Goal: Task Accomplishment & Management: Manage account settings

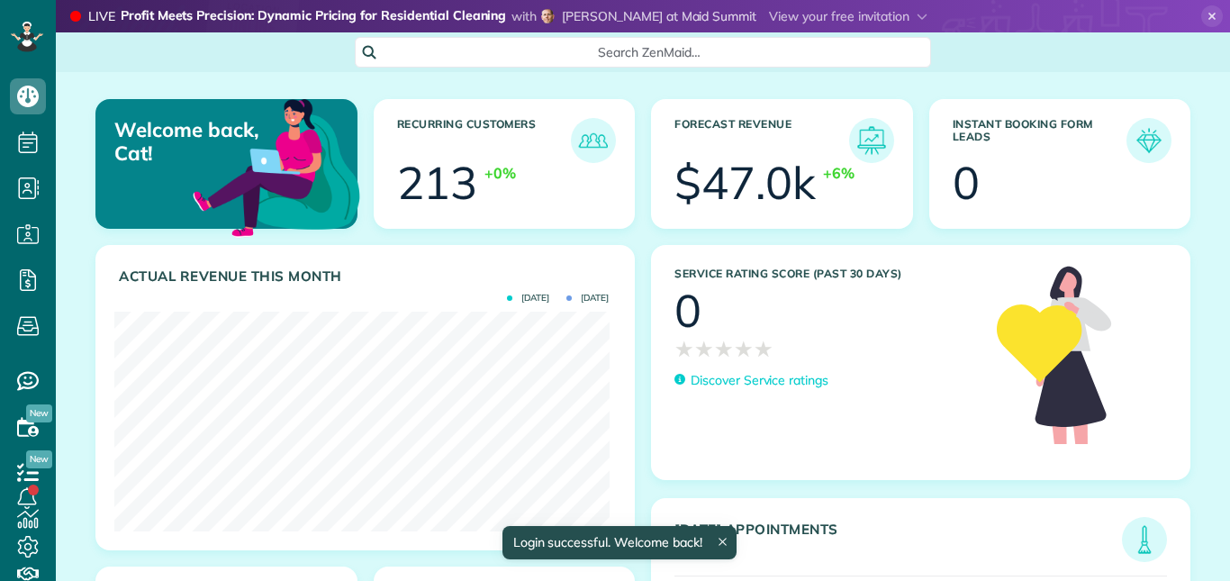
scroll to position [220, 495]
click at [1204, 17] on icon at bounding box center [1213, 16] width 22 height 22
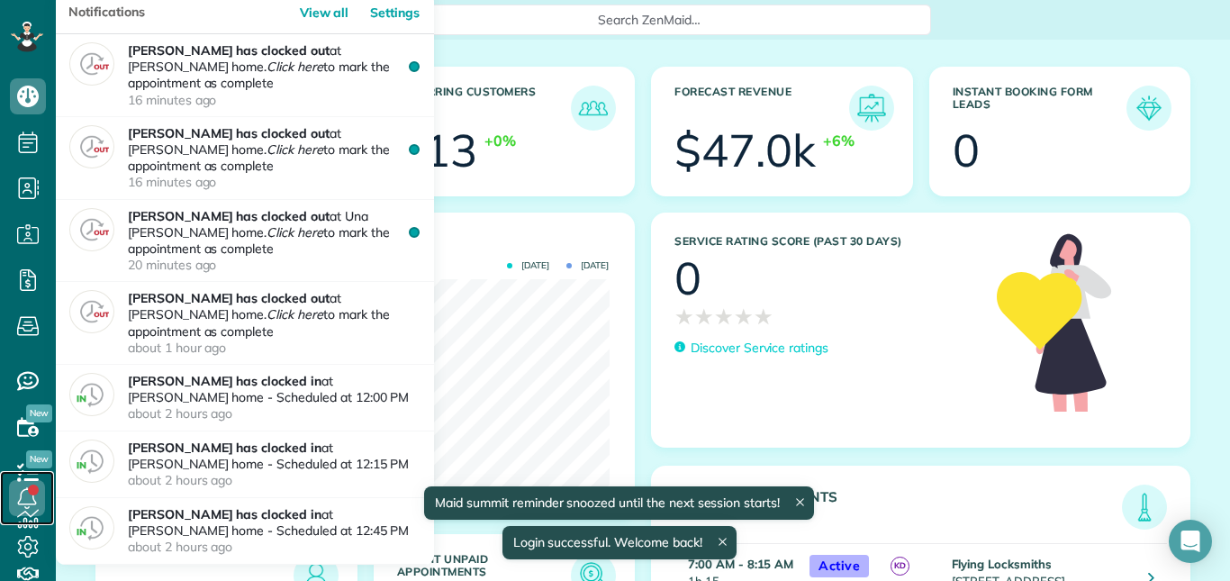
click at [32, 492] on link at bounding box center [27, 498] width 54 height 54
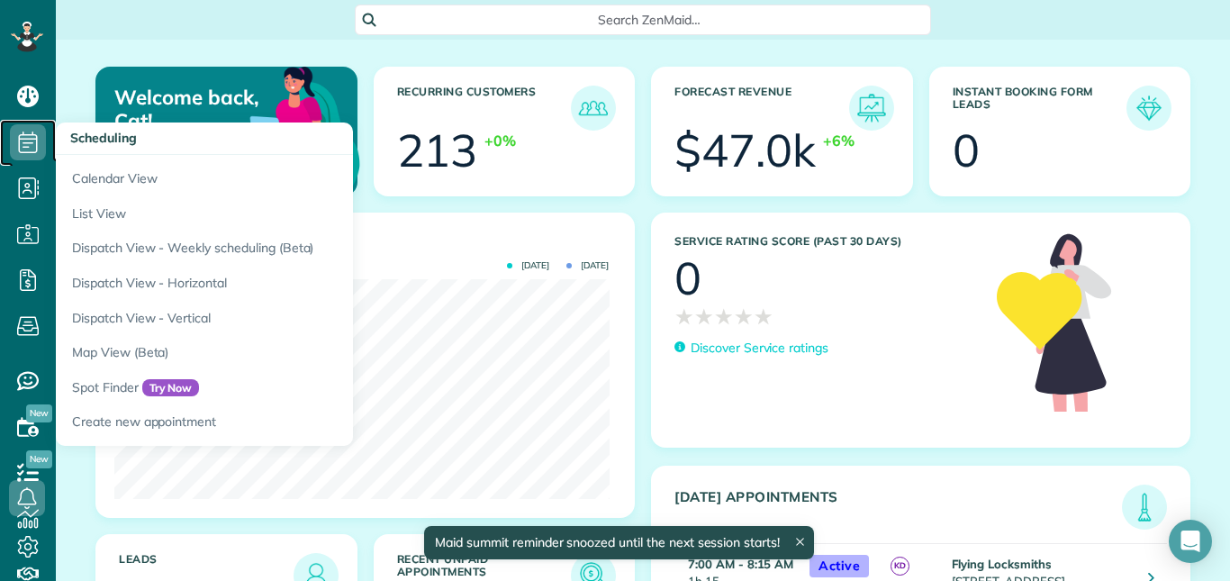
click at [37, 144] on use at bounding box center [28, 143] width 19 height 22
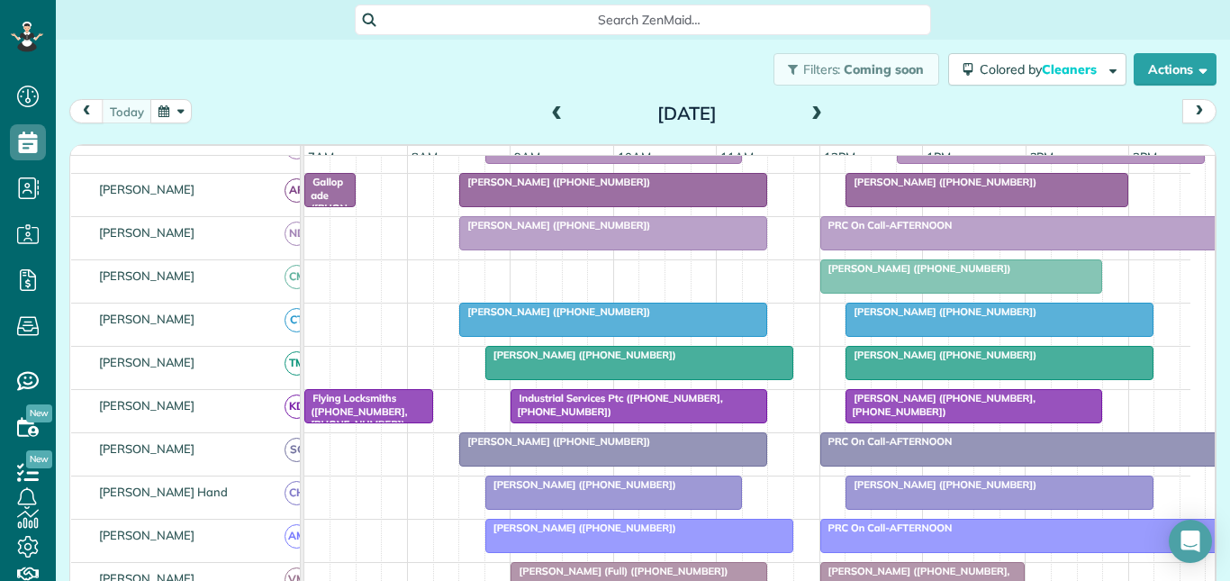
scroll to position [270, 0]
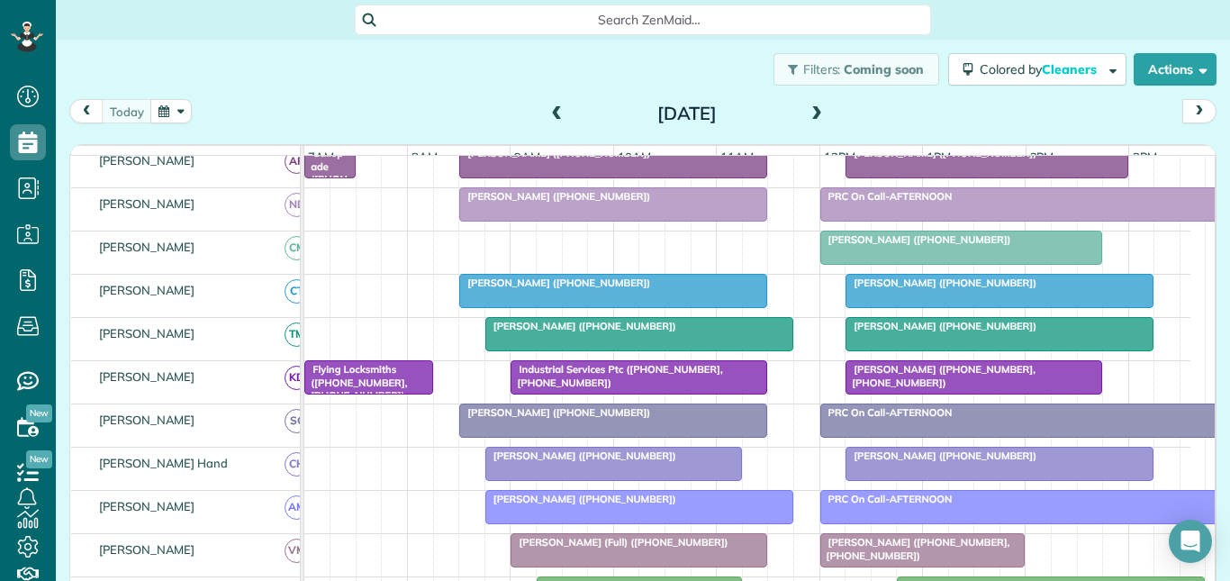
click at [940, 477] on div at bounding box center [1000, 464] width 306 height 32
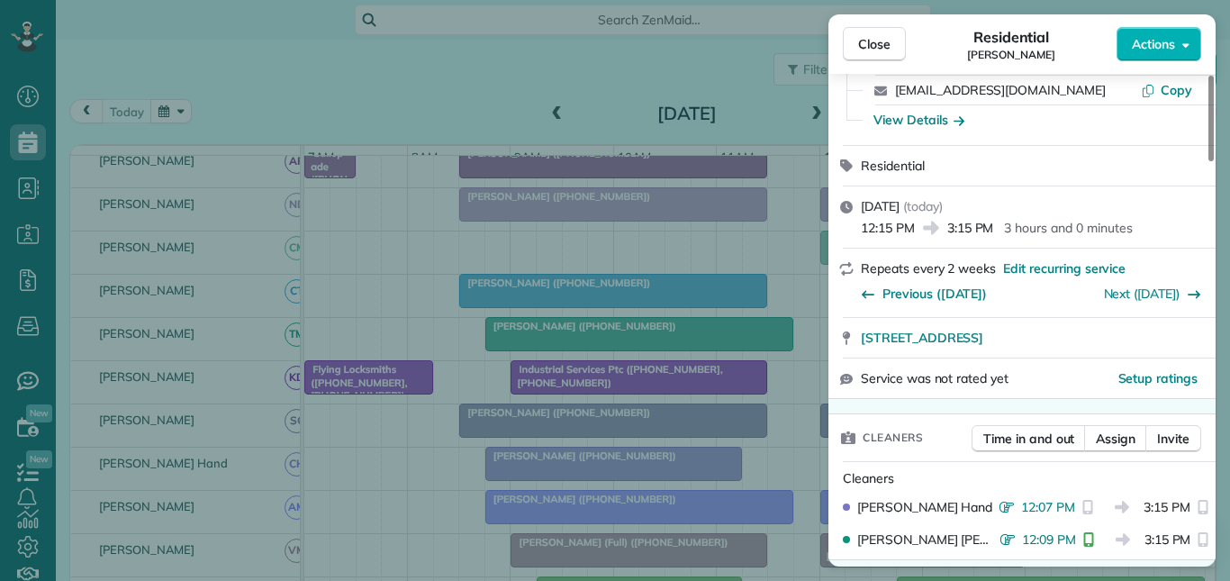
scroll to position [450, 0]
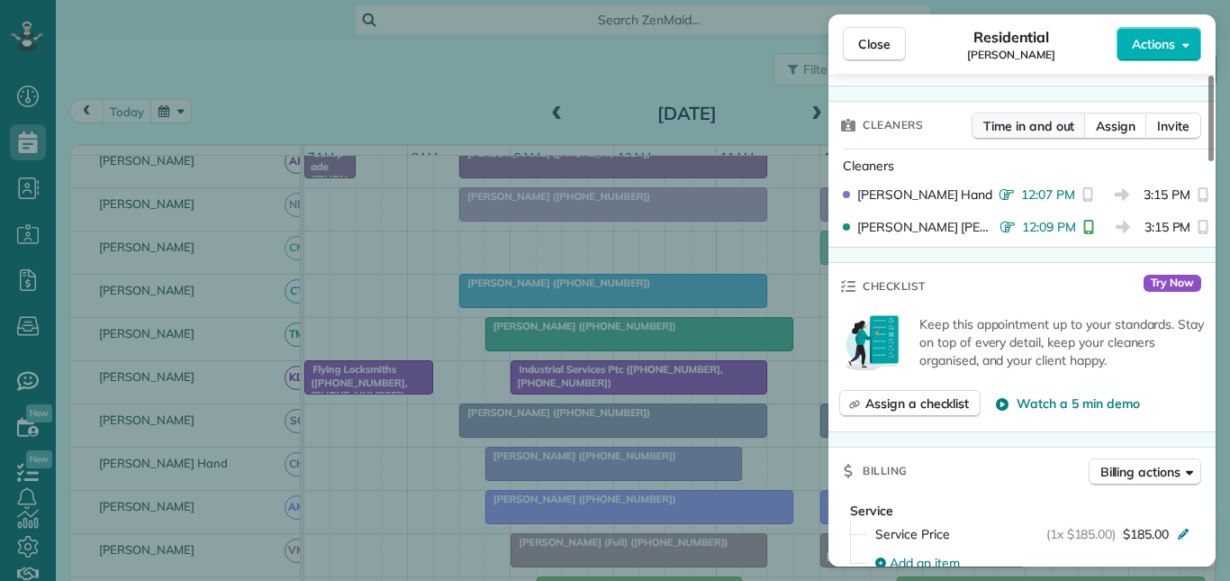
click at [1032, 121] on span "Time in and out" at bounding box center [1029, 126] width 91 height 18
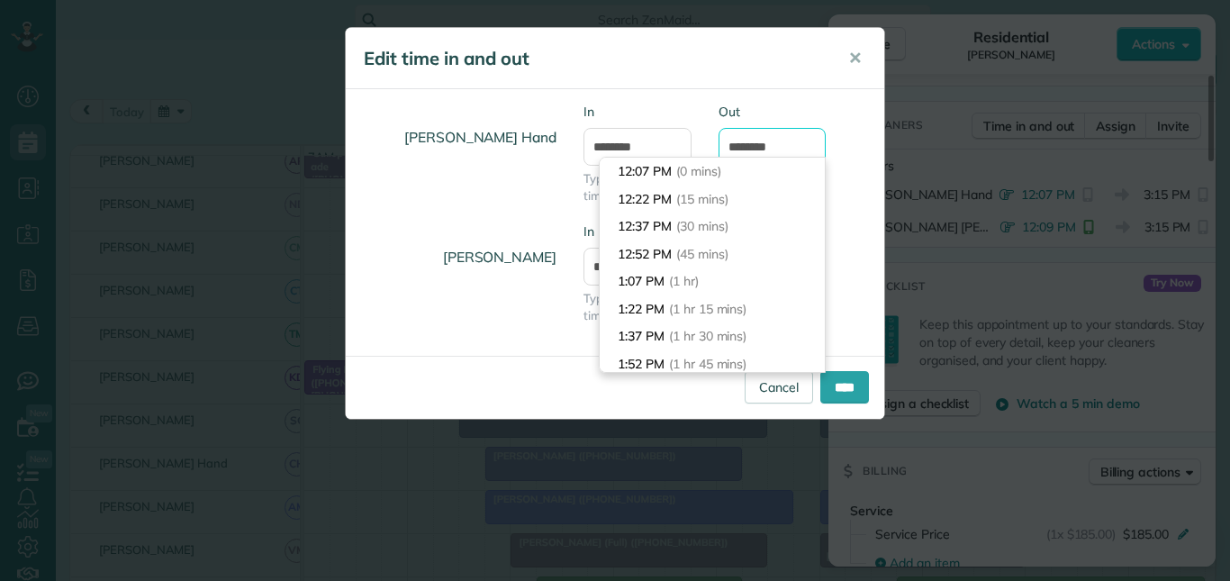
click at [772, 145] on input "*******" at bounding box center [773, 147] width 108 height 38
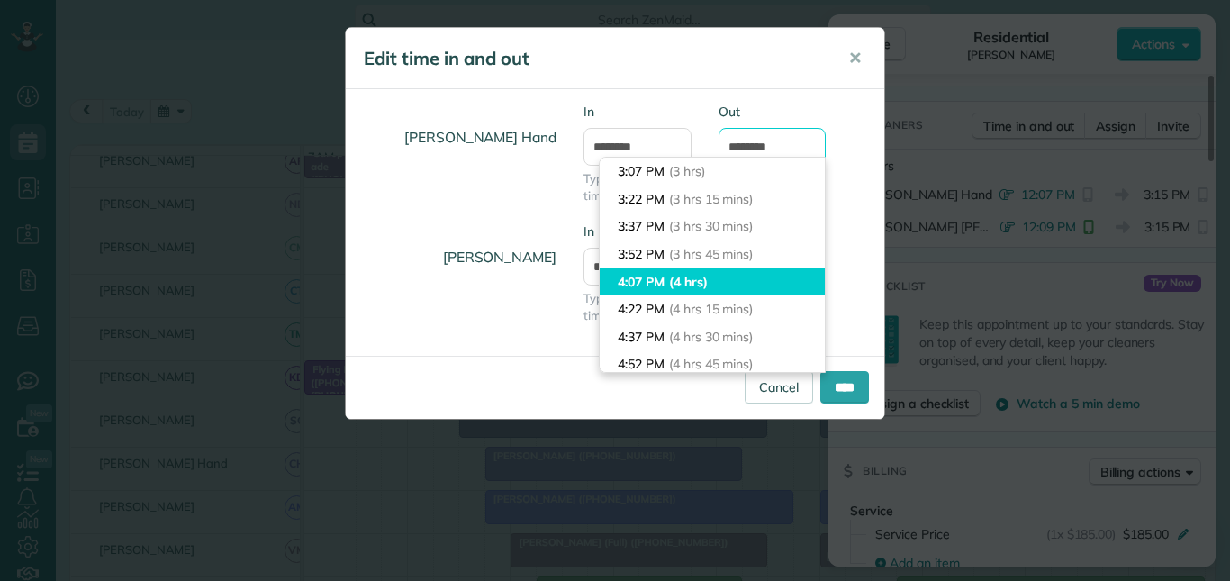
scroll to position [240, 0]
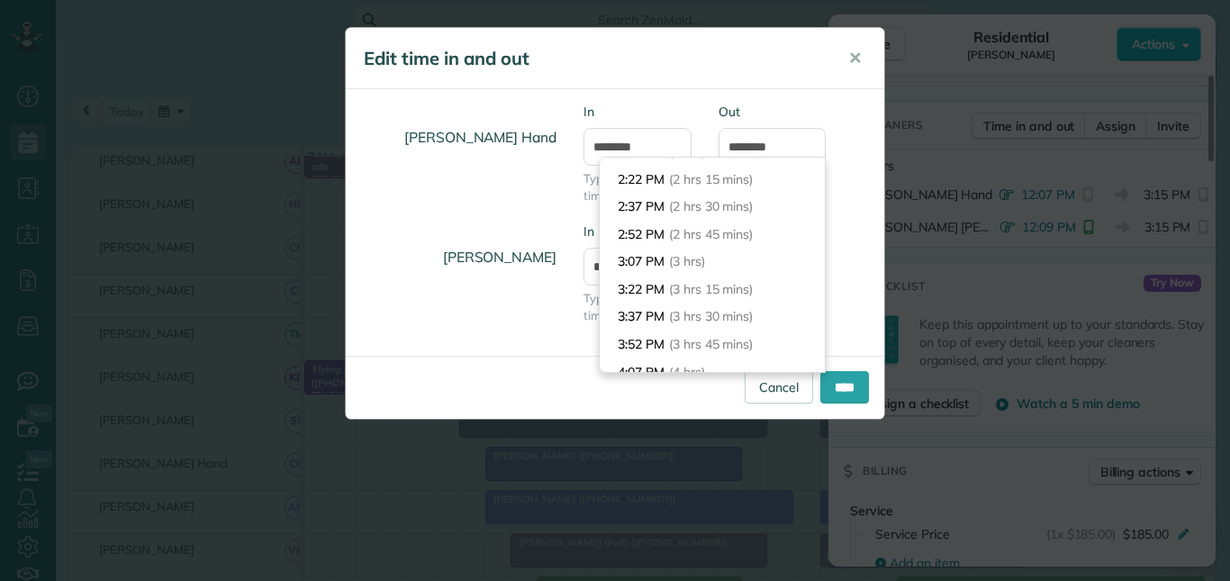
click at [784, 99] on div "Cortney Hand In ******** Type or select a time Out ******* Tamara Mitchell In *…" at bounding box center [615, 222] width 539 height 267
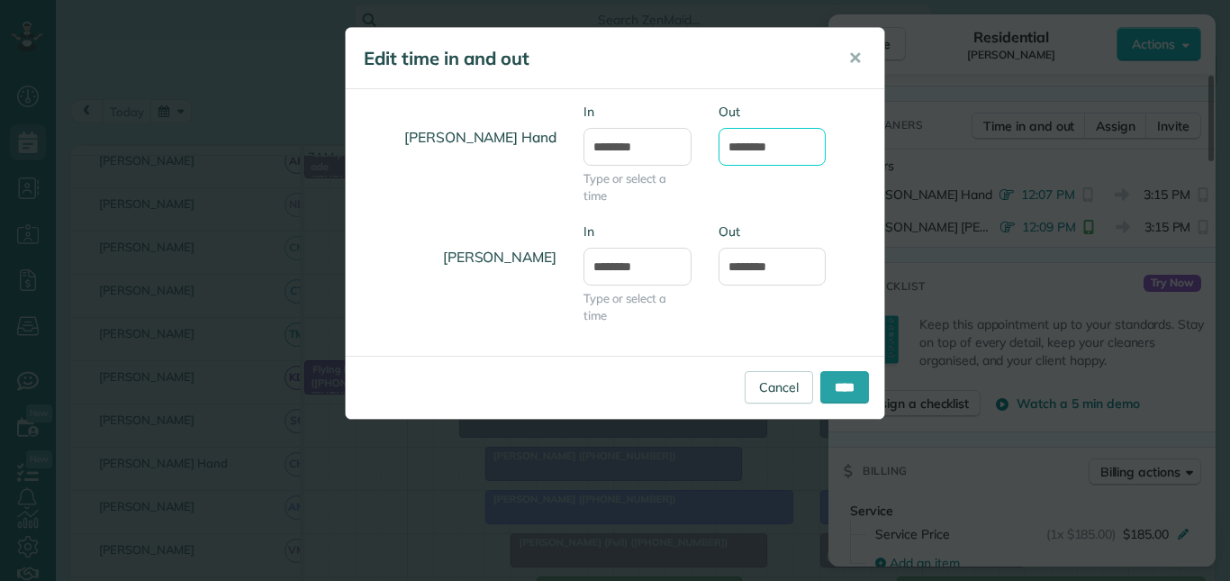
scroll to position [330, 0]
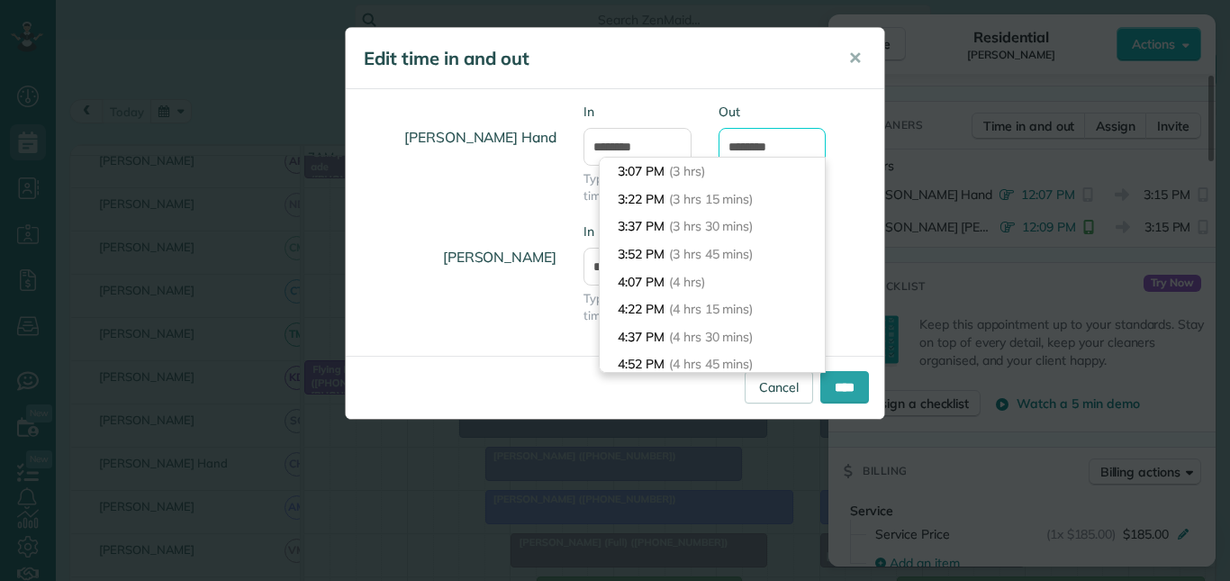
click at [757, 149] on input "*******" at bounding box center [773, 147] width 108 height 38
click at [789, 120] on div "Out *******" at bounding box center [773, 134] width 108 height 63
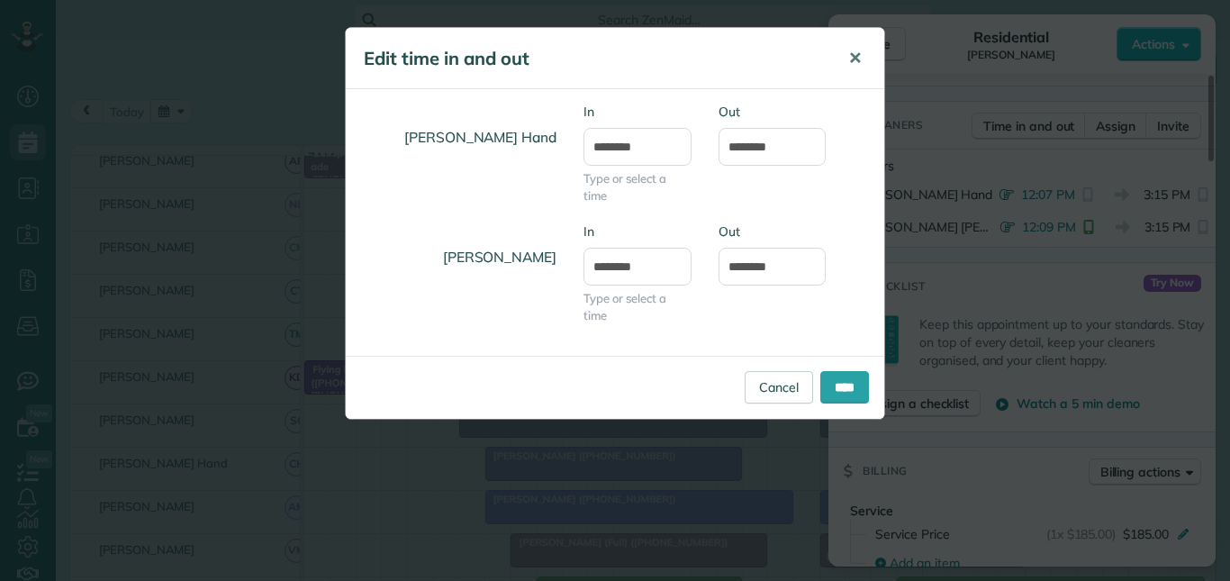
click at [860, 51] on span "✕" at bounding box center [856, 58] width 14 height 21
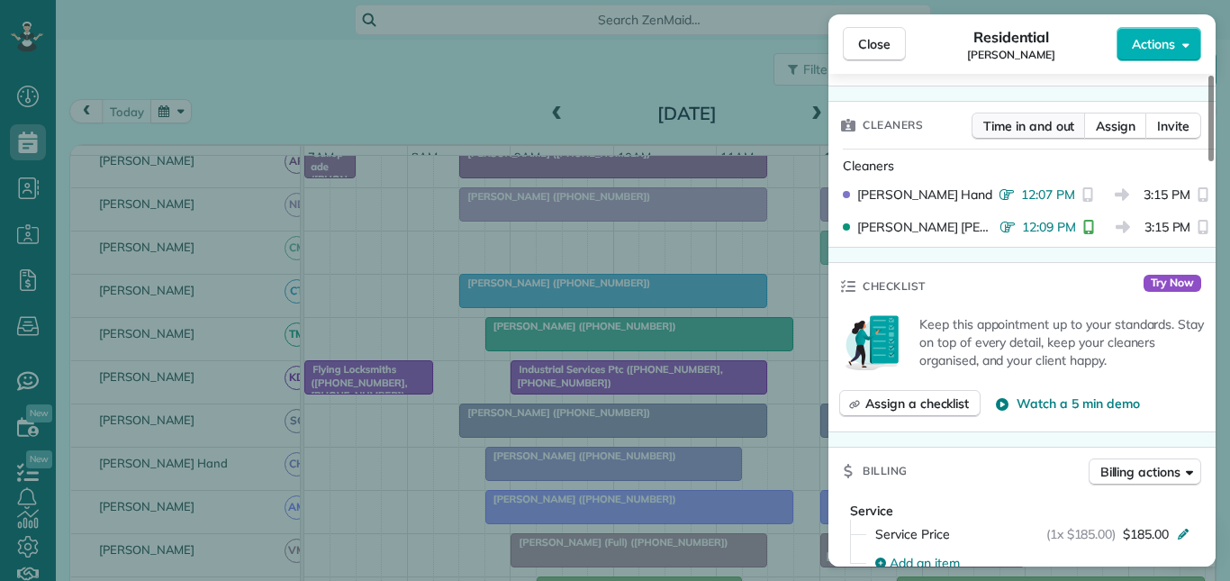
click at [1023, 128] on span "Time in and out" at bounding box center [1029, 126] width 91 height 18
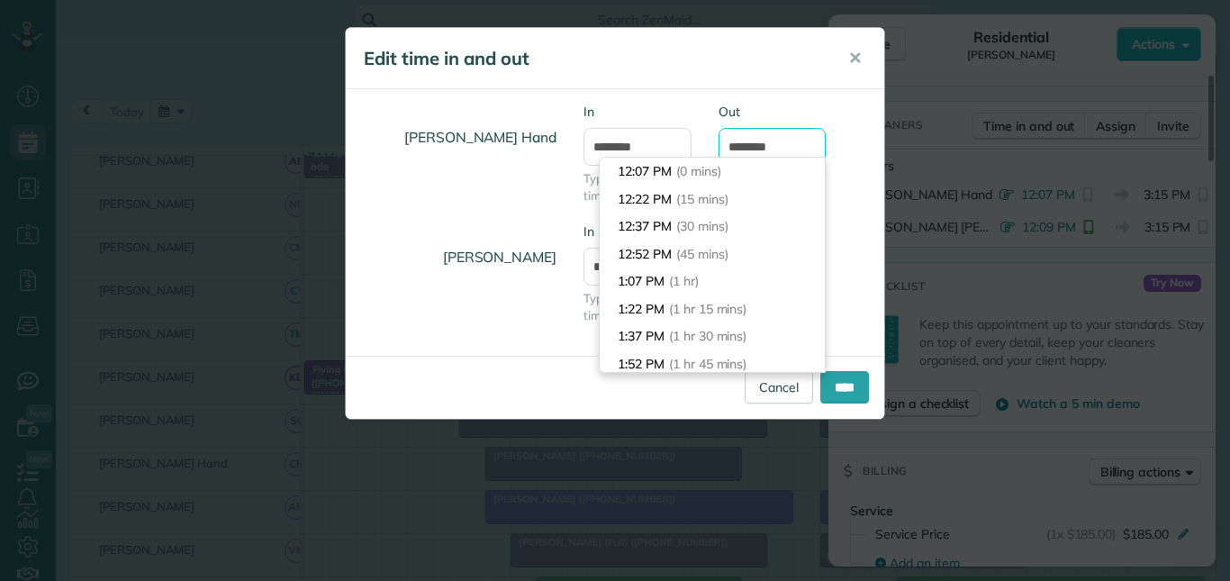
click at [779, 144] on input "*******" at bounding box center [773, 147] width 108 height 38
click at [757, 146] on input "*******" at bounding box center [773, 147] width 108 height 38
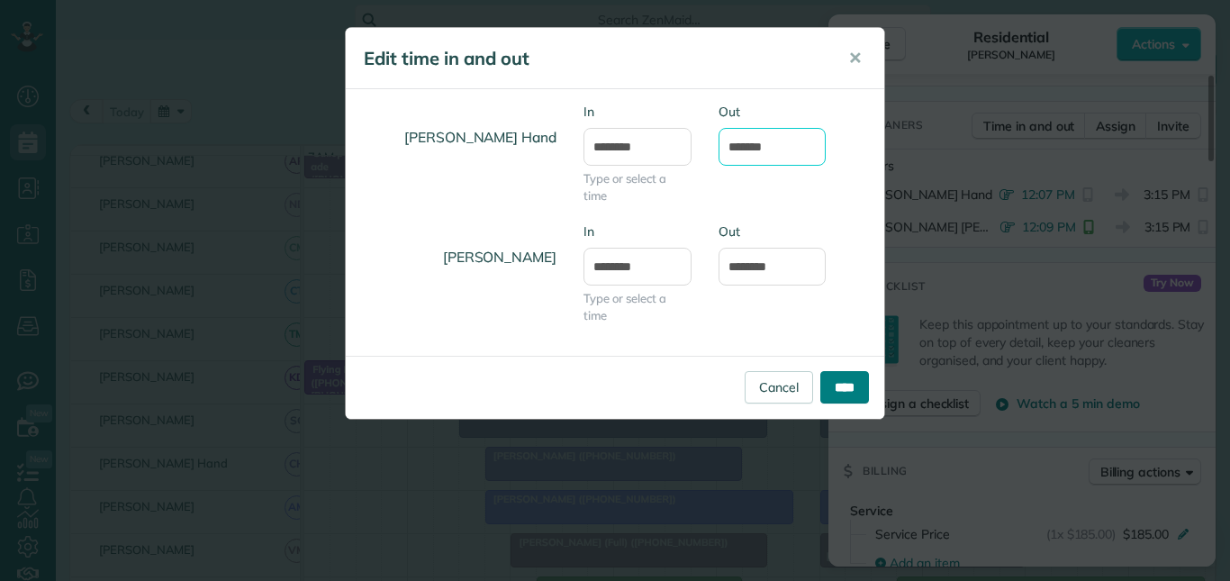
type input "*******"
click at [845, 390] on input "****" at bounding box center [845, 387] width 49 height 32
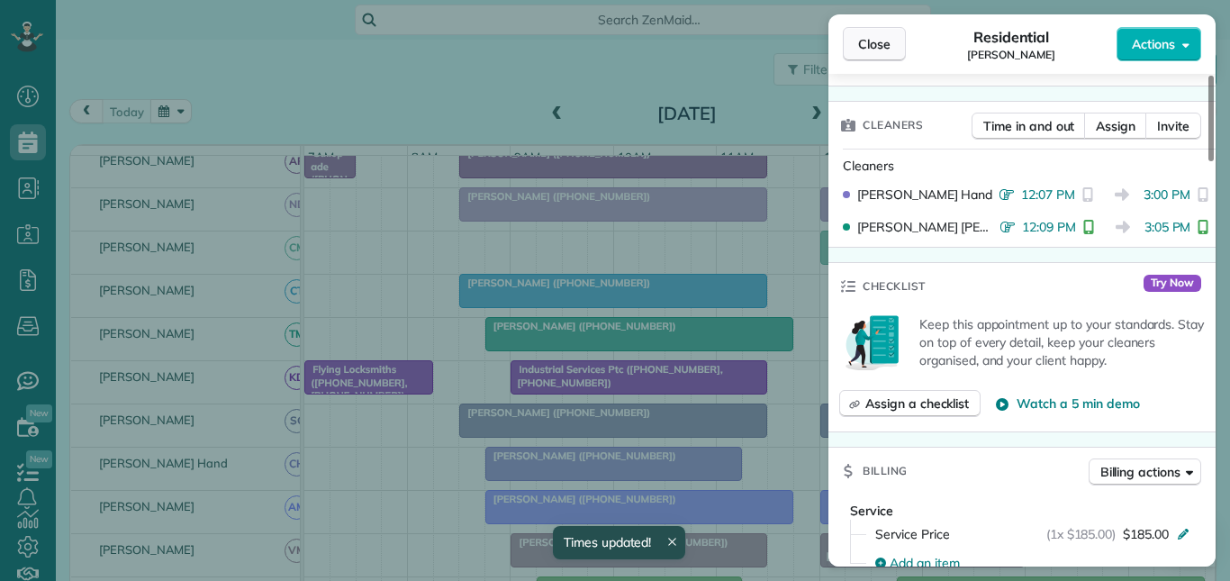
click at [863, 43] on span "Close" at bounding box center [874, 44] width 32 height 18
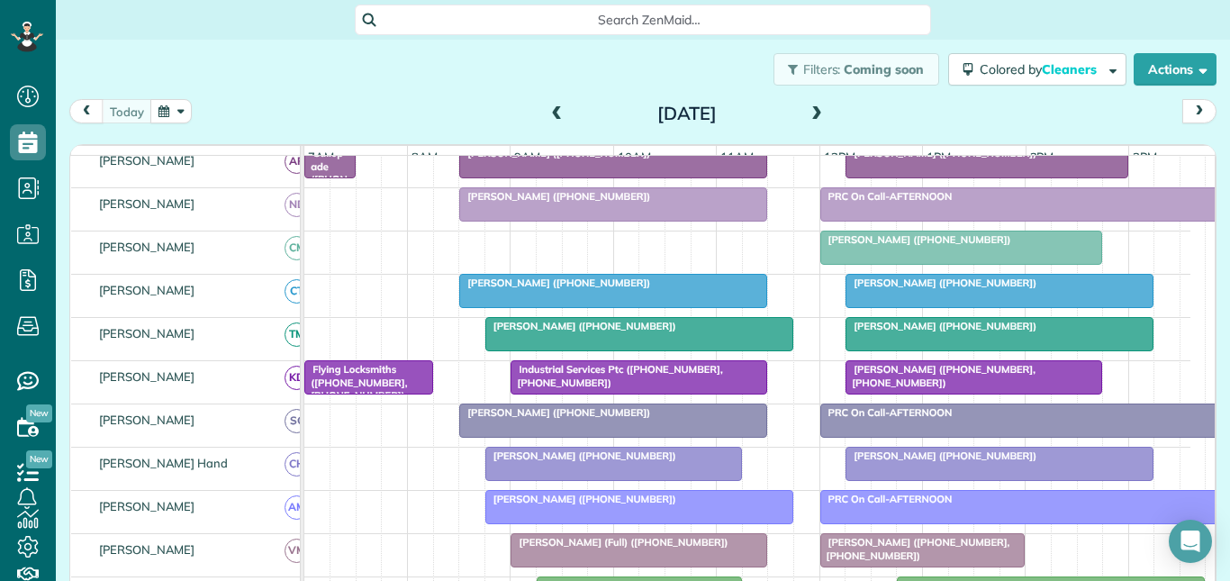
click at [425, 90] on div "Filters: Coming soon Colored by Cleaners Color by Cleaner Color by Team Color b…" at bounding box center [643, 69] width 1175 height 59
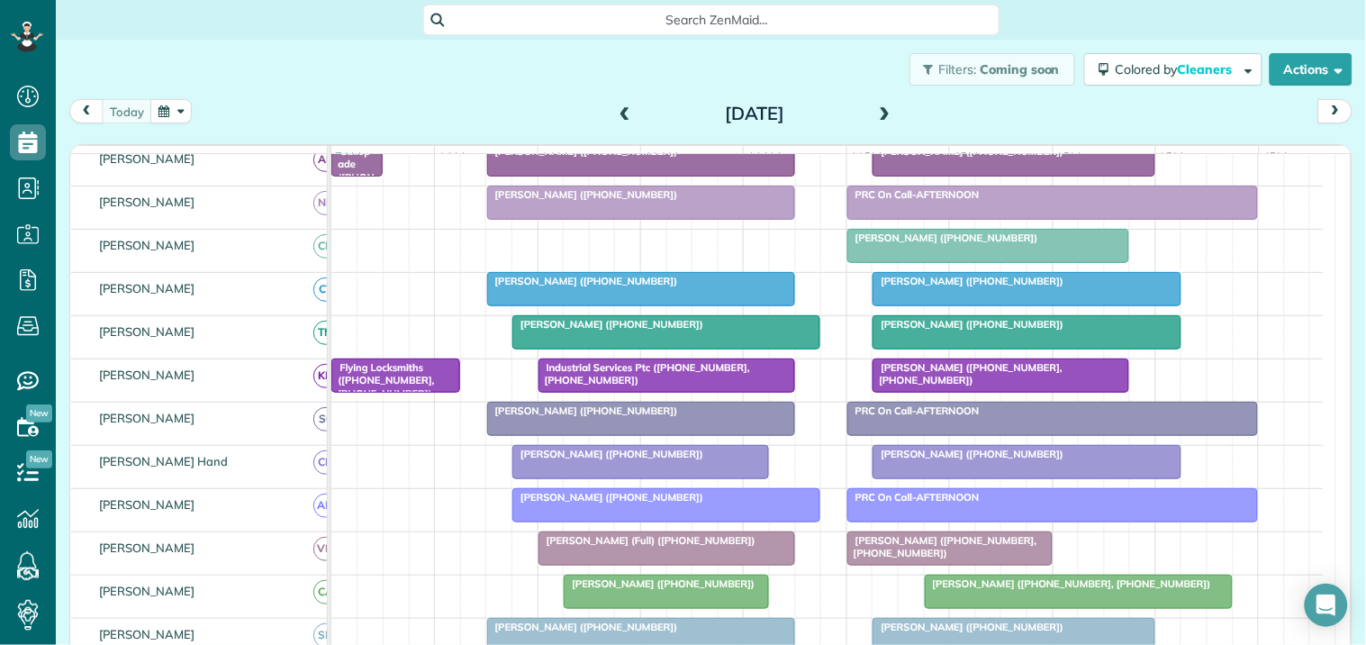
drag, startPoint x: 1203, startPoint y: 0, endPoint x: 431, endPoint y: 100, distance: 779.3
click at [431, 100] on div "today Wednesday Sep 10, 2025" at bounding box center [711, 115] width 1284 height 33
click at [176, 114] on button "button" at bounding box center [170, 111] width 41 height 24
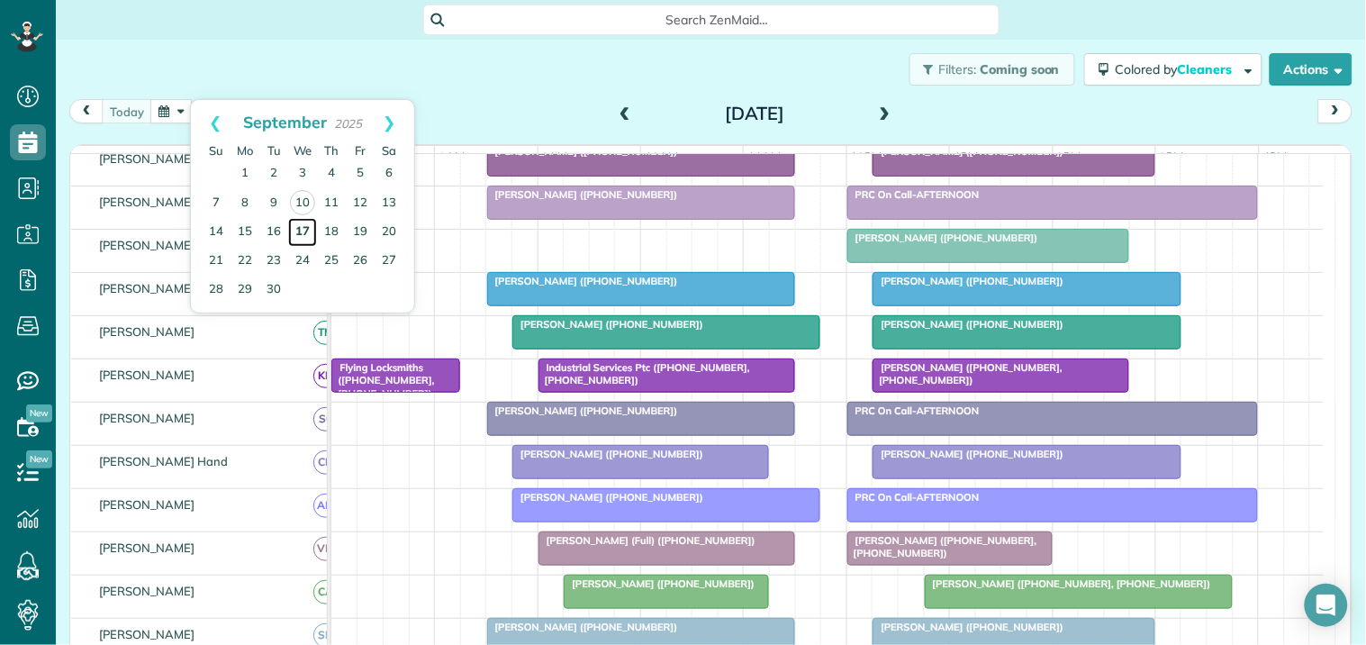
click at [306, 232] on link "17" at bounding box center [302, 232] width 29 height 29
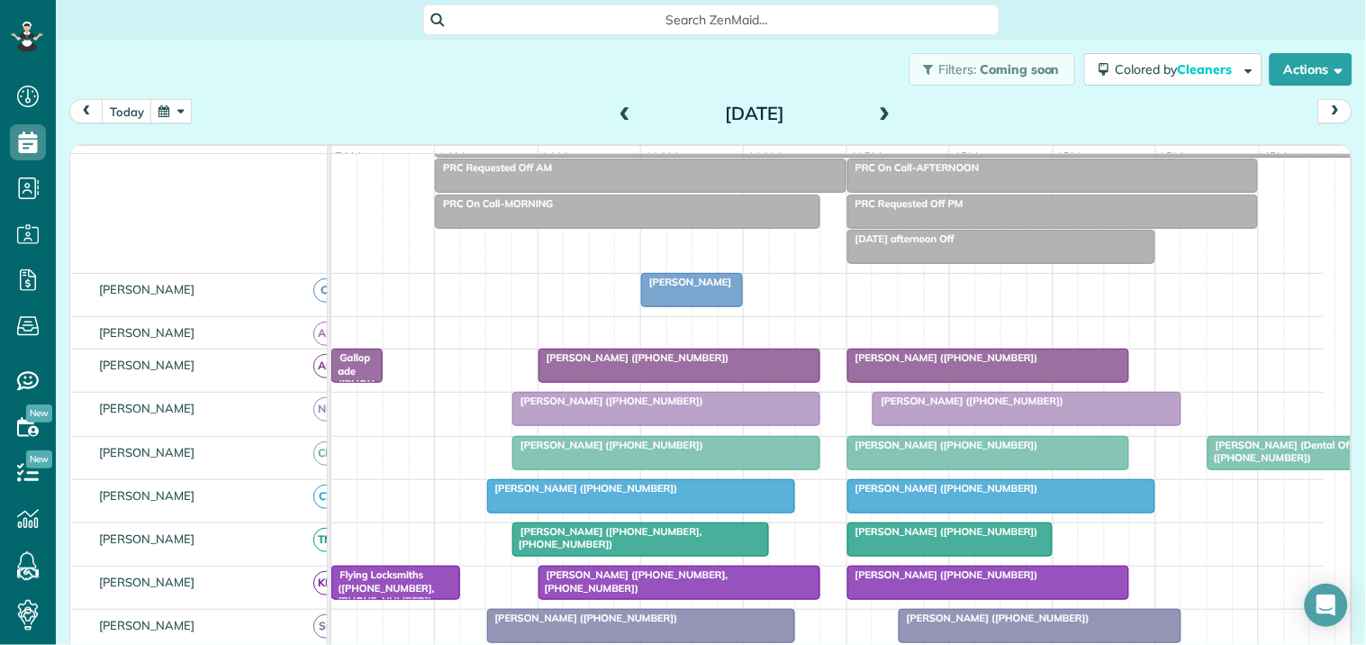
scroll to position [95, 0]
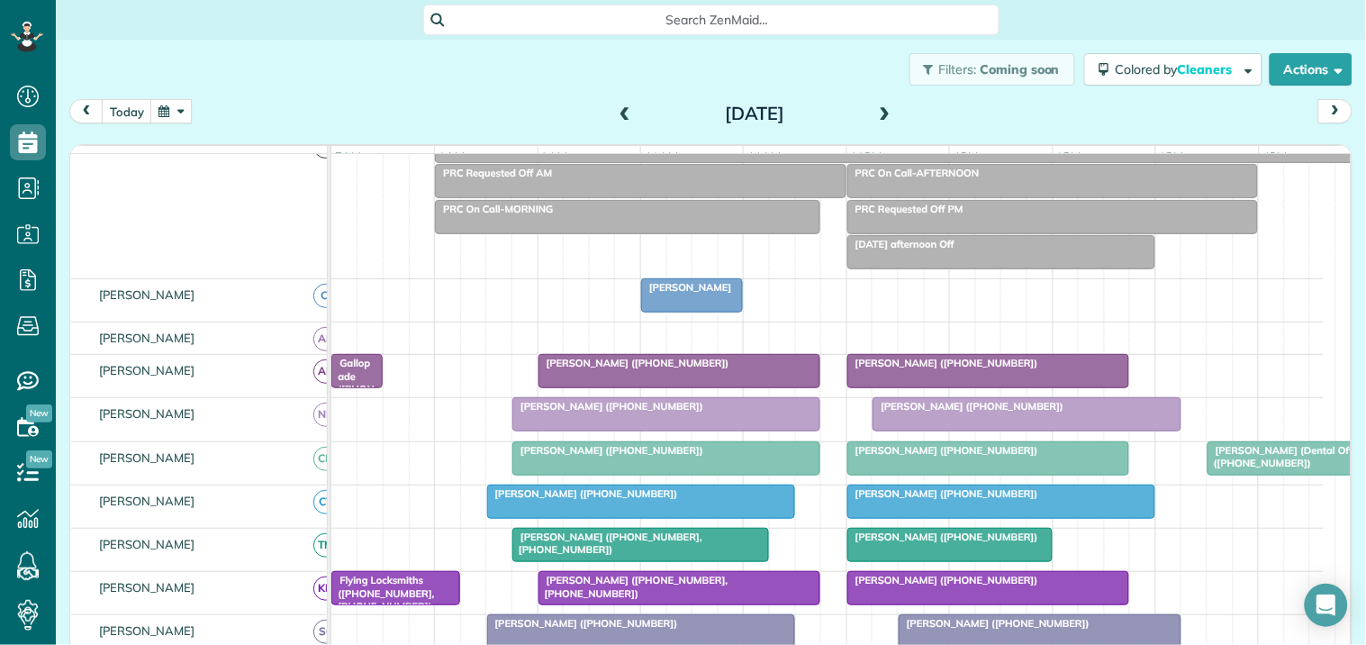
click at [178, 114] on button "button" at bounding box center [170, 111] width 41 height 24
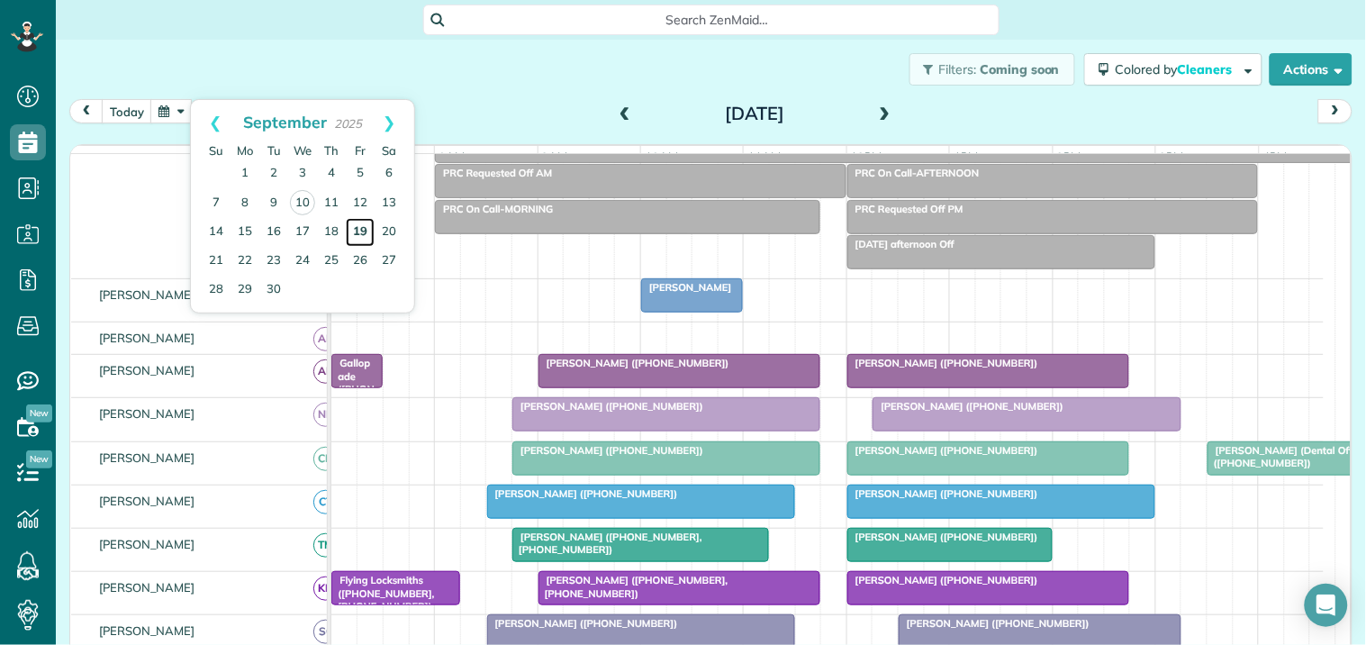
click at [363, 225] on link "19" at bounding box center [360, 232] width 29 height 29
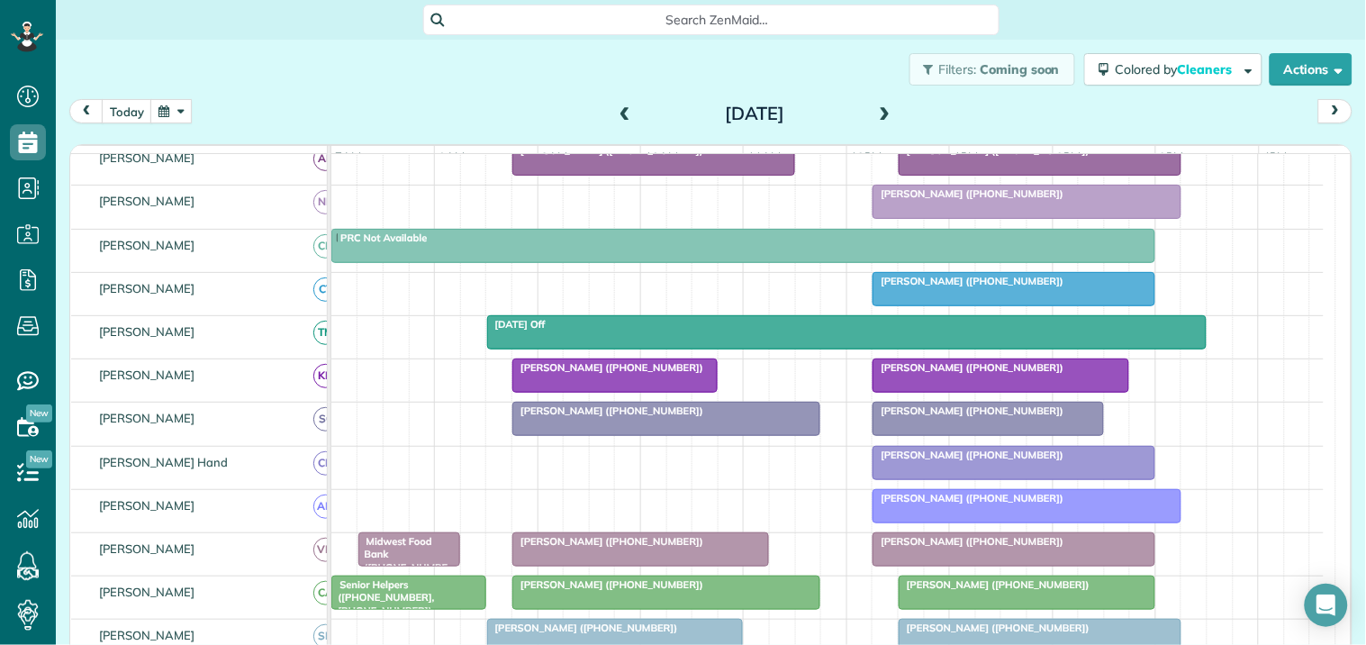
scroll to position [0, 0]
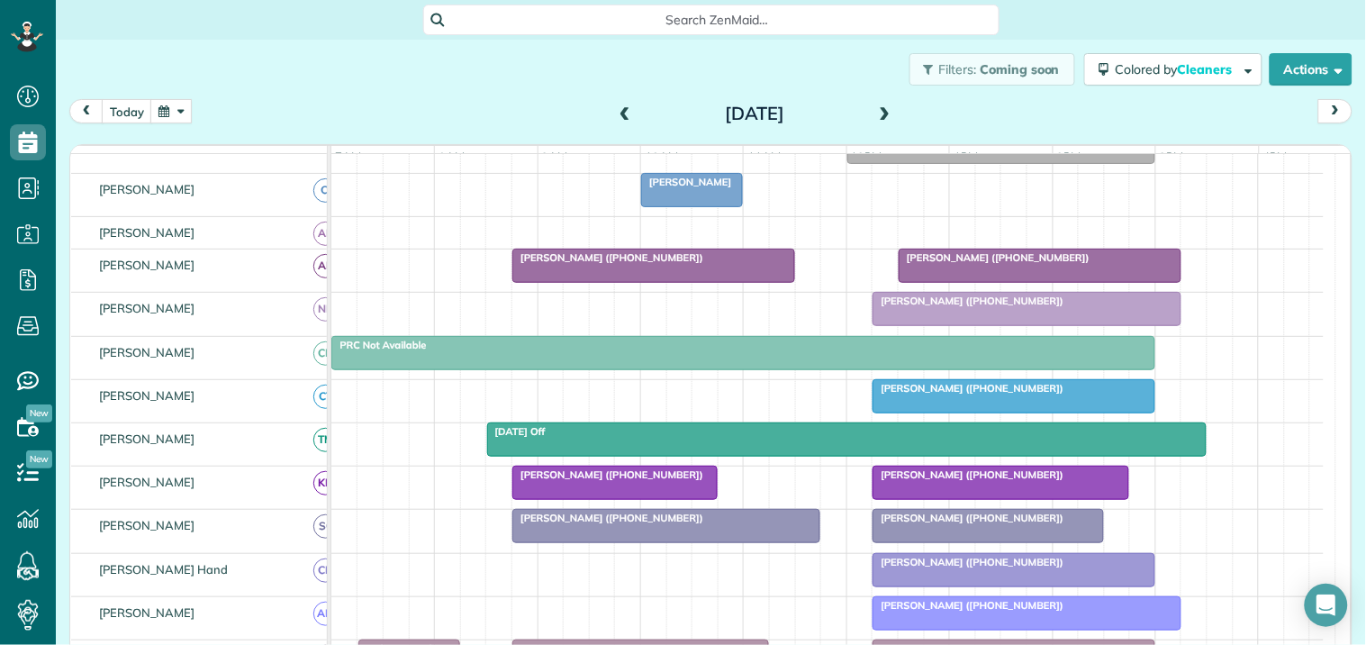
click at [617, 108] on span at bounding box center [625, 114] width 20 height 16
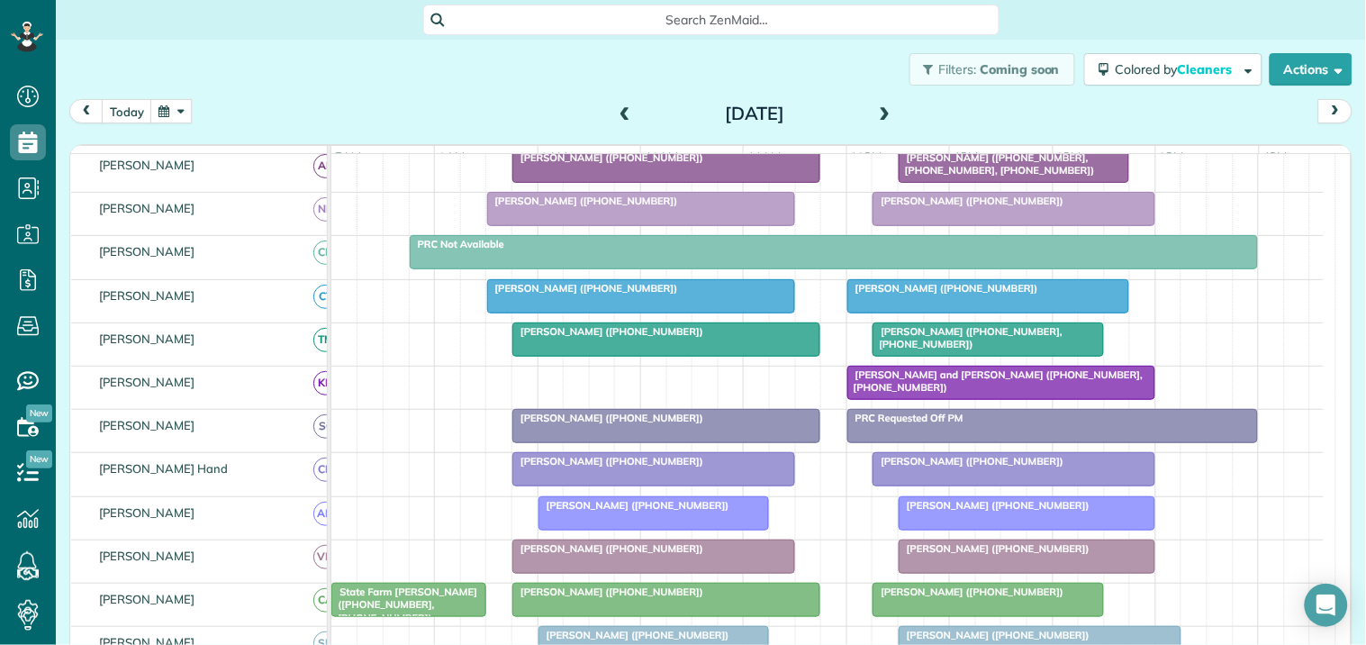
click at [615, 109] on span at bounding box center [625, 114] width 20 height 16
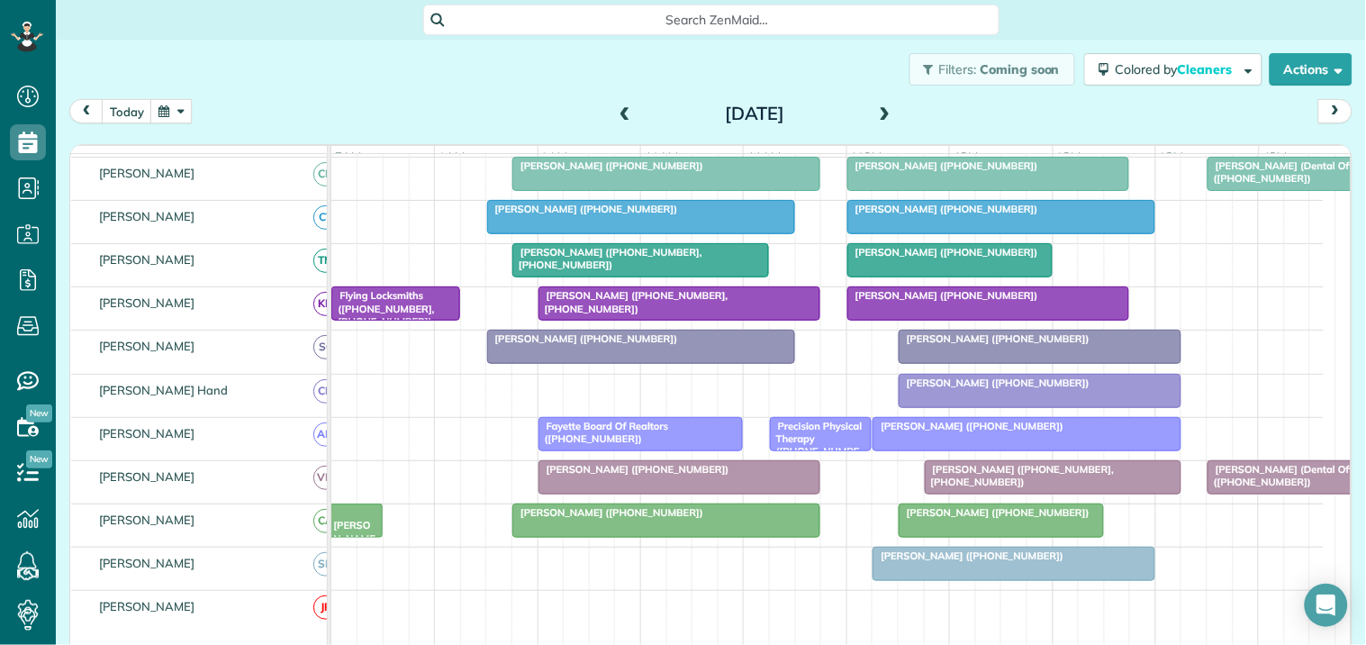
click at [173, 109] on button "button" at bounding box center [170, 111] width 41 height 24
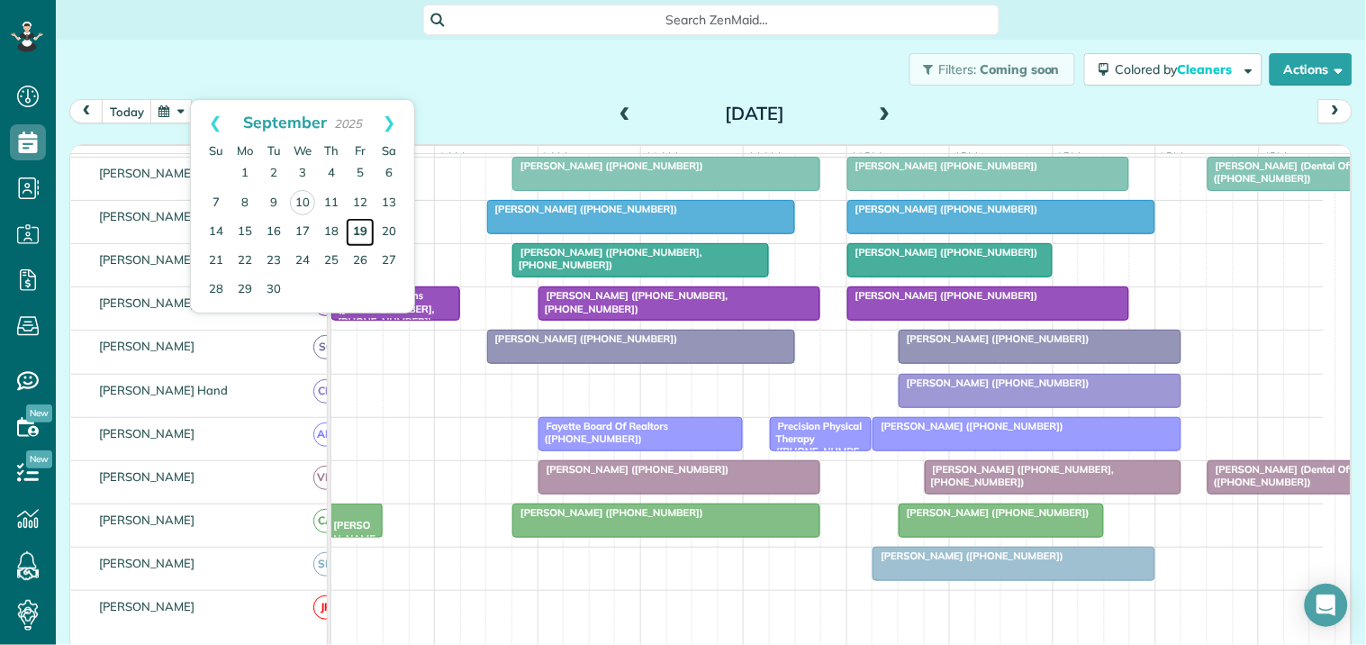
click at [364, 223] on link "19" at bounding box center [360, 232] width 29 height 29
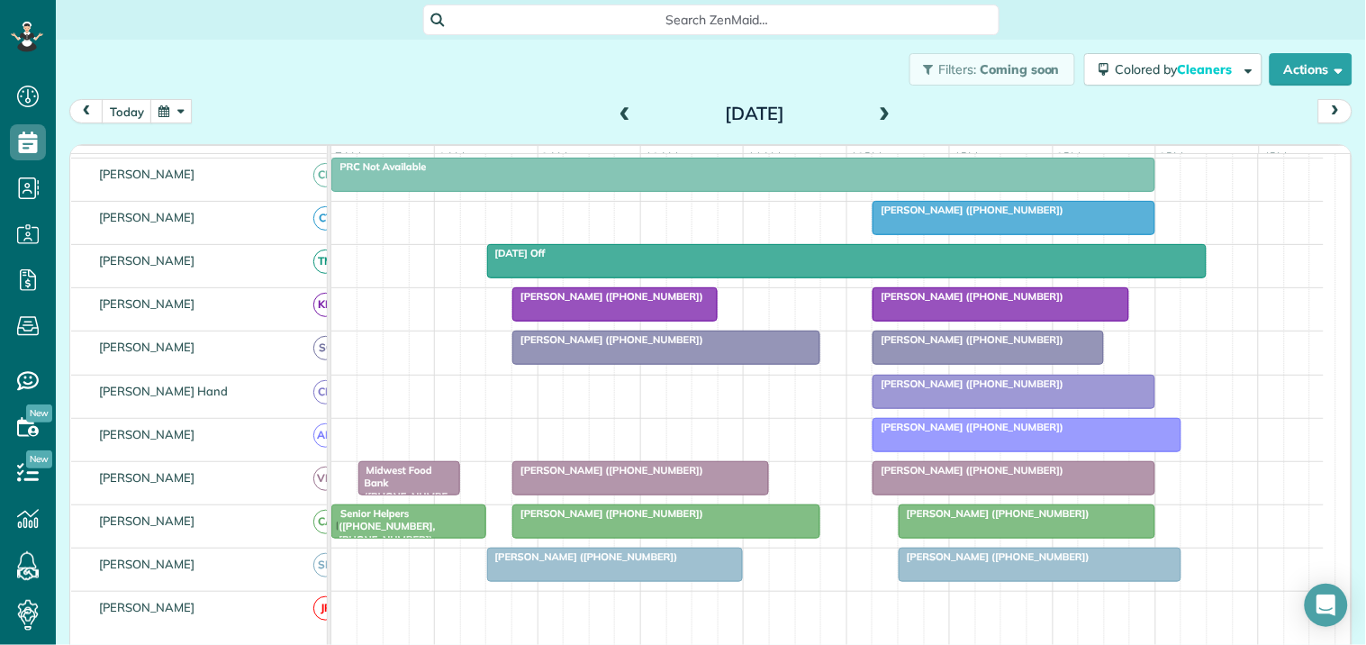
scroll to position [379, 0]
click at [507, 88] on div "Filters: Coming soon Colored by Cleaners Color by Cleaner Color by Team Color b…" at bounding box center [711, 69] width 1311 height 59
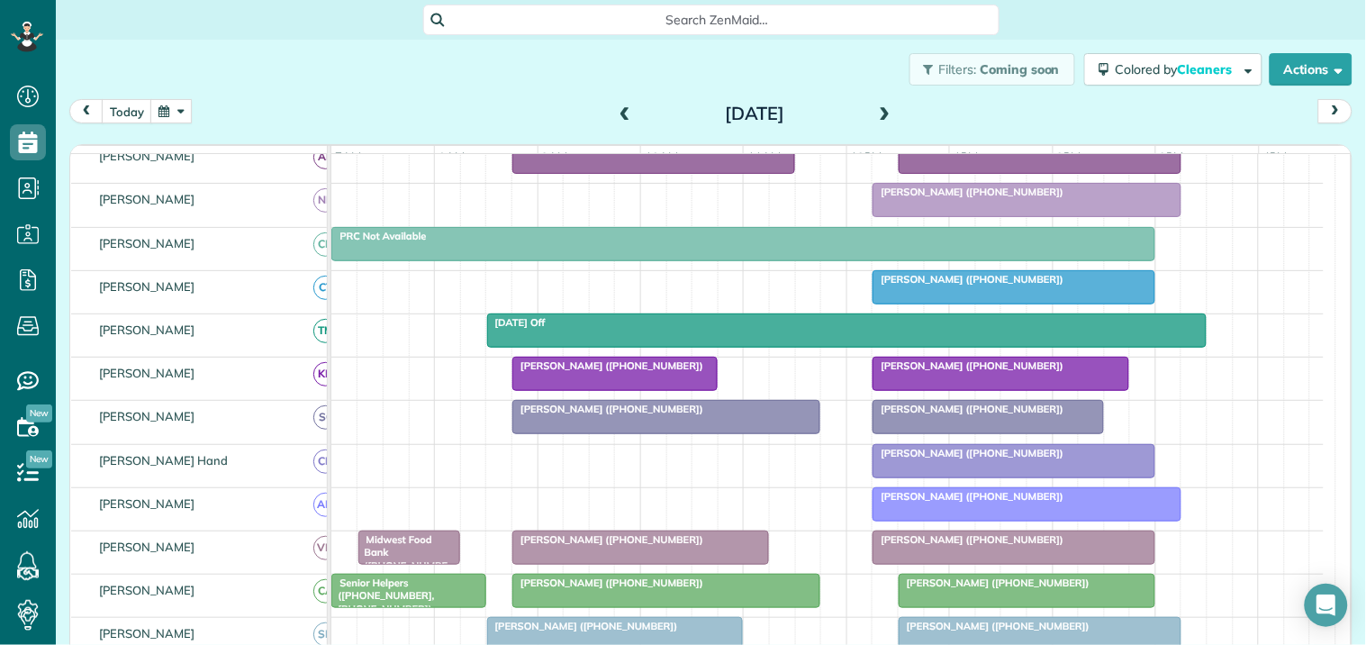
scroll to position [279, 0]
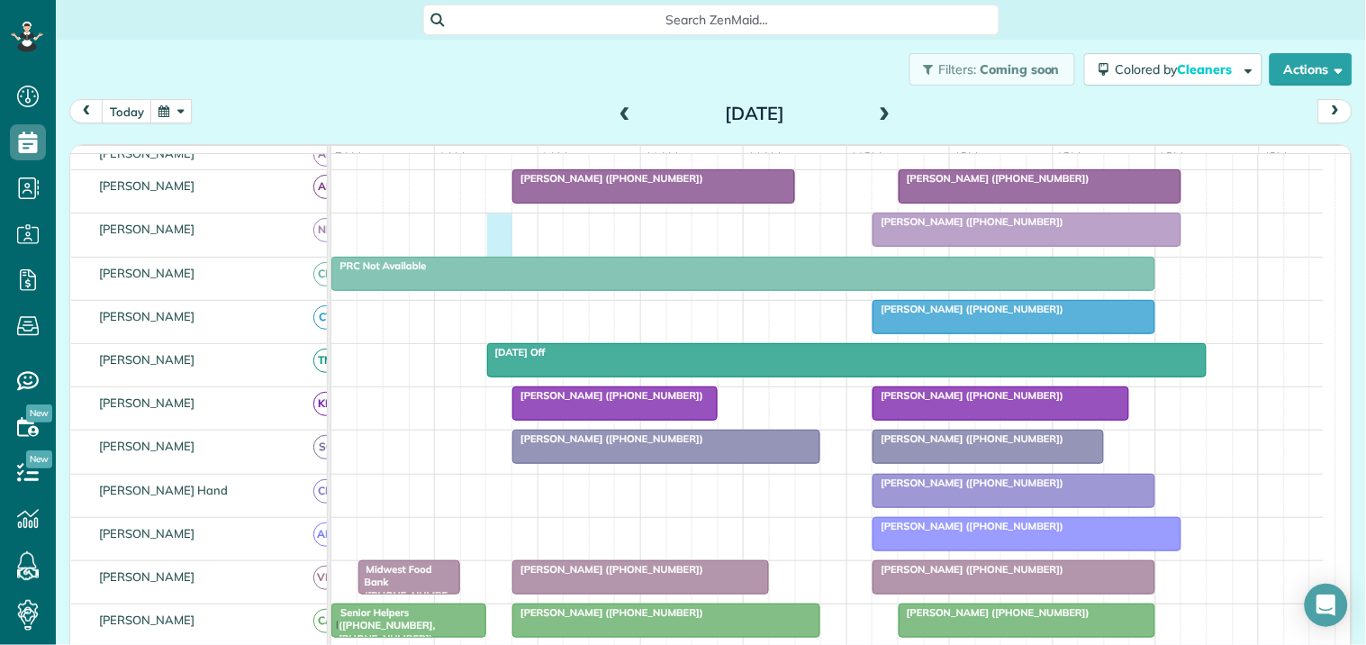
click at [500, 235] on div "Robin Walker (+18058902408)" at bounding box center [827, 234] width 993 height 42
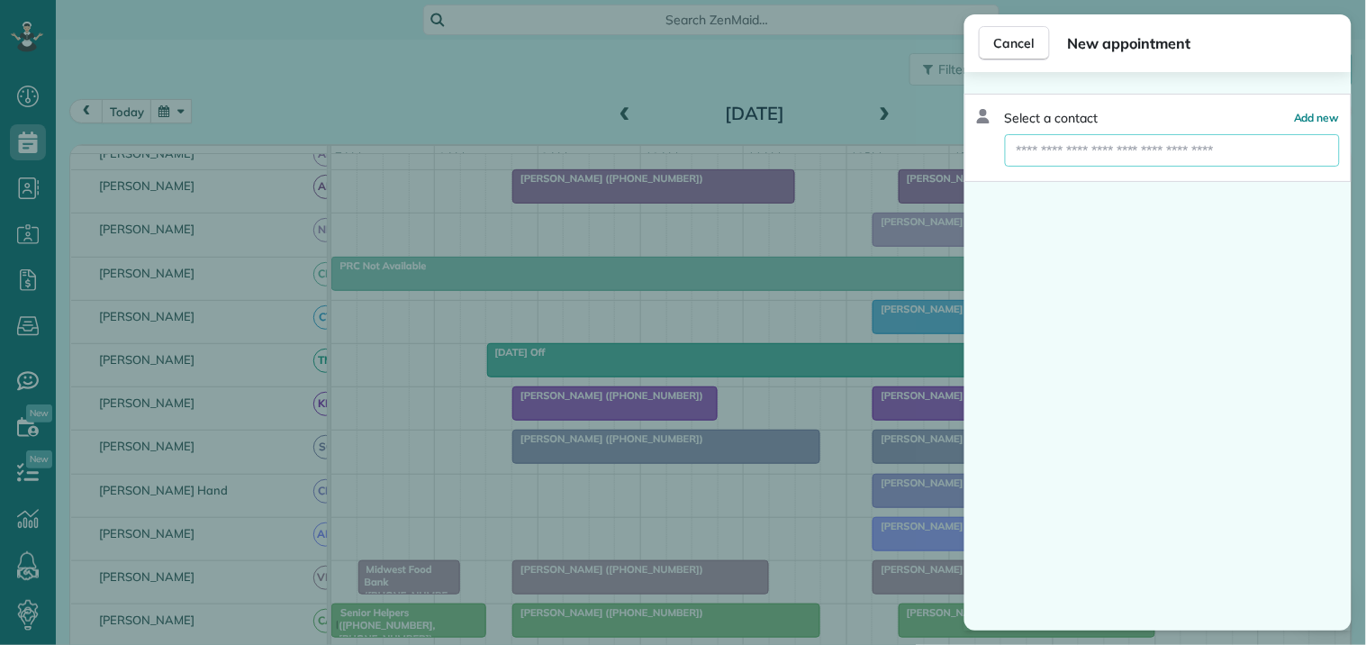
click at [1047, 151] on input "text" at bounding box center [1172, 150] width 335 height 32
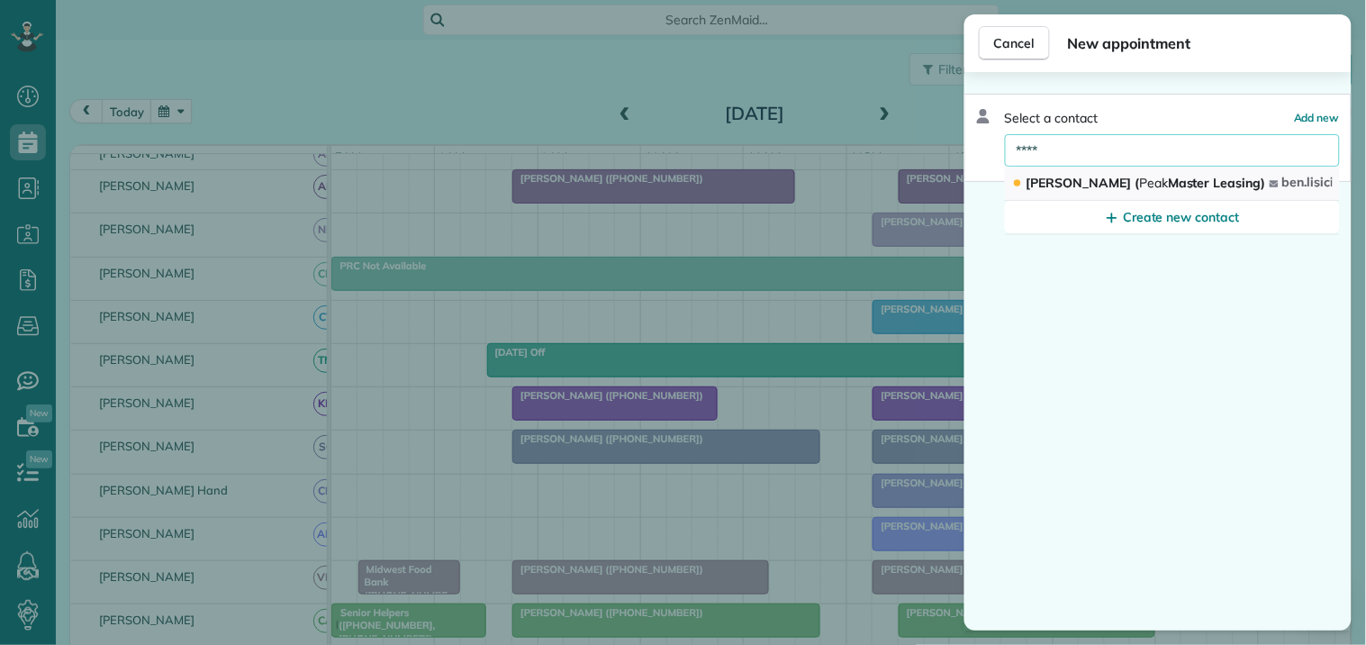
type input "****"
click at [1085, 183] on span "Ben Lisicia ( Peak Master Leasing)" at bounding box center [1147, 183] width 240 height 16
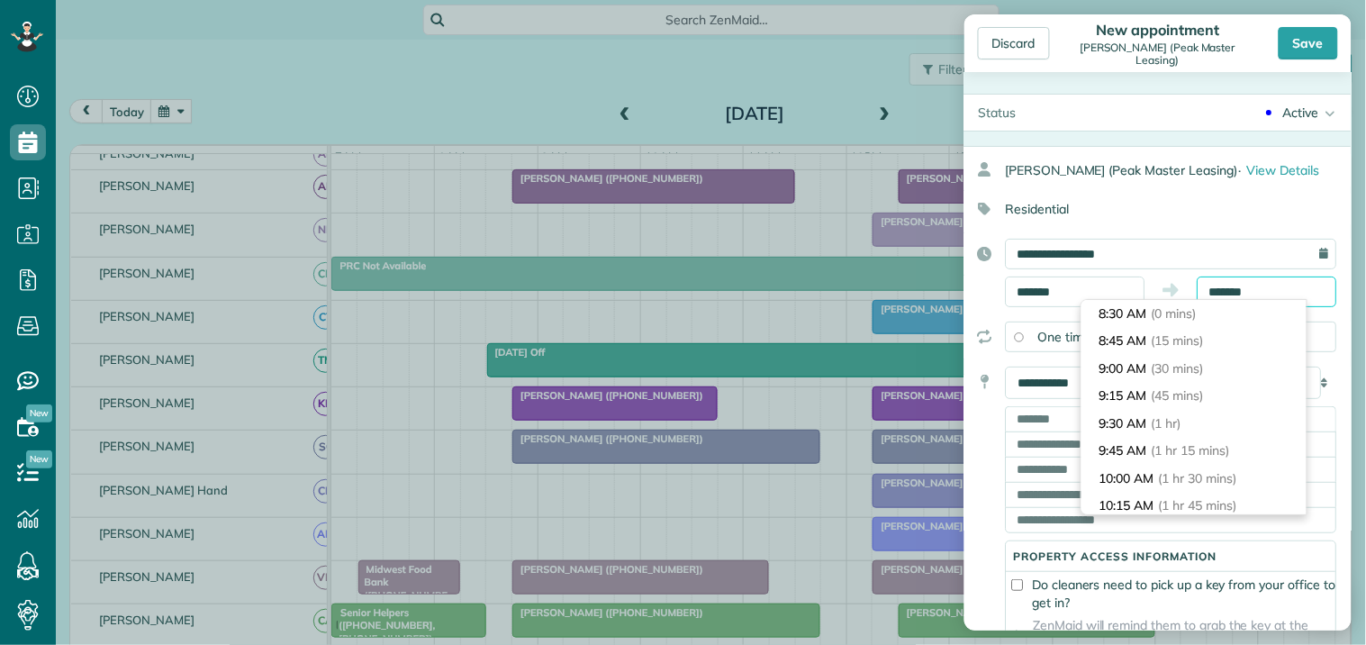
click at [1230, 286] on input "*******" at bounding box center [1268, 292] width 140 height 31
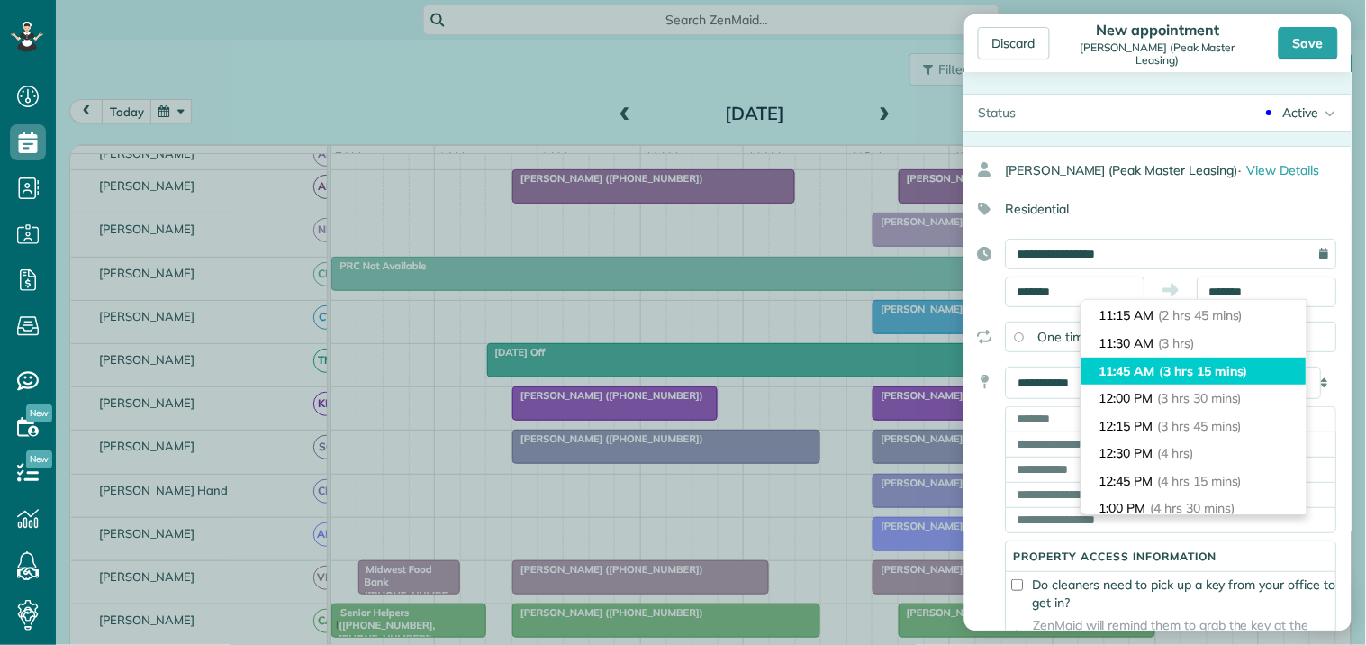
type input "********"
click at [1222, 369] on span "(3 hrs 15 mins)" at bounding box center [1204, 371] width 88 height 16
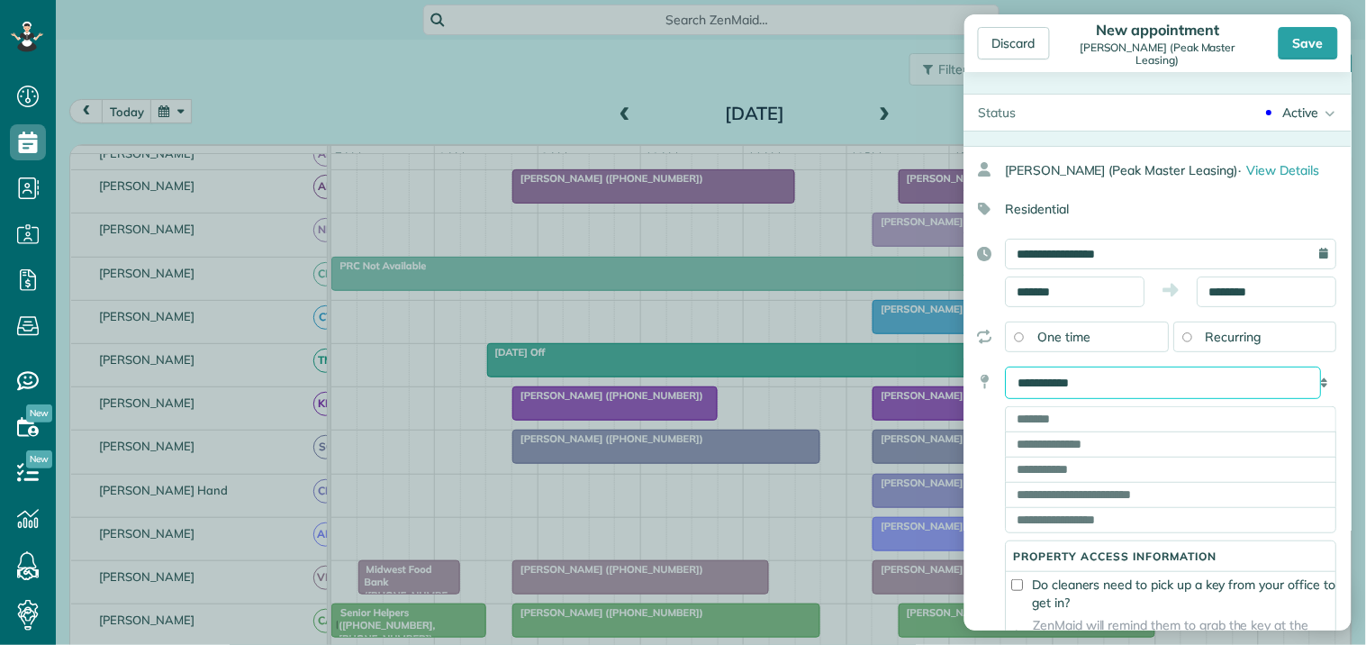
click at [1168, 384] on select "**********" at bounding box center [1164, 383] width 316 height 32
select select "*******"
click at [1006, 367] on select "**********" at bounding box center [1164, 383] width 316 height 32
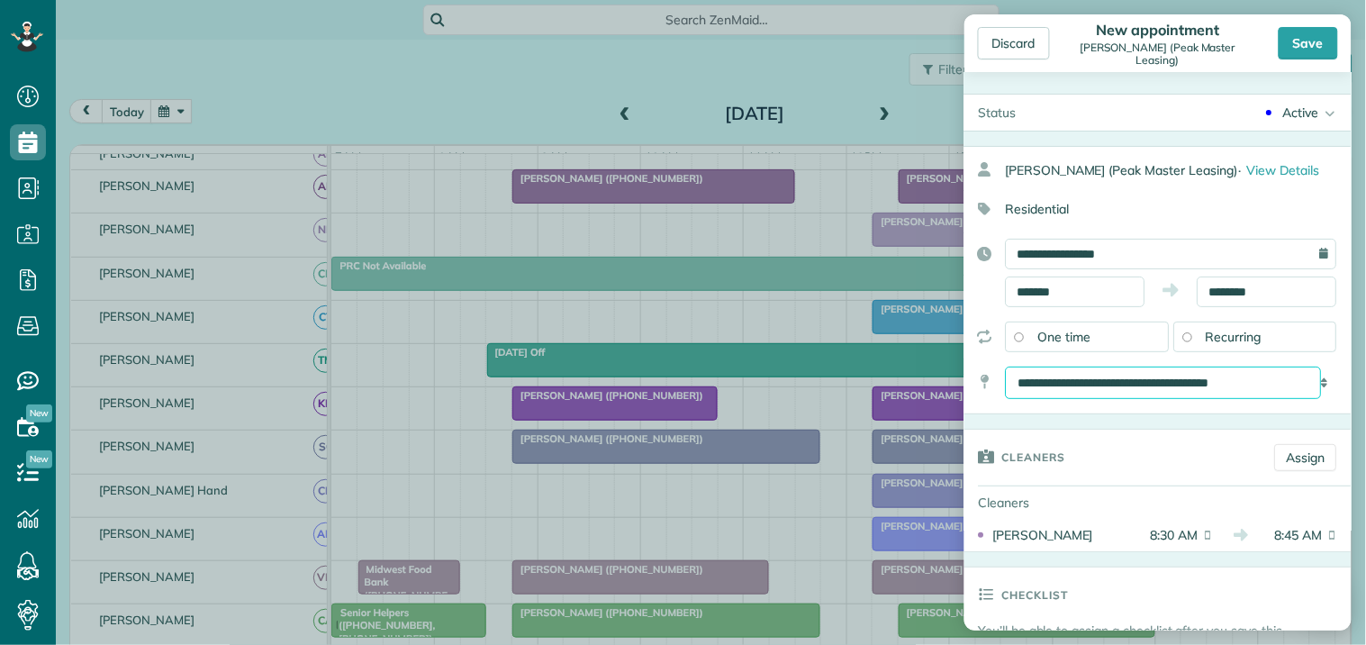
scroll to position [100, 0]
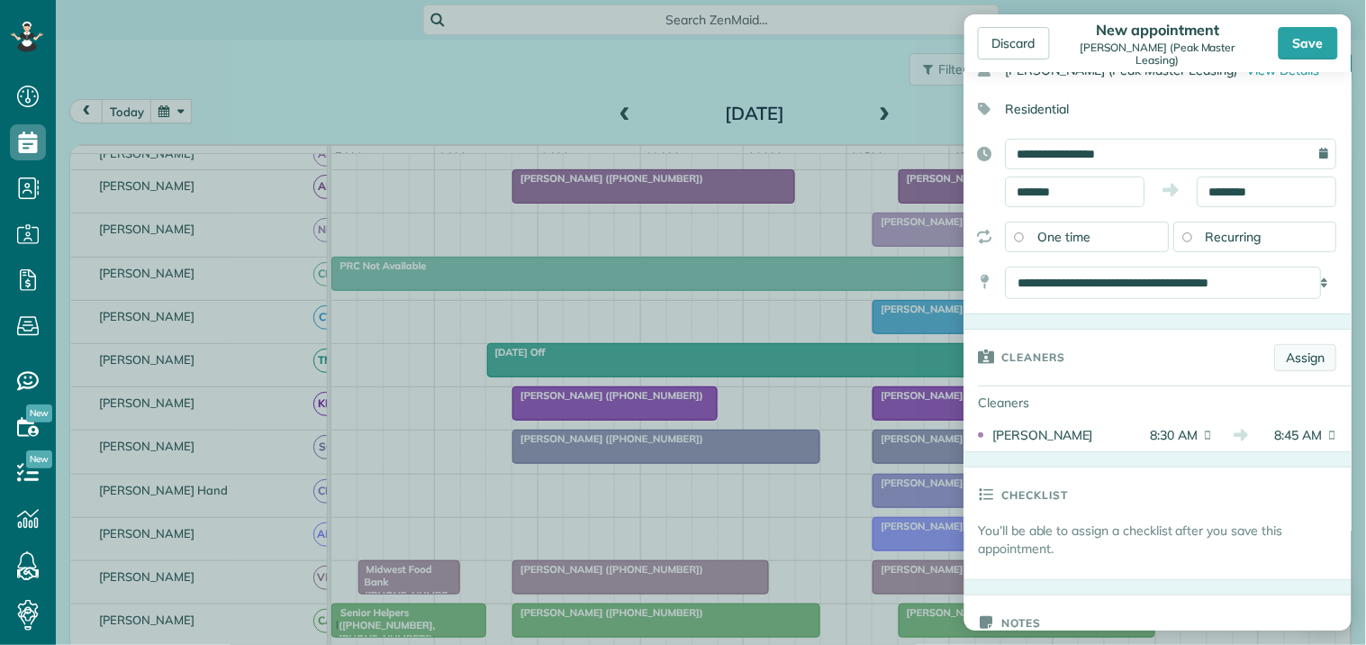
click at [1230, 354] on link "Assign" at bounding box center [1307, 357] width 62 height 27
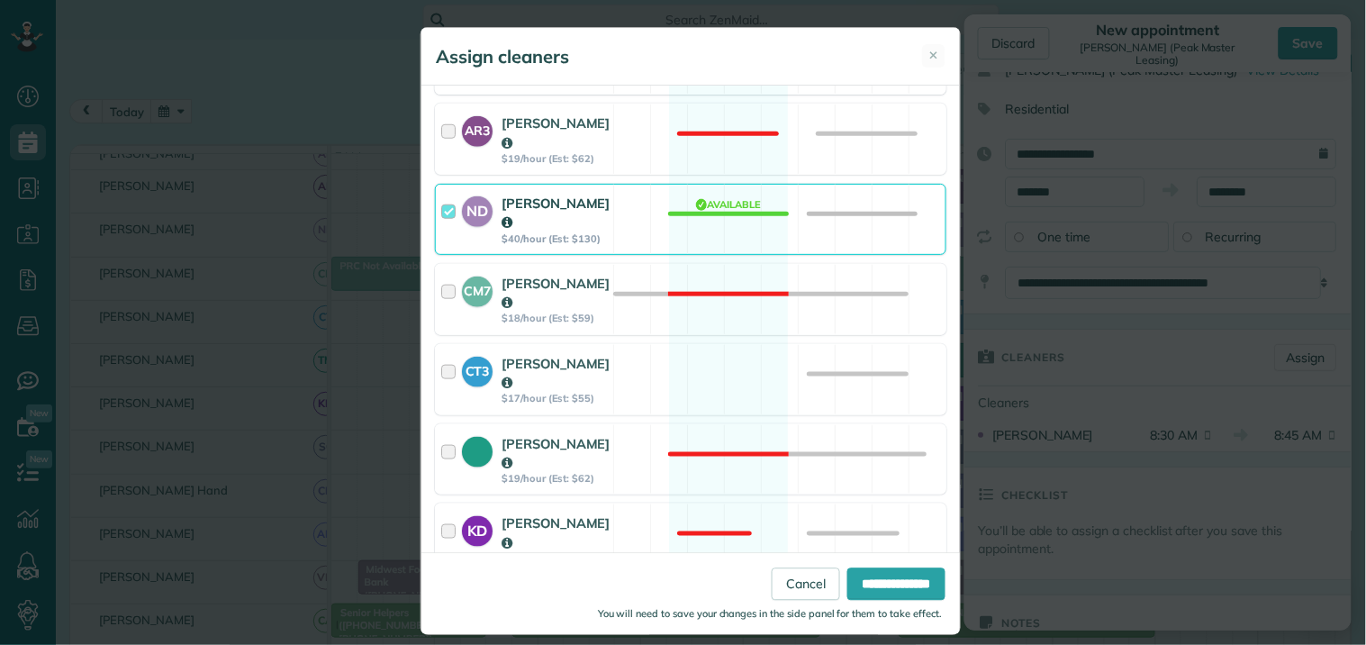
scroll to position [400, 0]
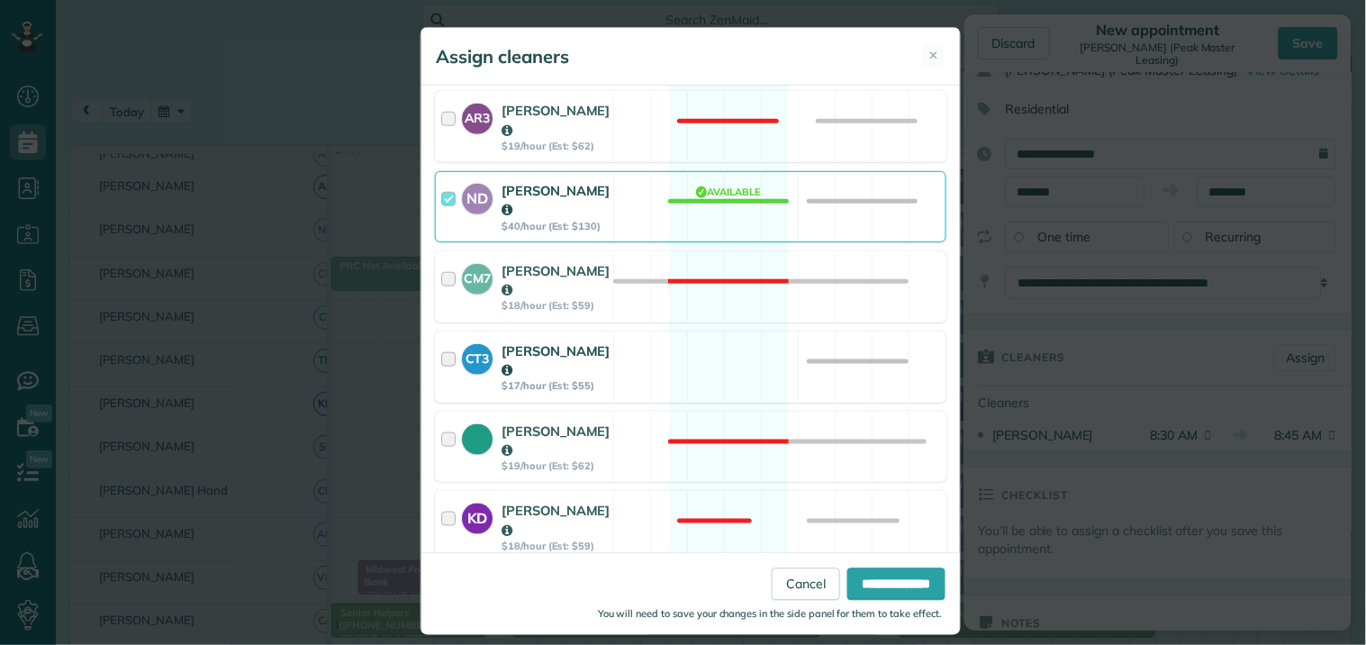
click at [723, 331] on div "CT3 Crystal Todd $17/hour (Est: $55) Available" at bounding box center [691, 366] width 512 height 71
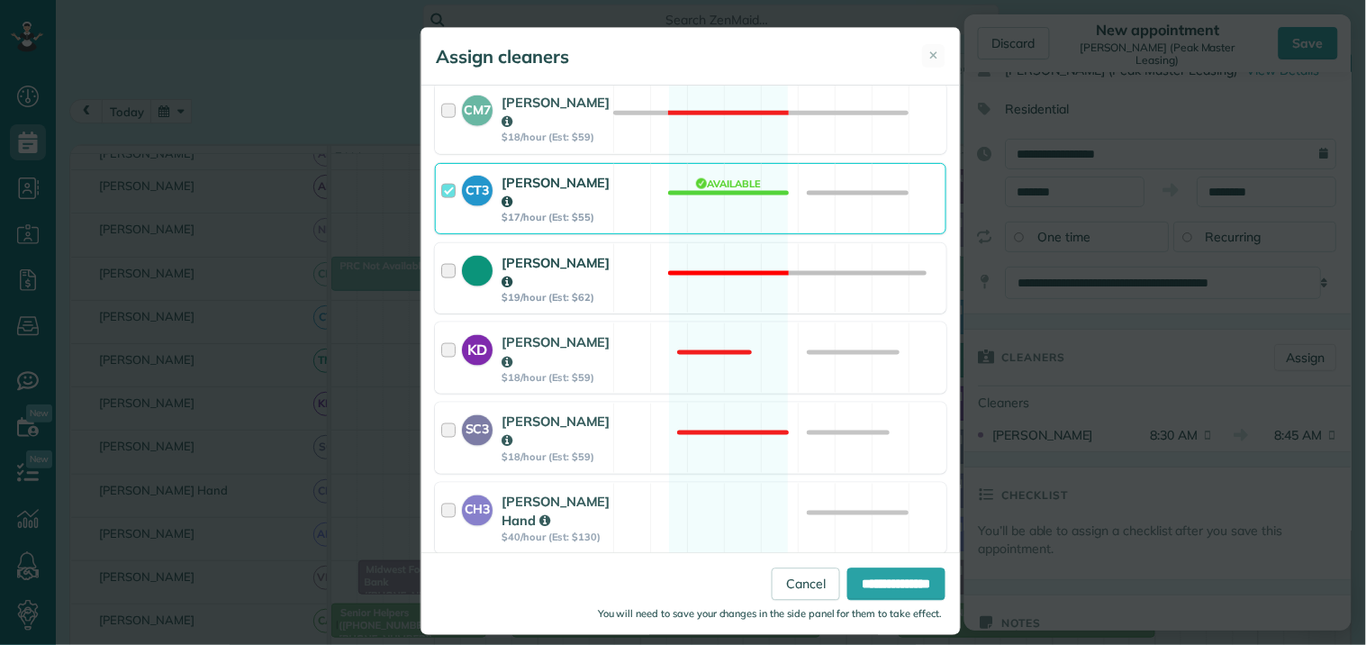
scroll to position [800, 0]
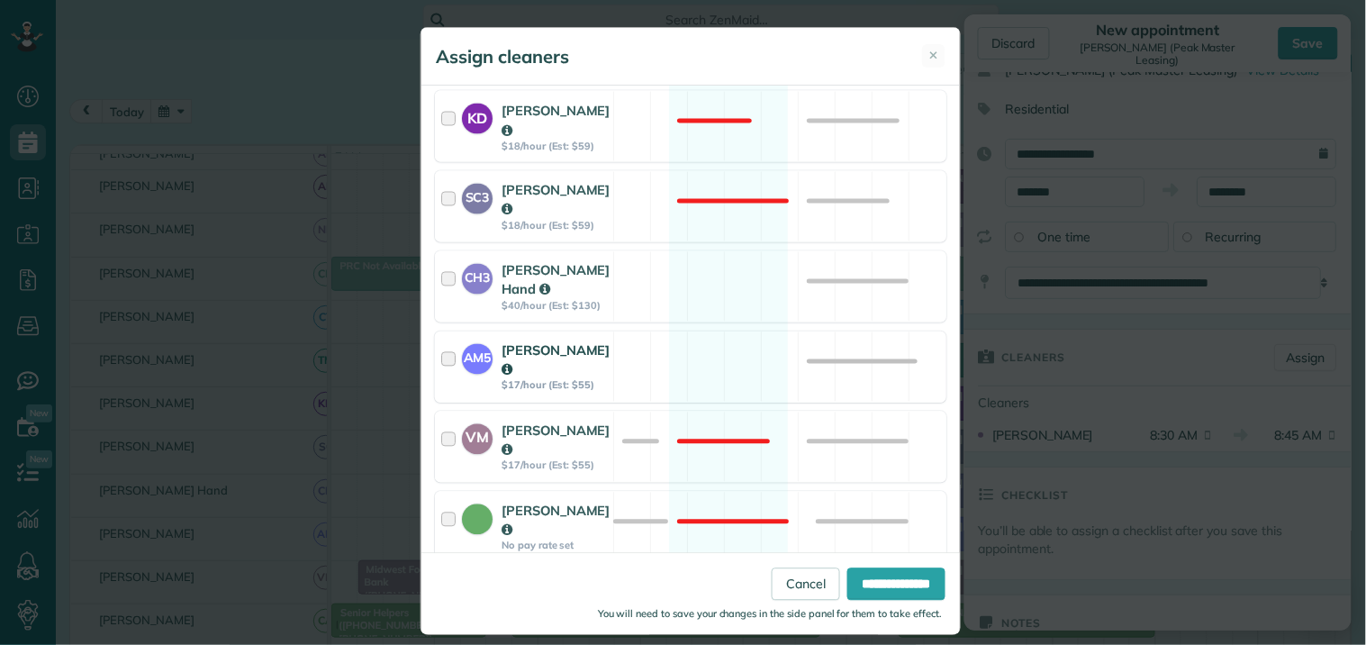
drag, startPoint x: 730, startPoint y: 187, endPoint x: 732, endPoint y: 256, distance: 68.5
click at [730, 251] on div "CH3 Cortney Hand $40/hour (Est: $130) Available" at bounding box center [691, 286] width 512 height 71
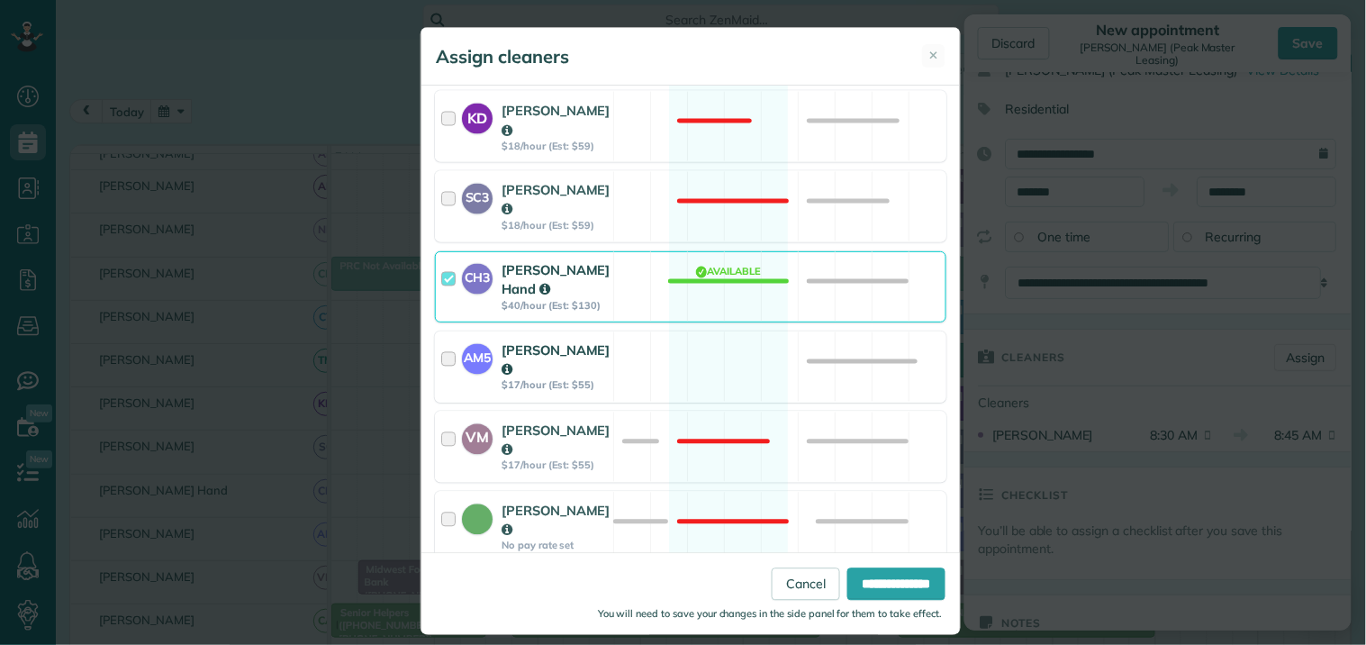
click at [733, 331] on div "AM5 Amanda Minix $17/hour (Est: $55) Available" at bounding box center [691, 366] width 512 height 71
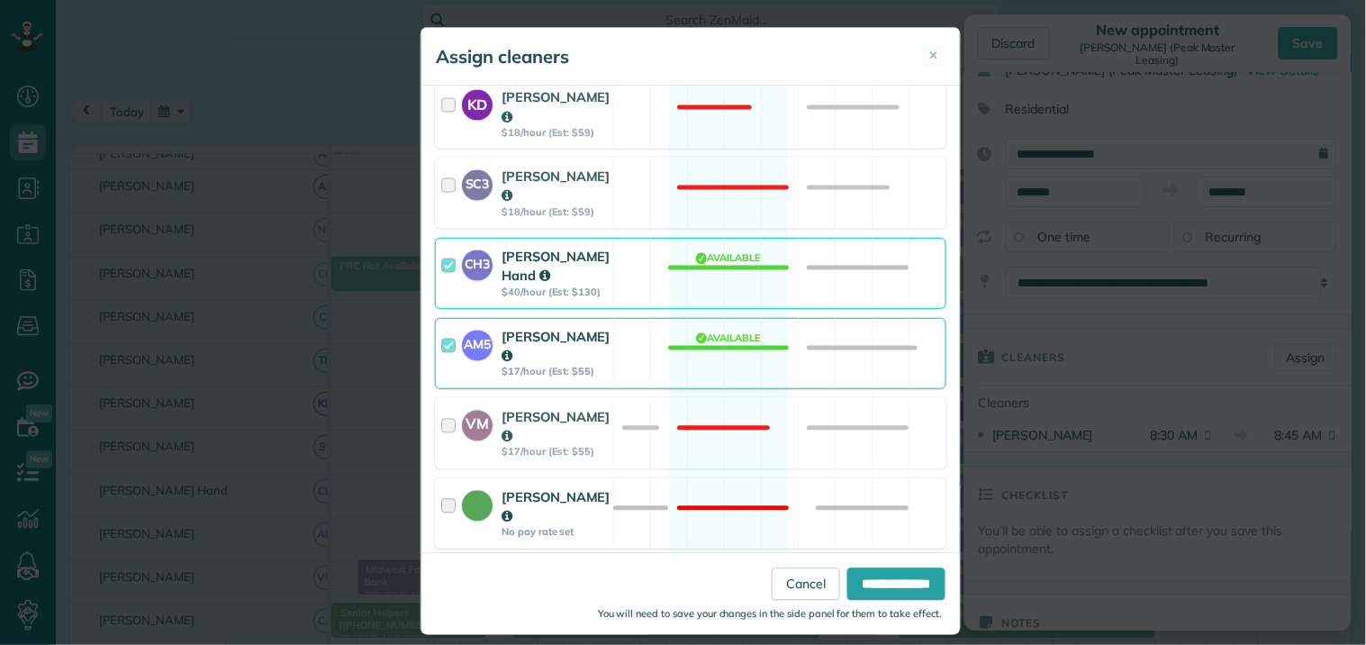
scroll to position [816, 0]
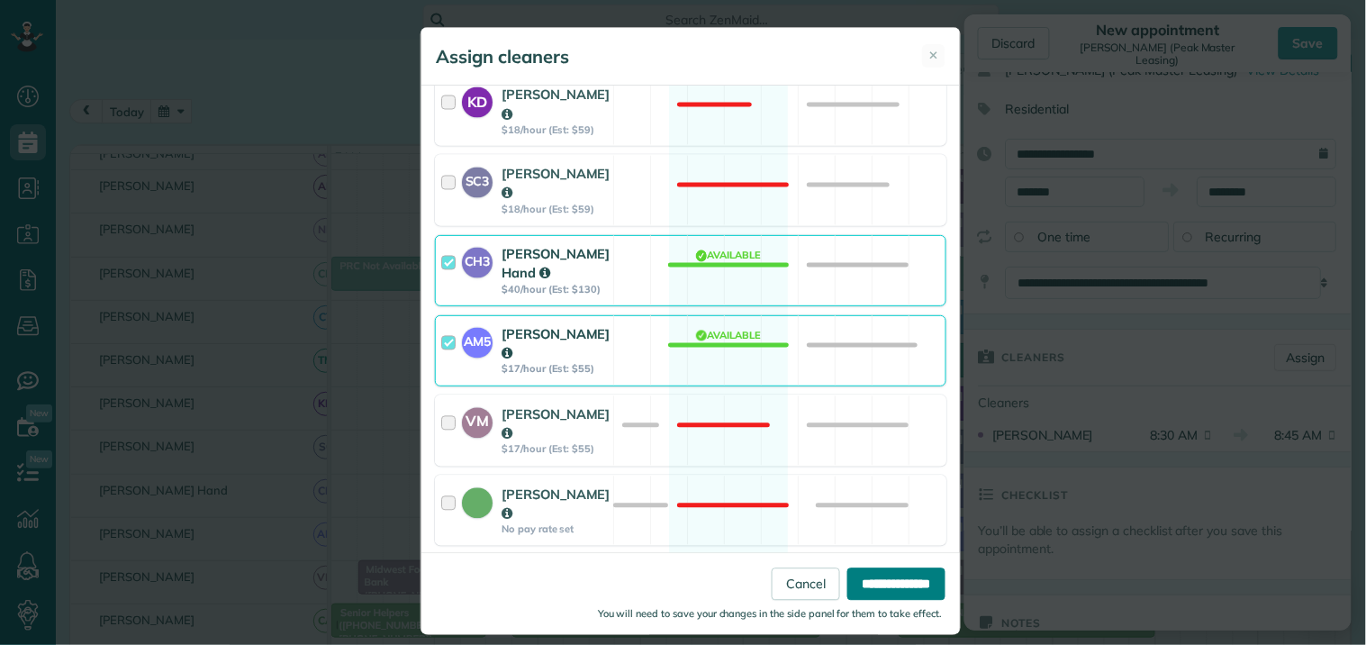
click at [887, 580] on input "**********" at bounding box center [897, 584] width 98 height 32
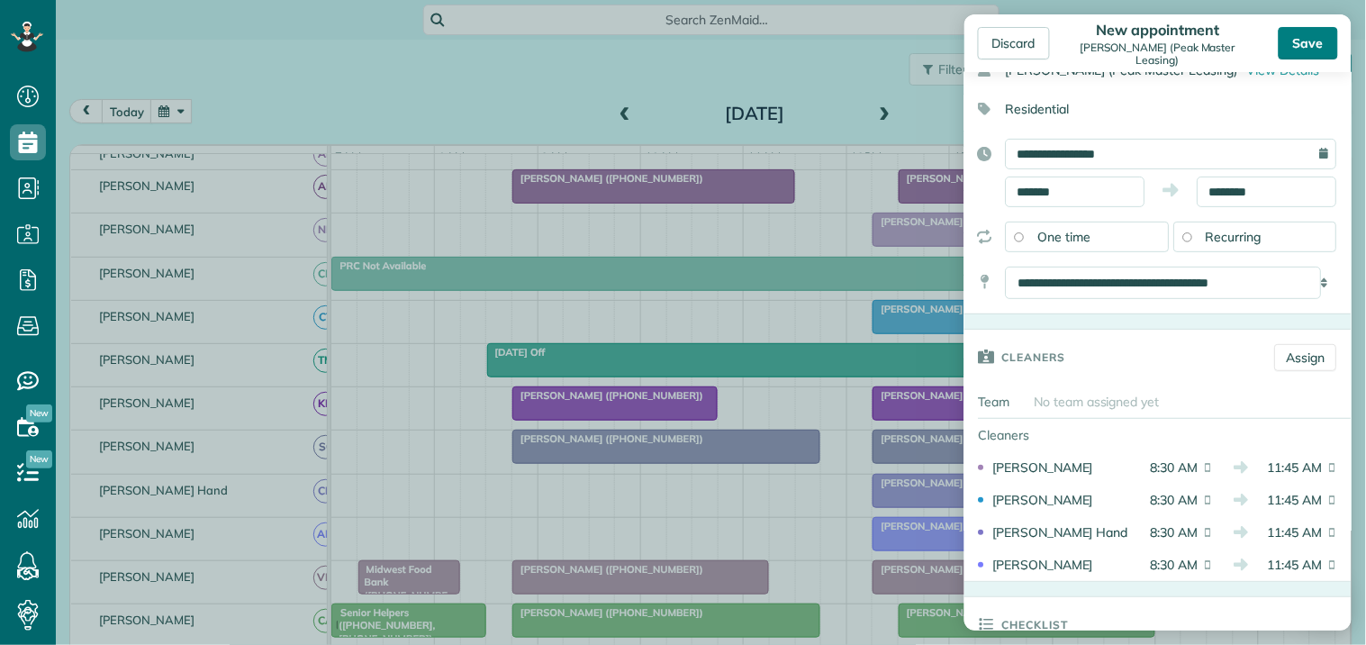
click at [1230, 32] on div "Save" at bounding box center [1308, 43] width 59 height 32
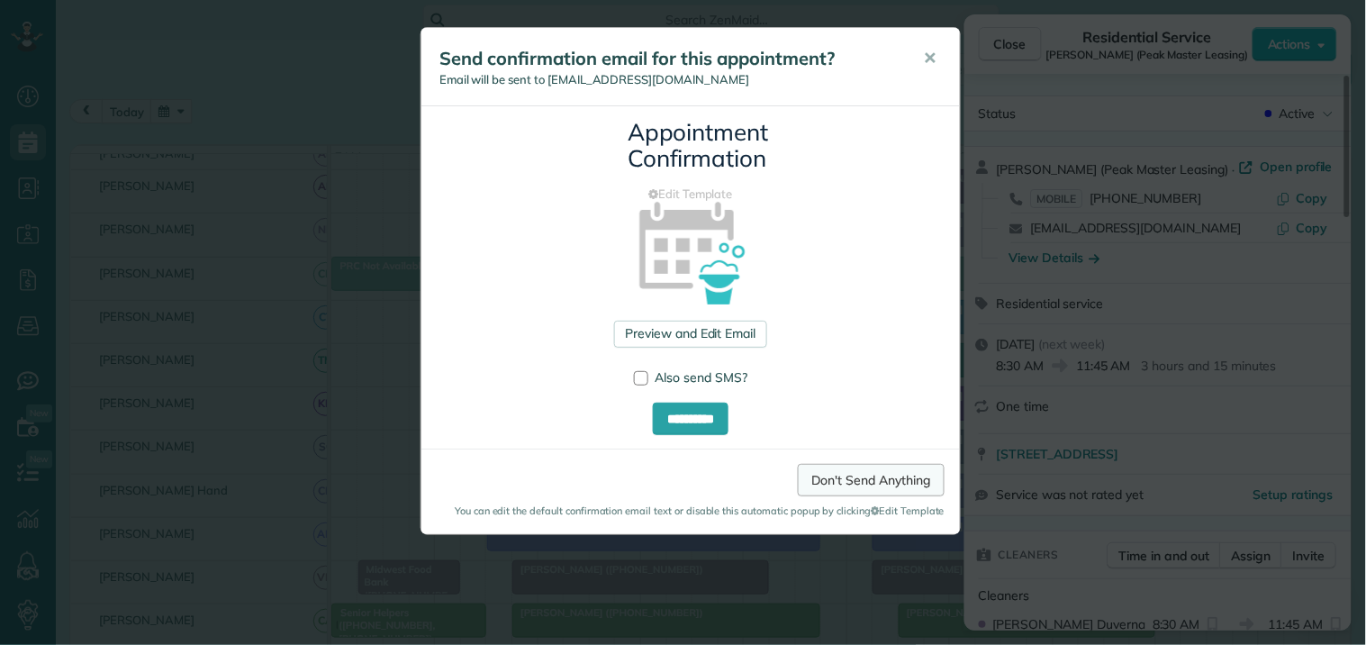
click at [876, 485] on link "Don't Send Anything" at bounding box center [871, 480] width 147 height 32
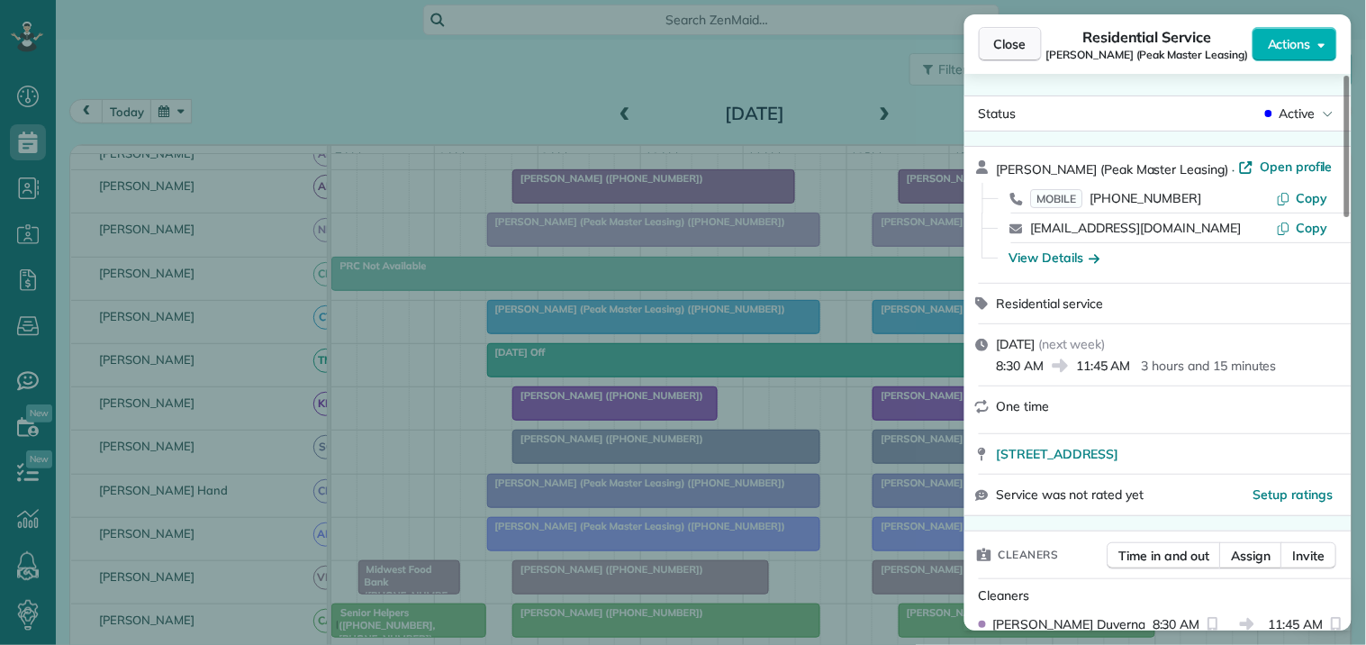
click at [1021, 48] on span "Close" at bounding box center [1010, 44] width 32 height 18
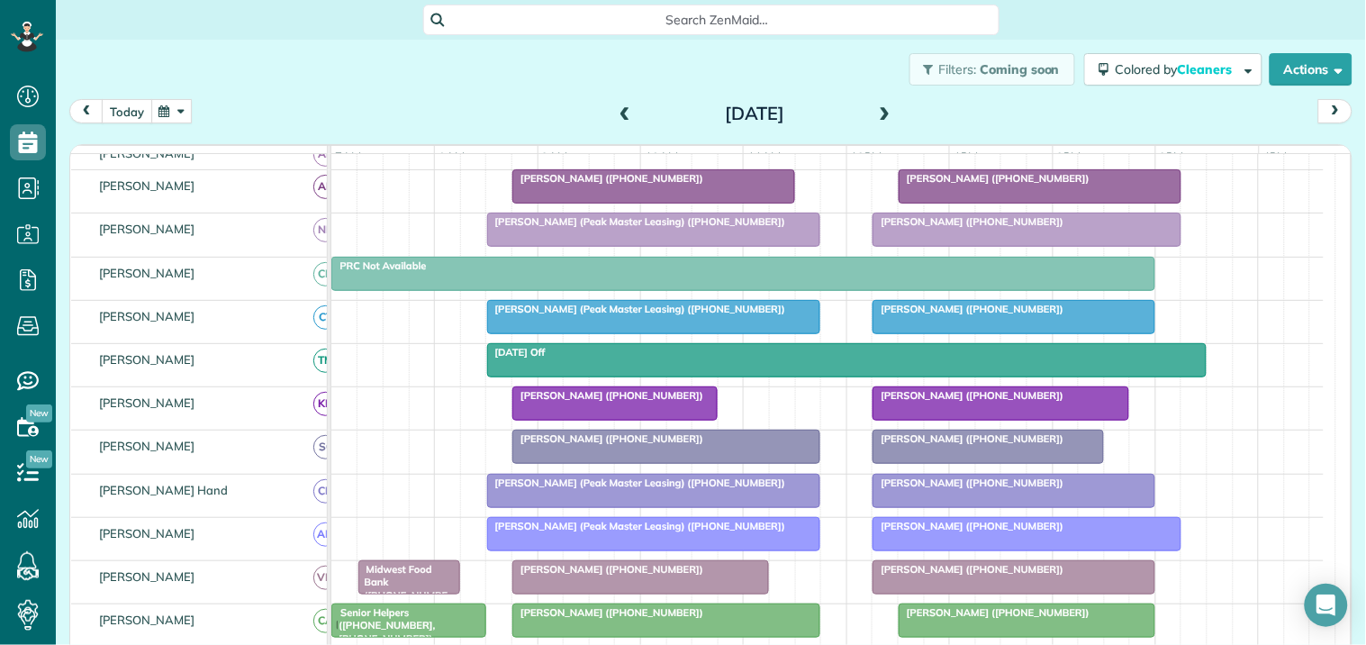
click at [112, 109] on button "today" at bounding box center [127, 111] width 50 height 24
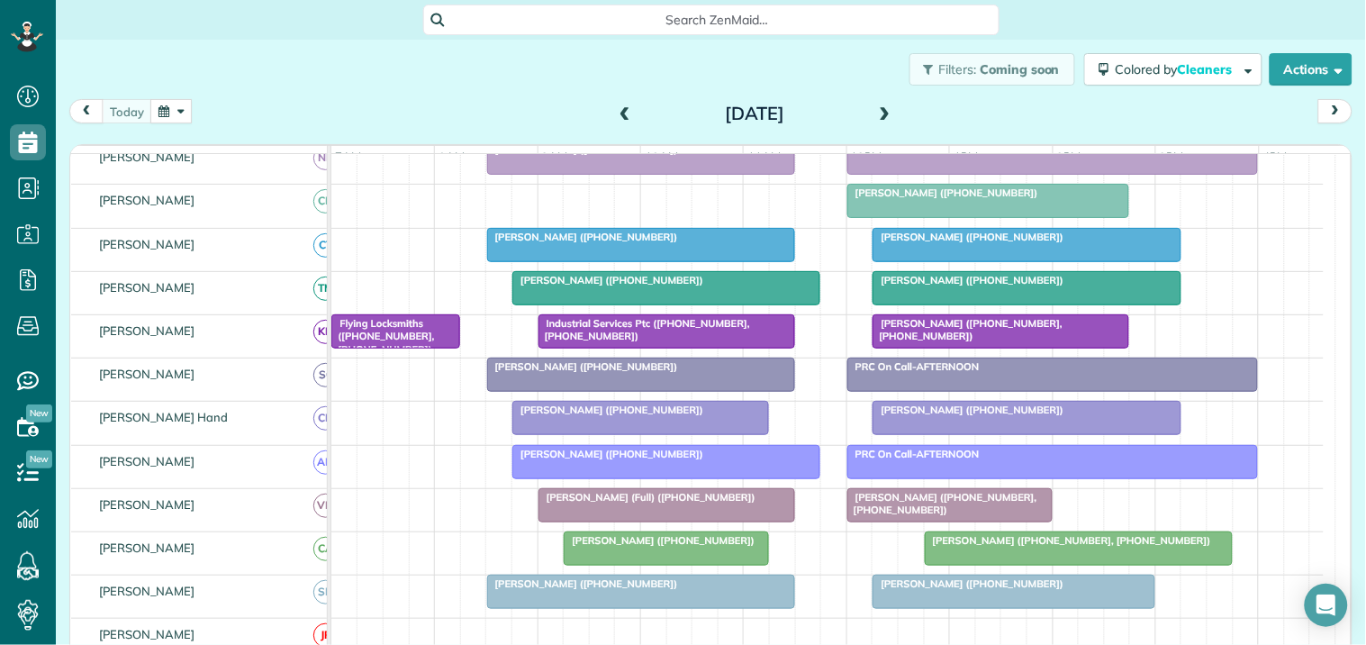
scroll to position [142, 0]
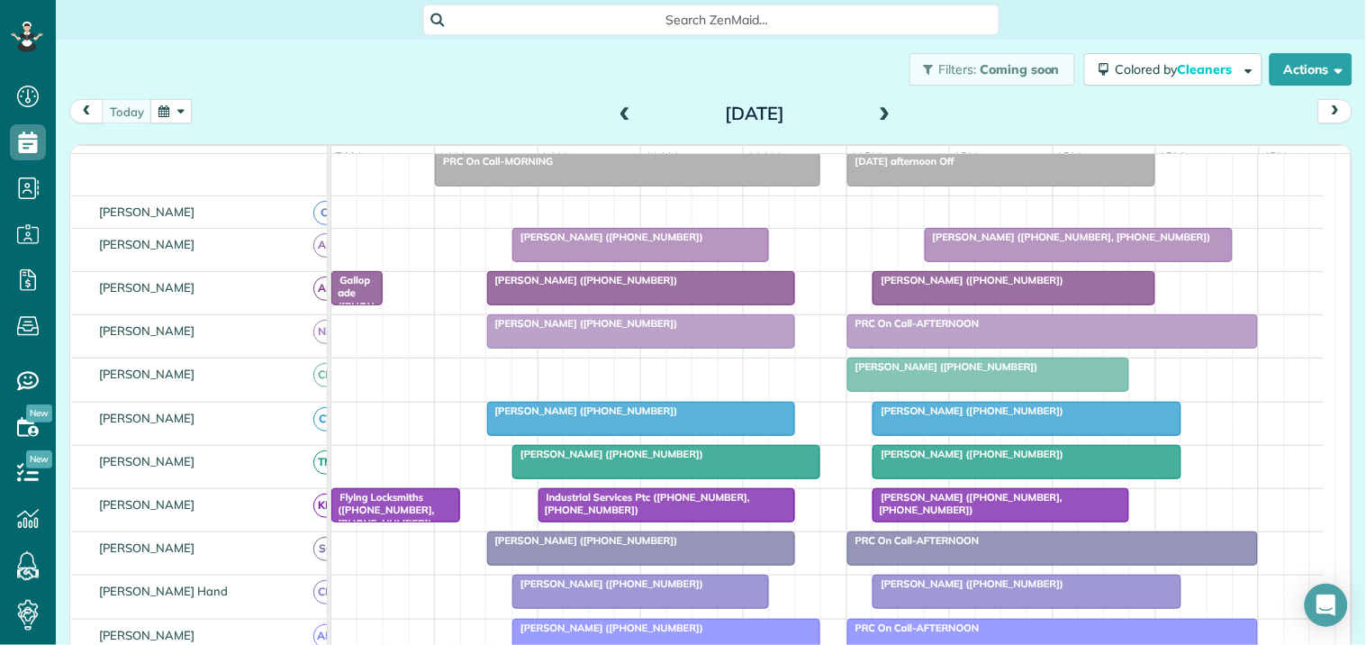
click at [884, 104] on span at bounding box center [886, 114] width 20 height 27
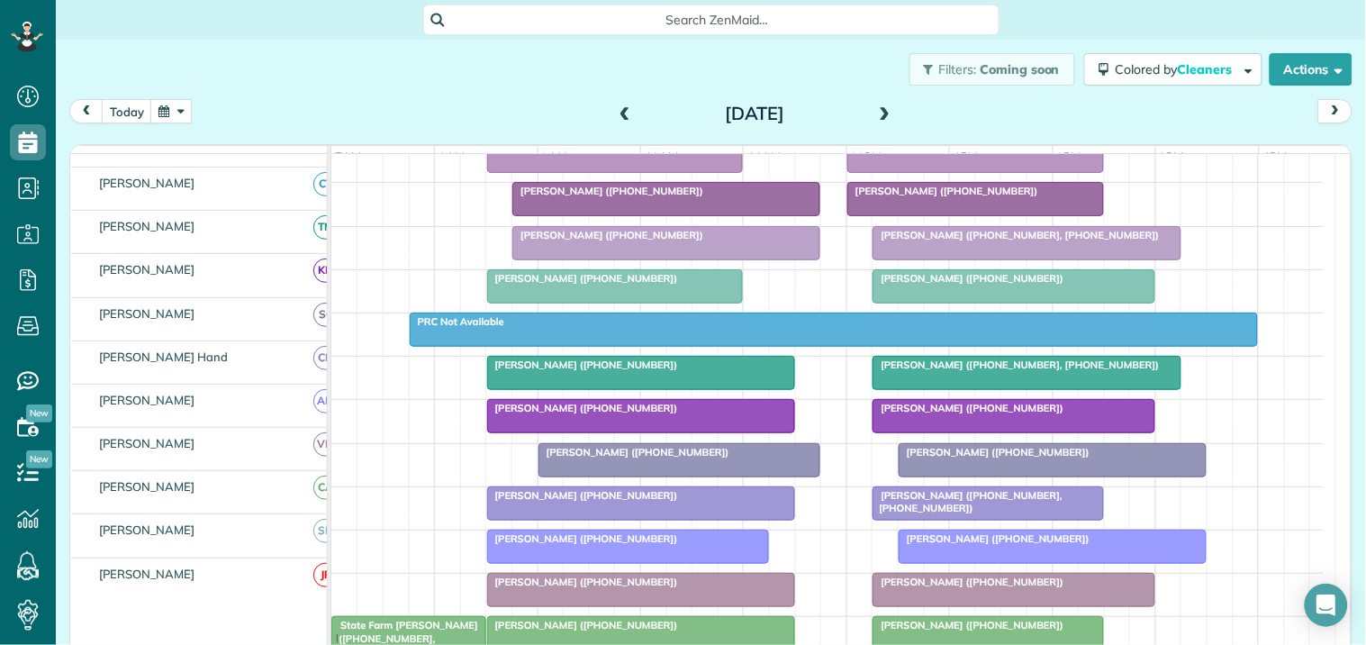
scroll to position [277, 0]
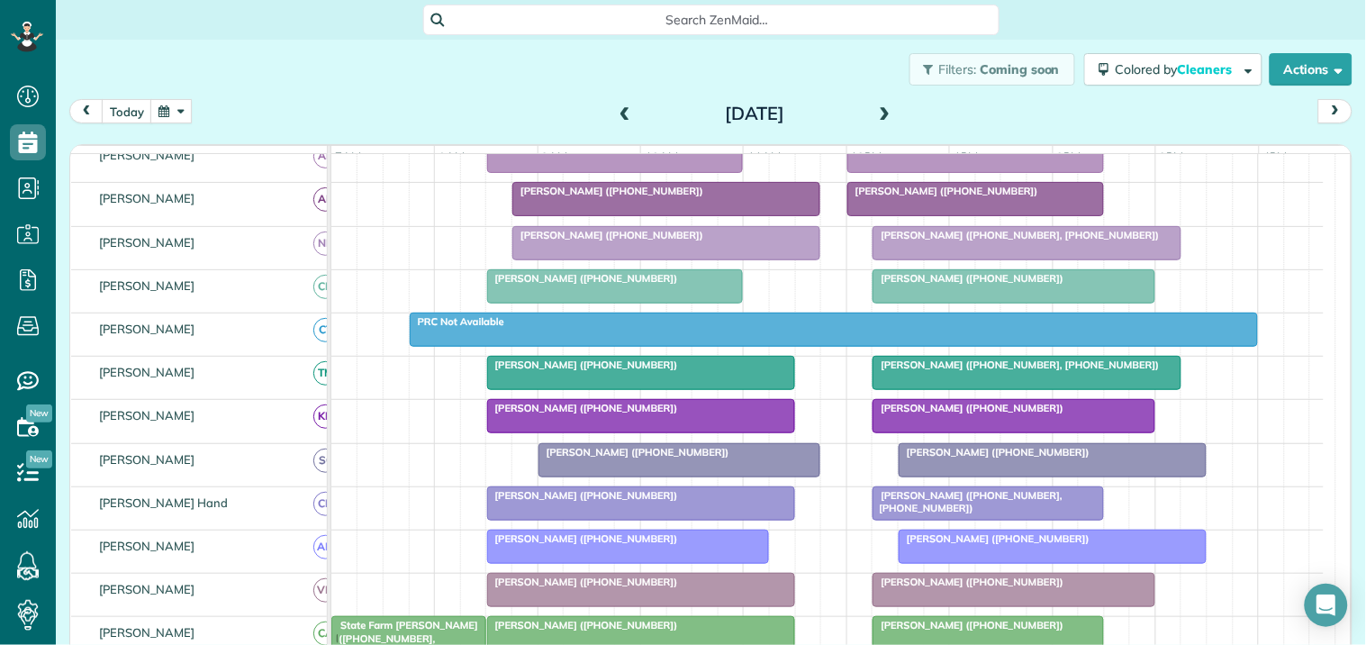
click at [879, 104] on span at bounding box center [886, 114] width 20 height 27
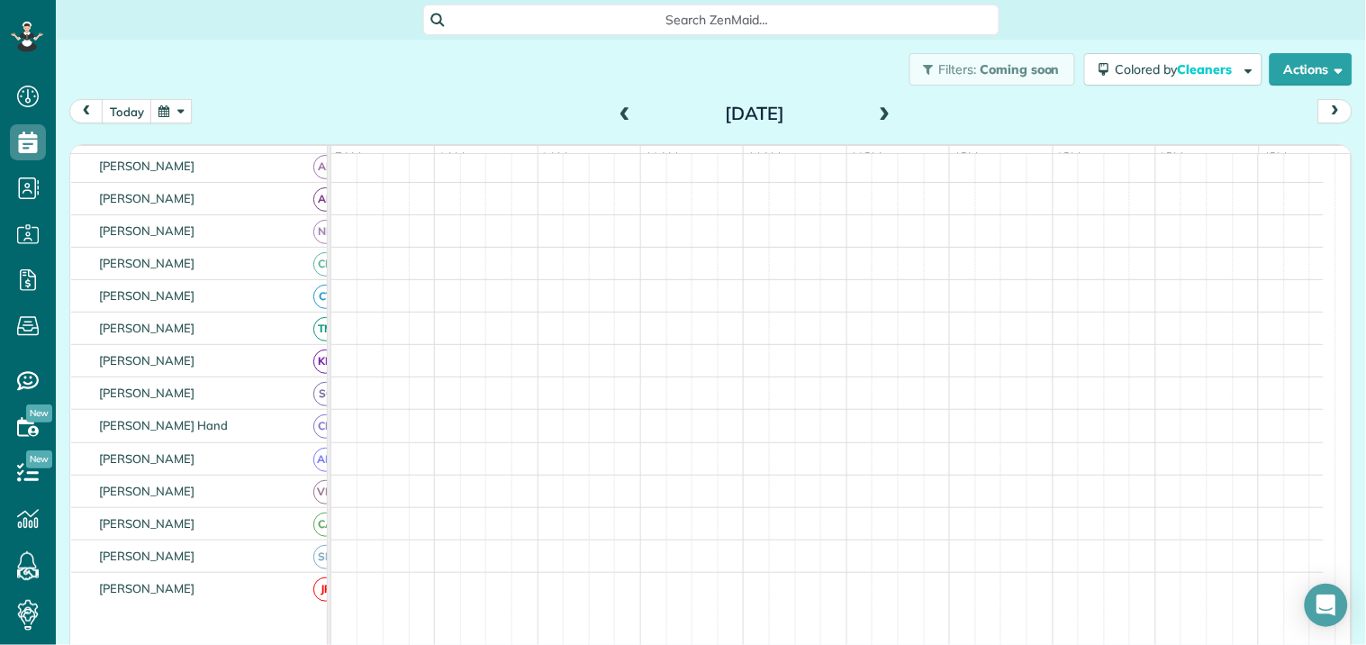
scroll to position [267, 0]
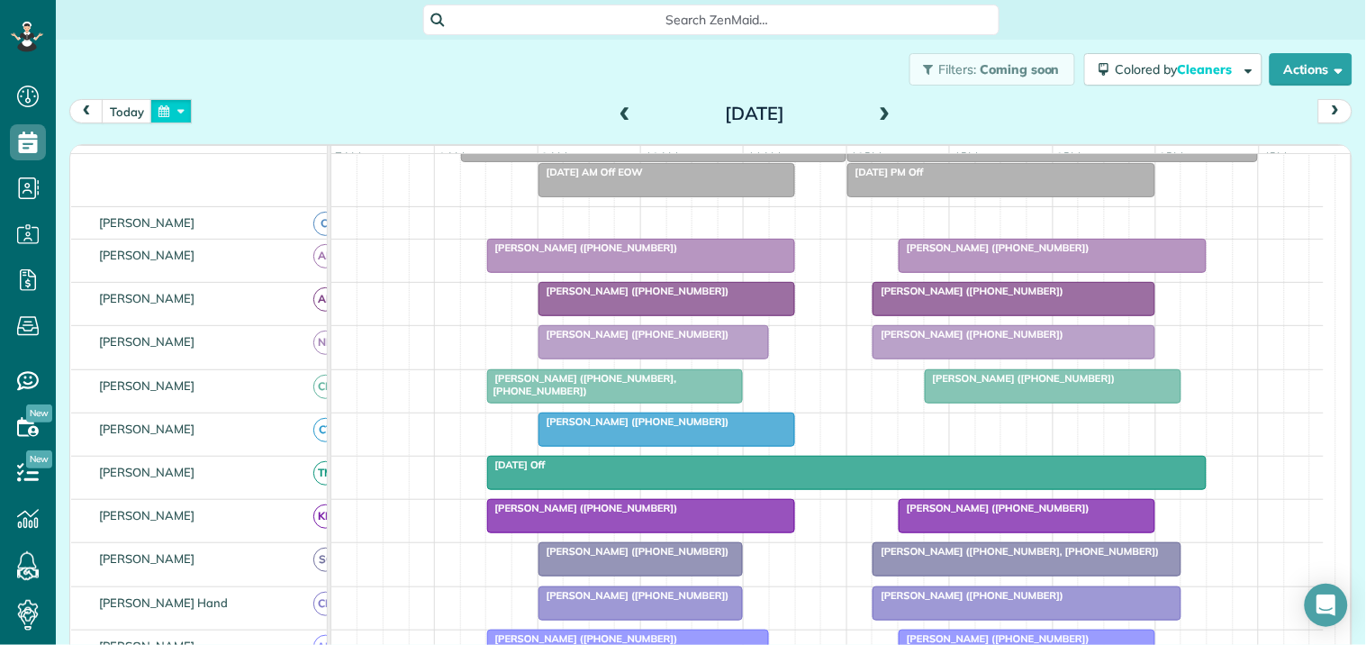
click at [183, 114] on button "button" at bounding box center [170, 111] width 41 height 24
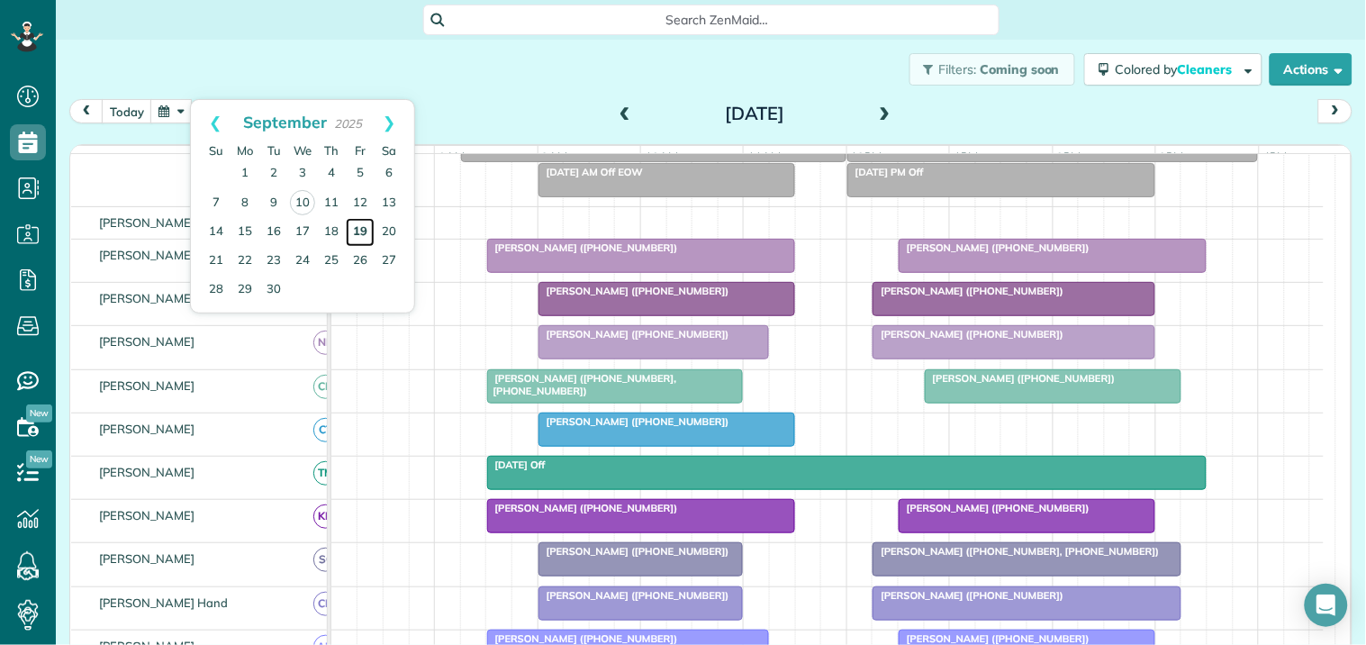
click at [363, 232] on link "19" at bounding box center [360, 232] width 29 height 29
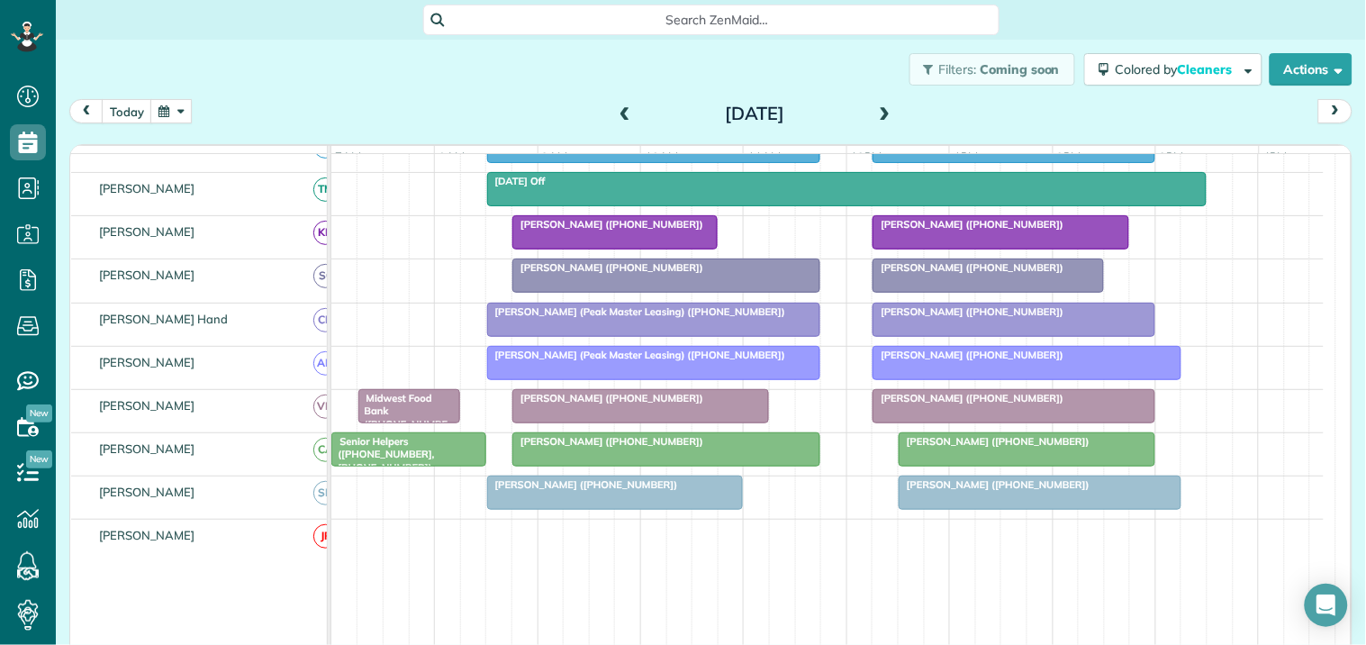
click at [618, 113] on span at bounding box center [625, 114] width 20 height 16
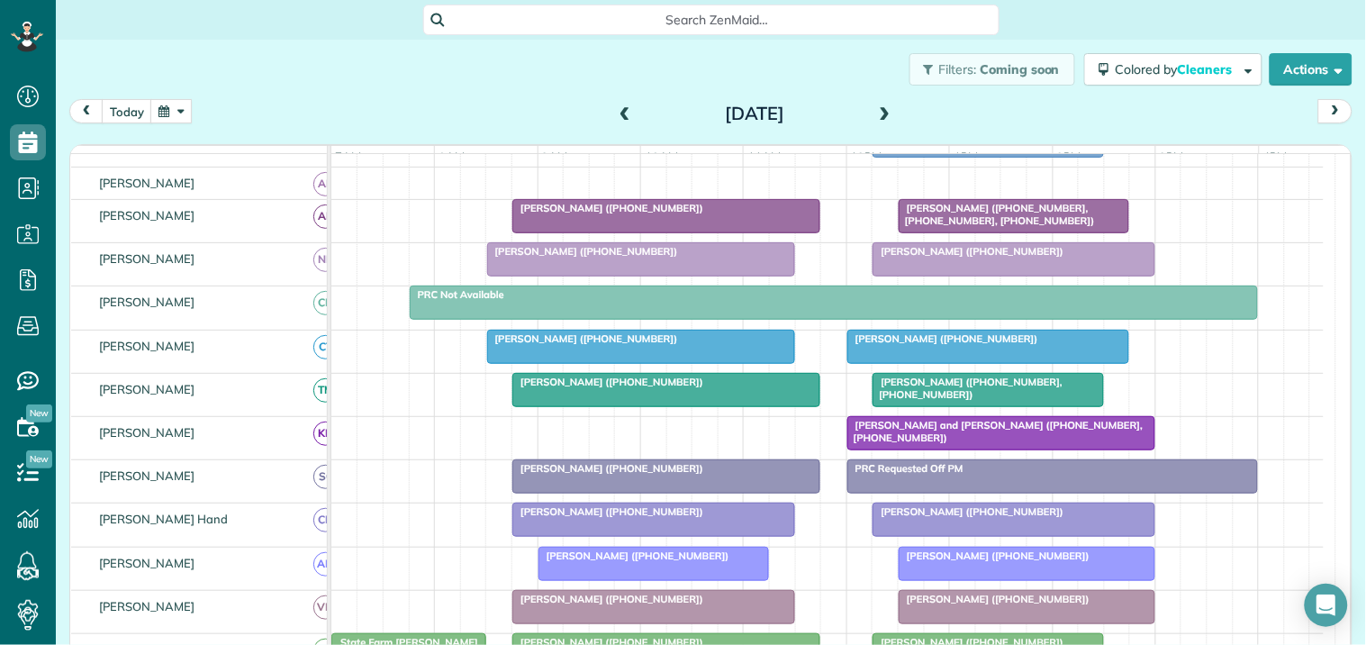
click at [168, 114] on button "button" at bounding box center [170, 111] width 41 height 24
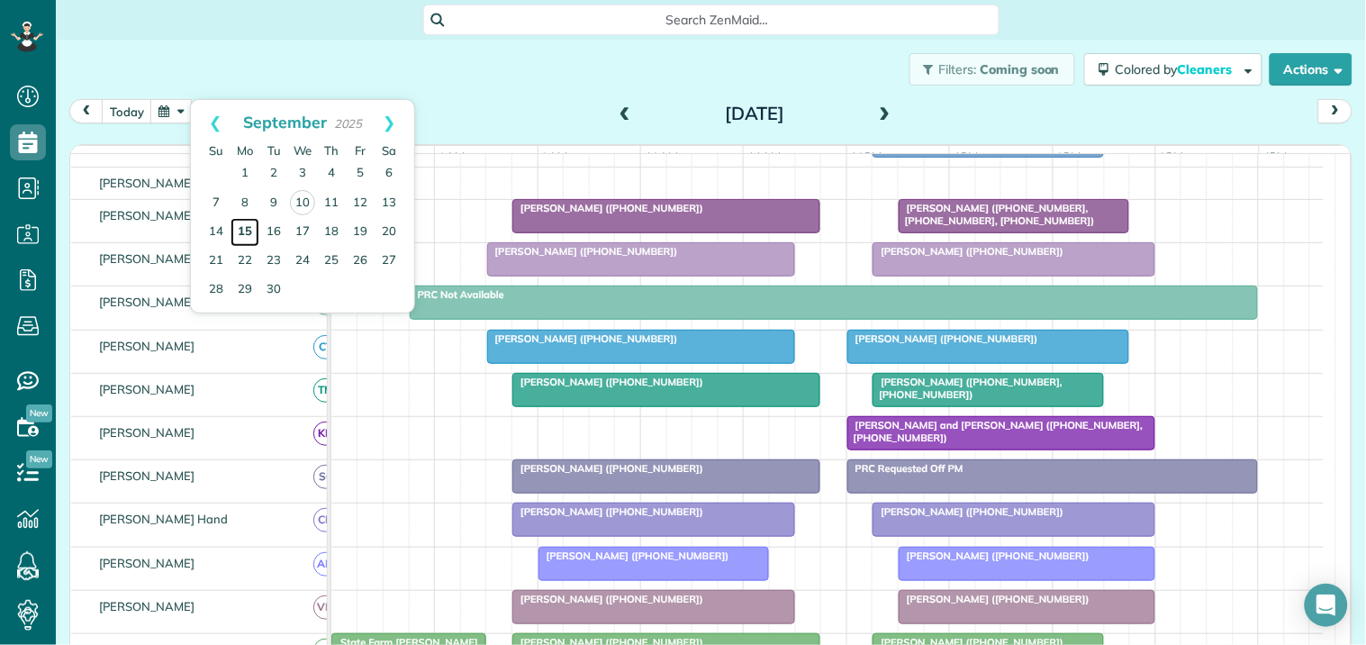
click at [247, 228] on link "15" at bounding box center [245, 232] width 29 height 29
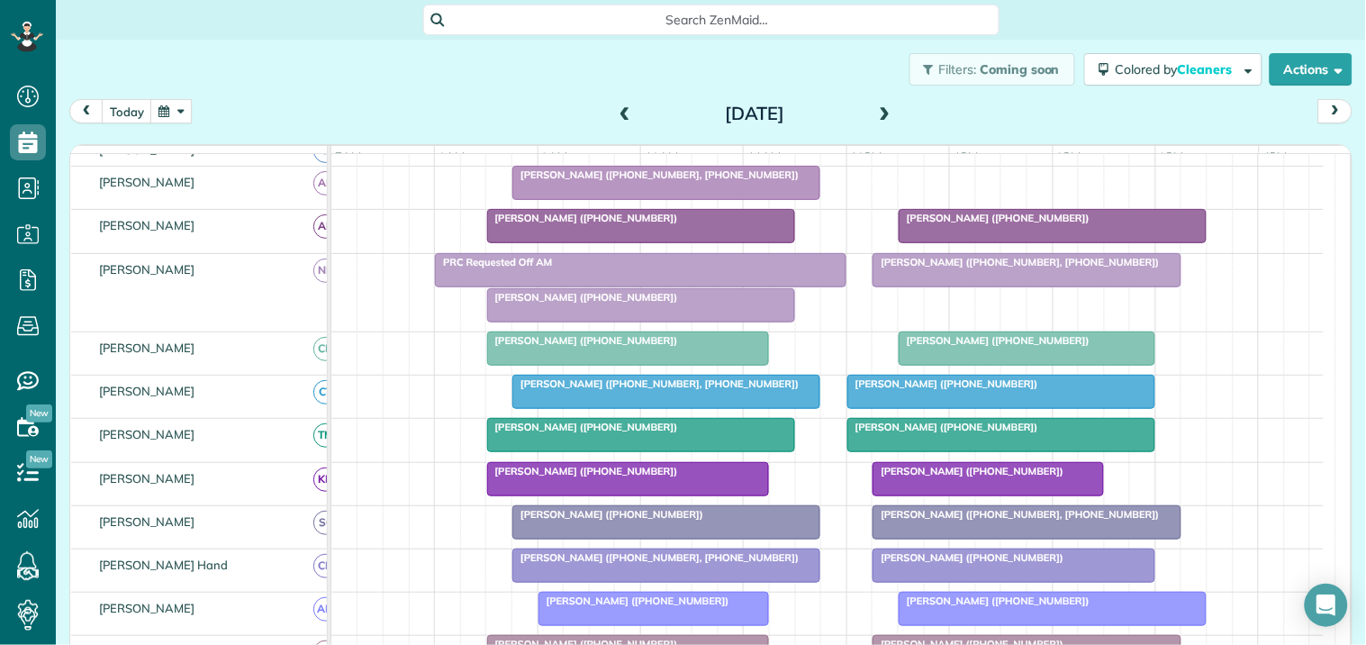
click at [876, 104] on span at bounding box center [886, 114] width 20 height 27
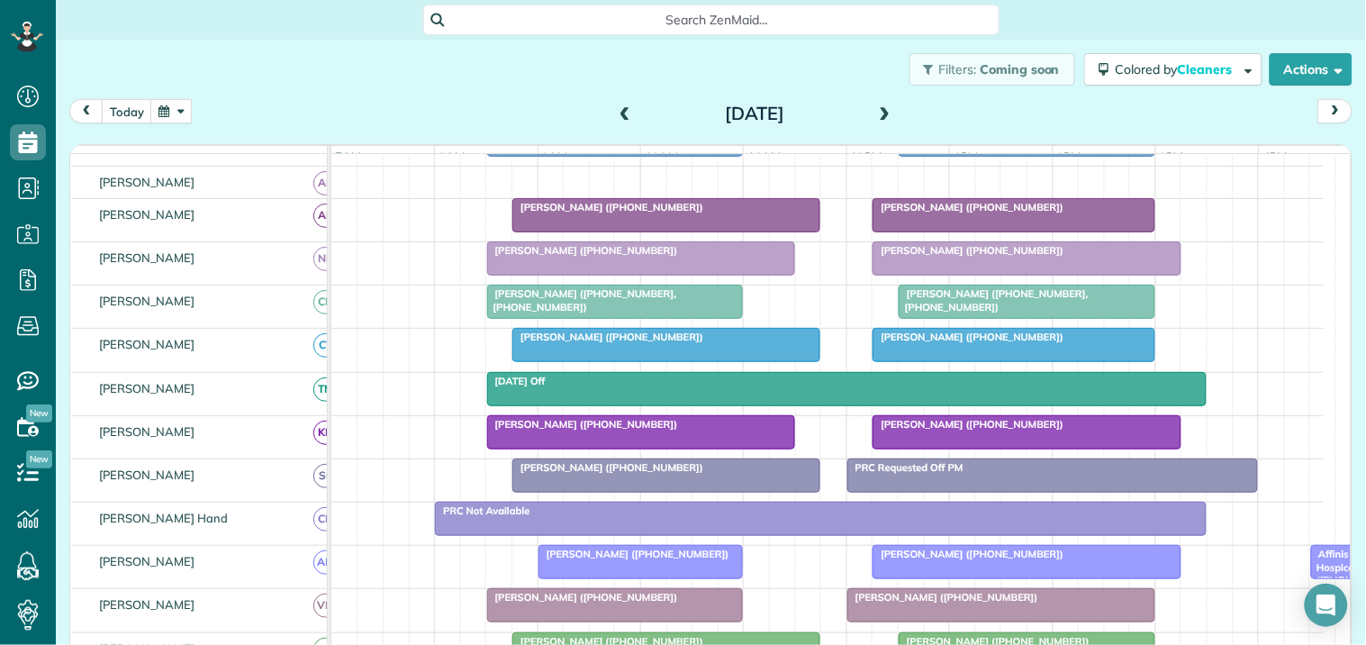
click at [876, 109] on span at bounding box center [886, 114] width 20 height 16
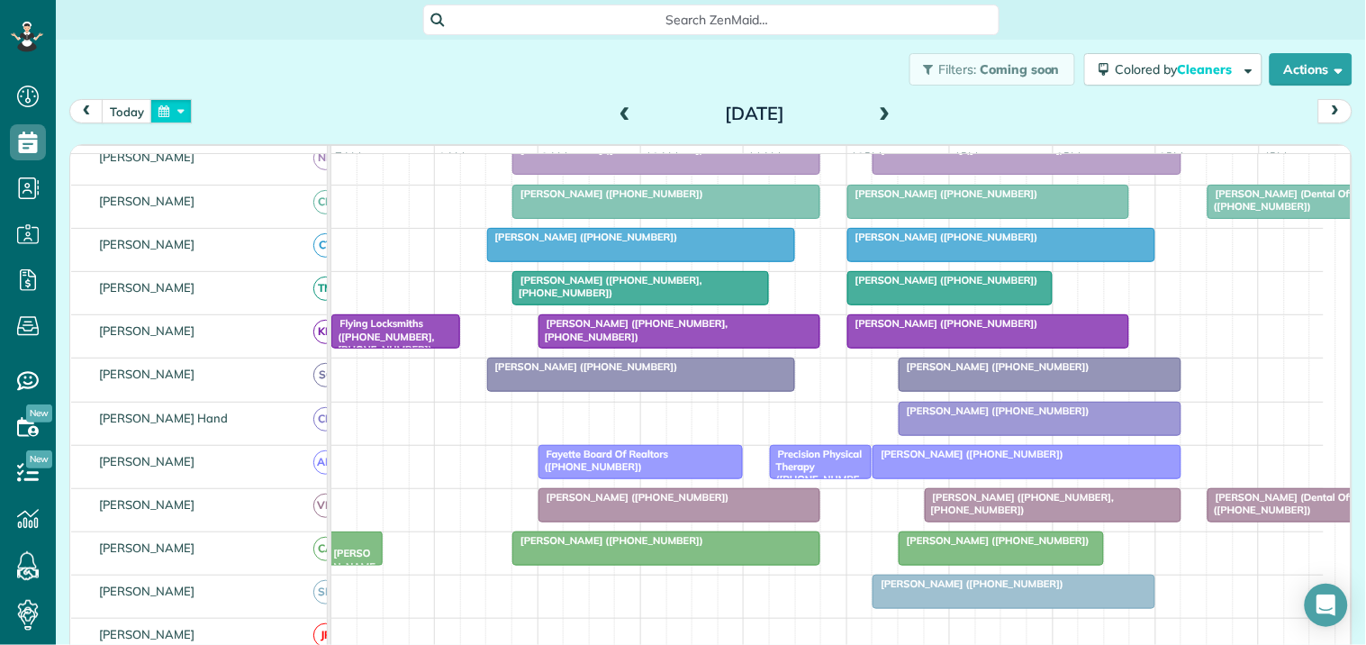
click at [180, 108] on button "button" at bounding box center [170, 111] width 41 height 24
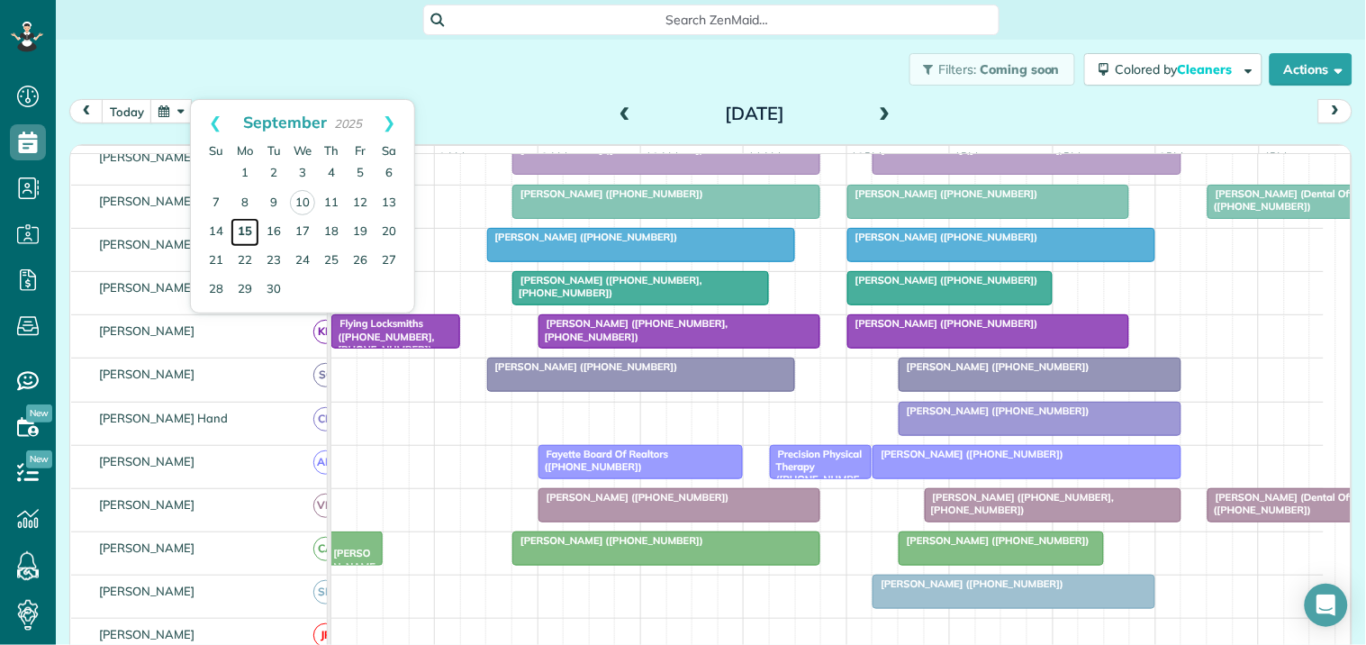
click at [248, 220] on link "15" at bounding box center [245, 232] width 29 height 29
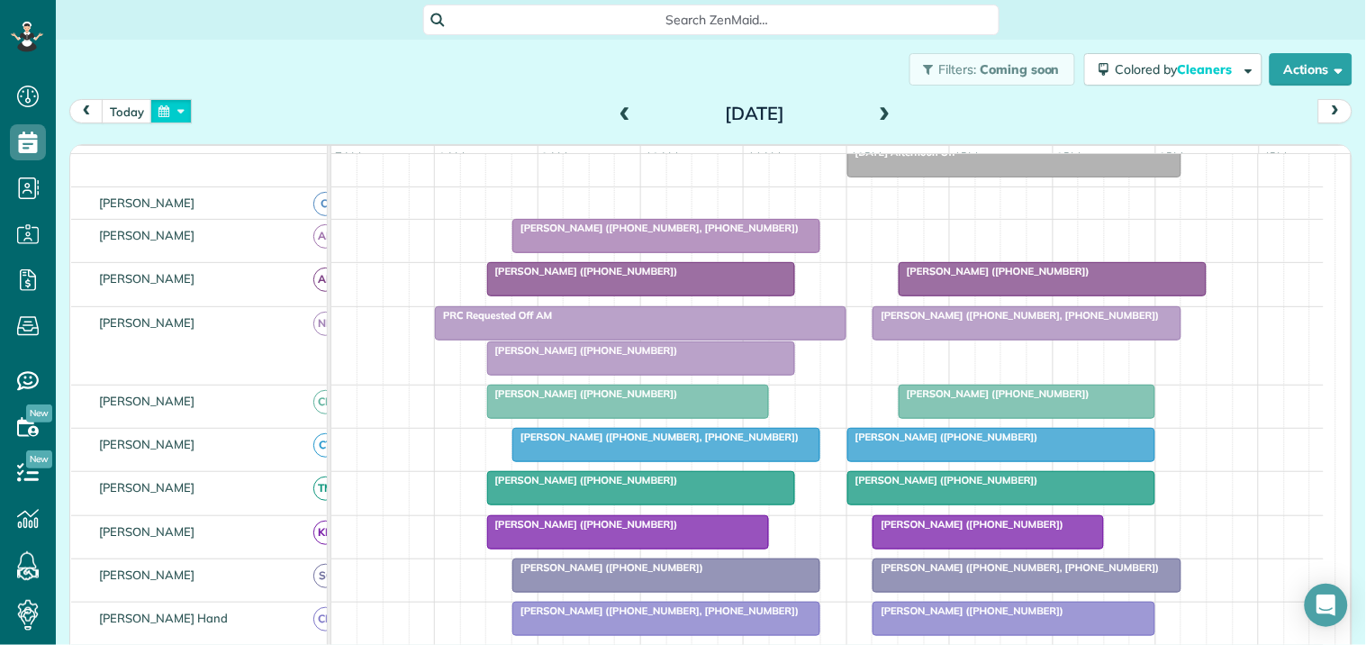
click at [171, 109] on button "button" at bounding box center [170, 111] width 41 height 24
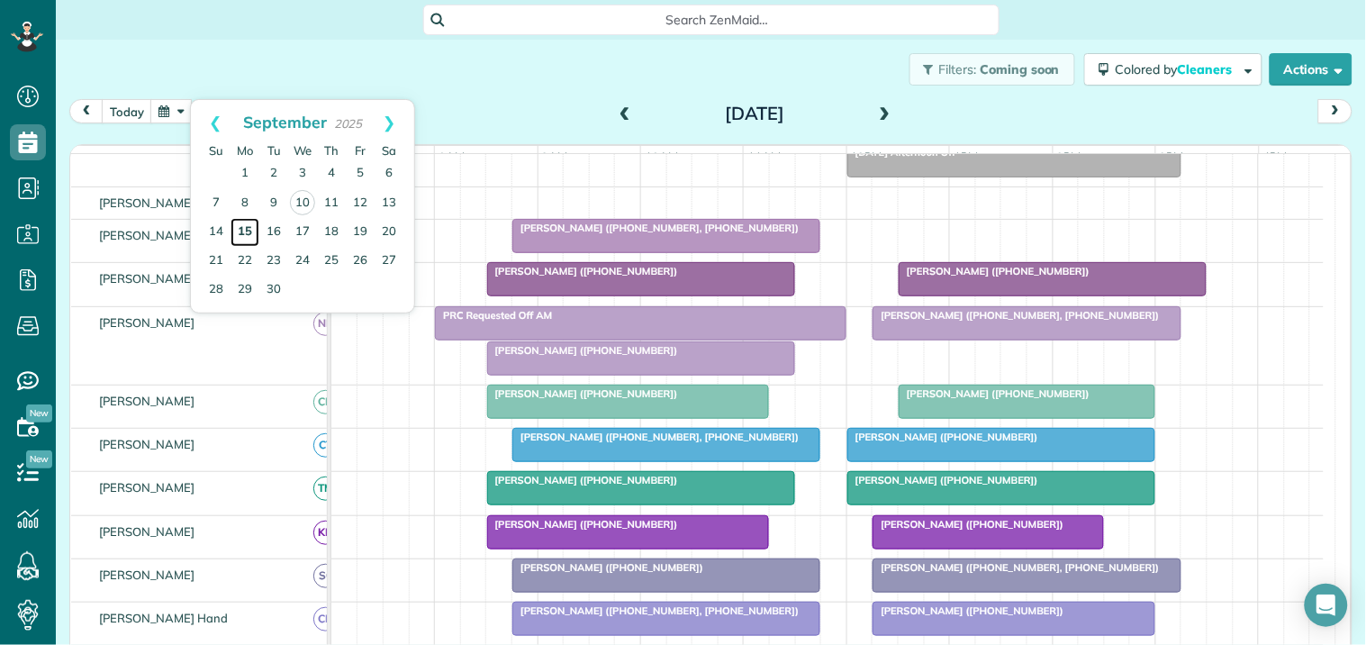
click at [250, 227] on link "15" at bounding box center [245, 232] width 29 height 29
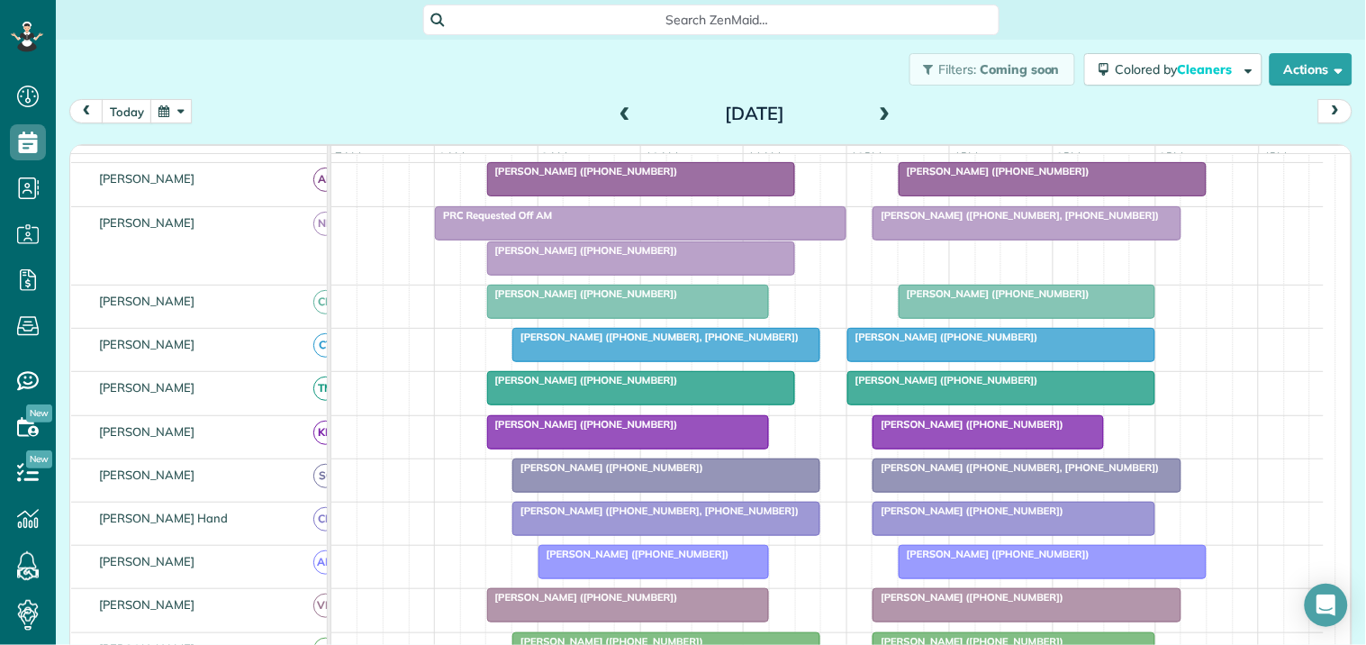
click at [876, 113] on span at bounding box center [886, 114] width 20 height 16
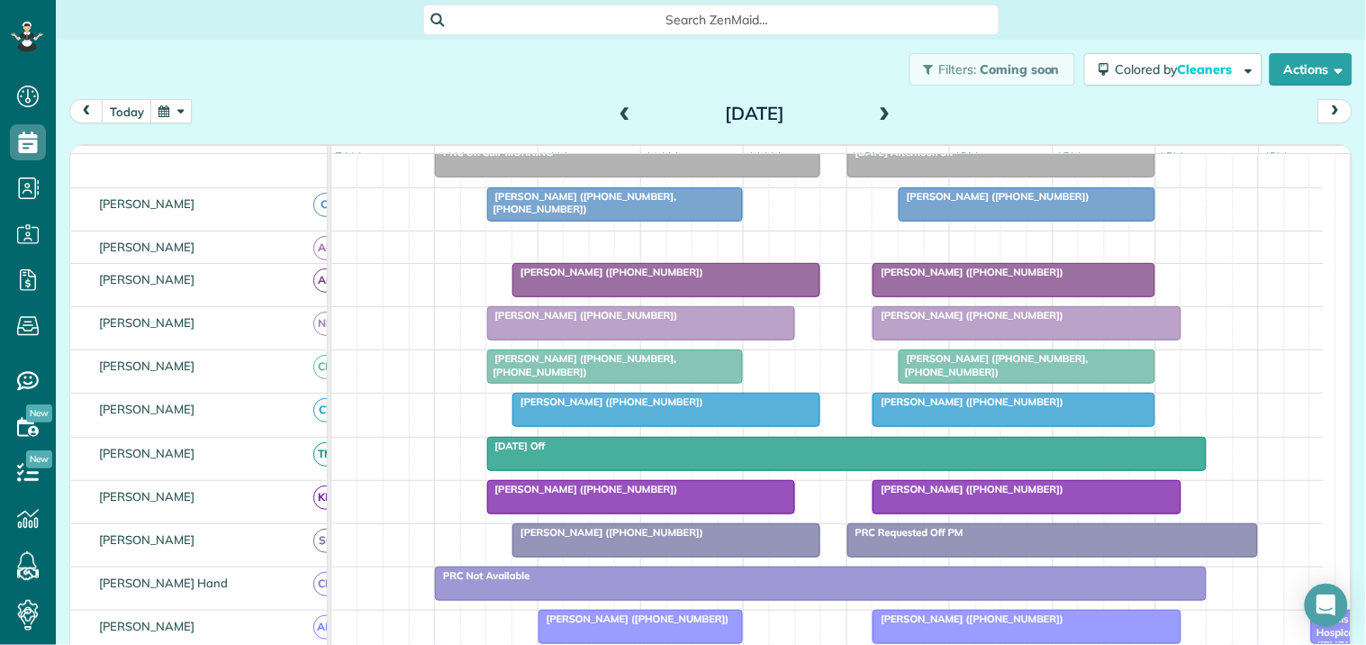
click at [877, 111] on span at bounding box center [886, 114] width 20 height 16
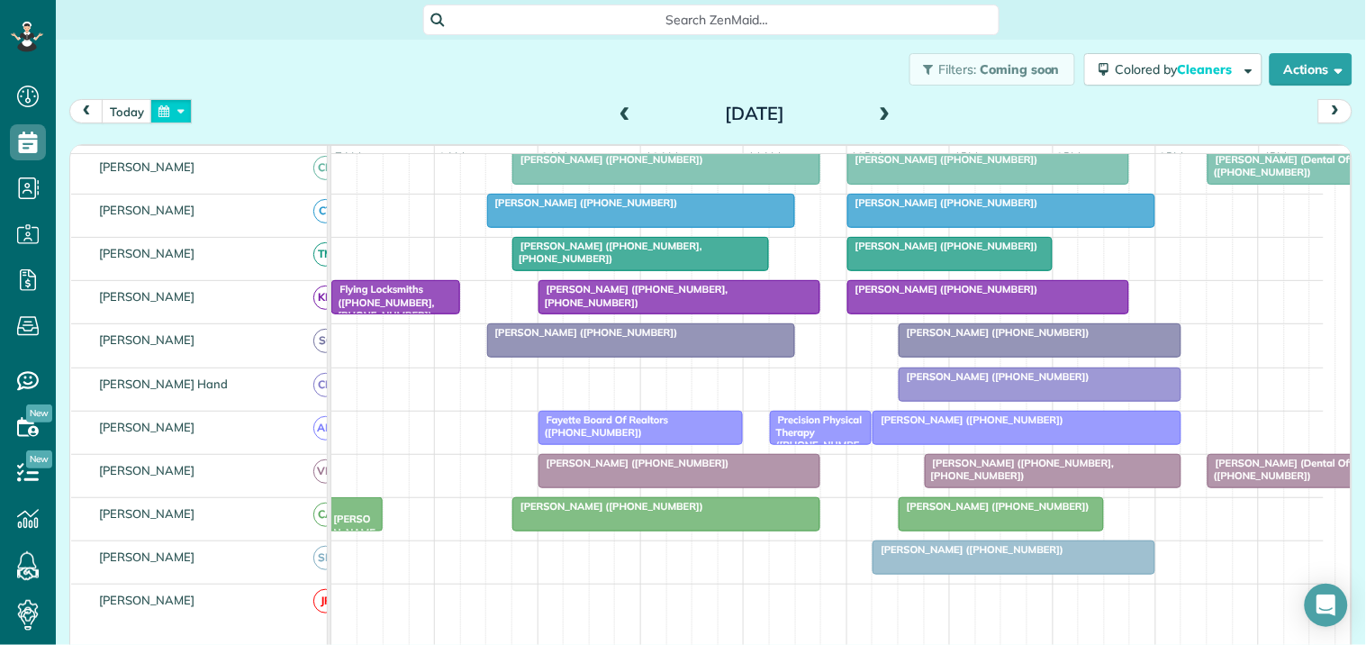
click at [178, 111] on button "button" at bounding box center [170, 111] width 41 height 24
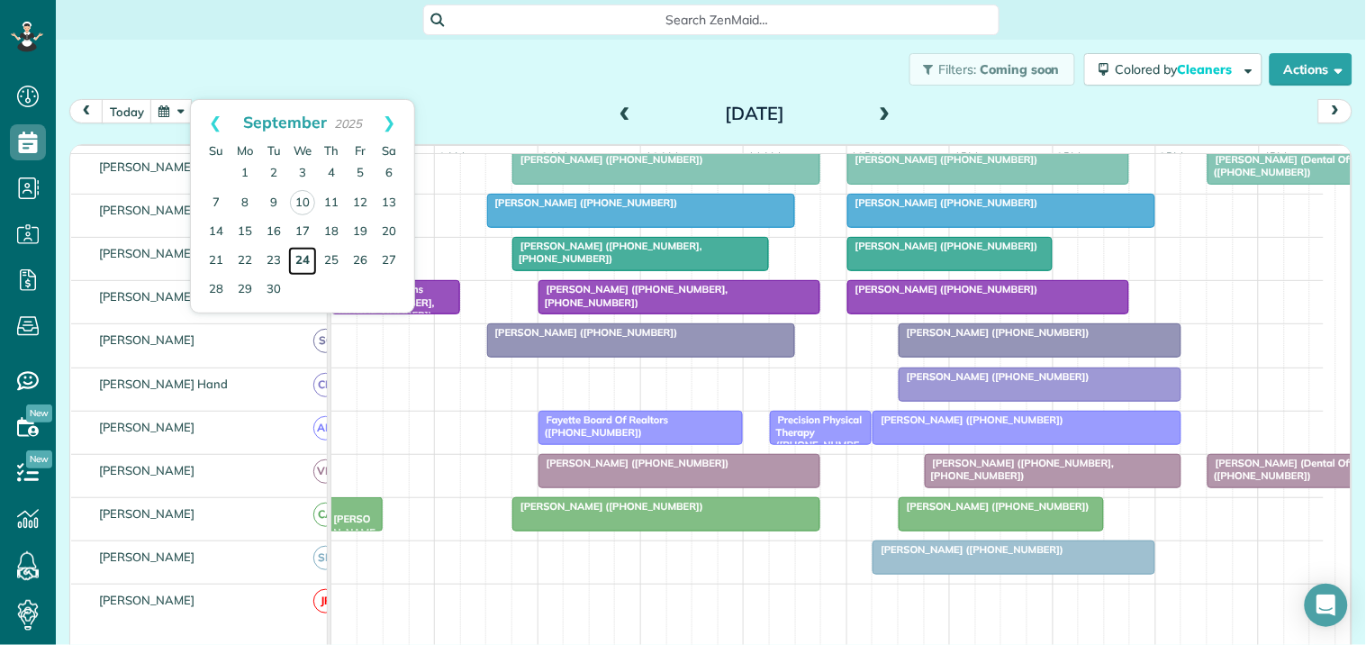
click at [304, 256] on link "24" at bounding box center [302, 261] width 29 height 29
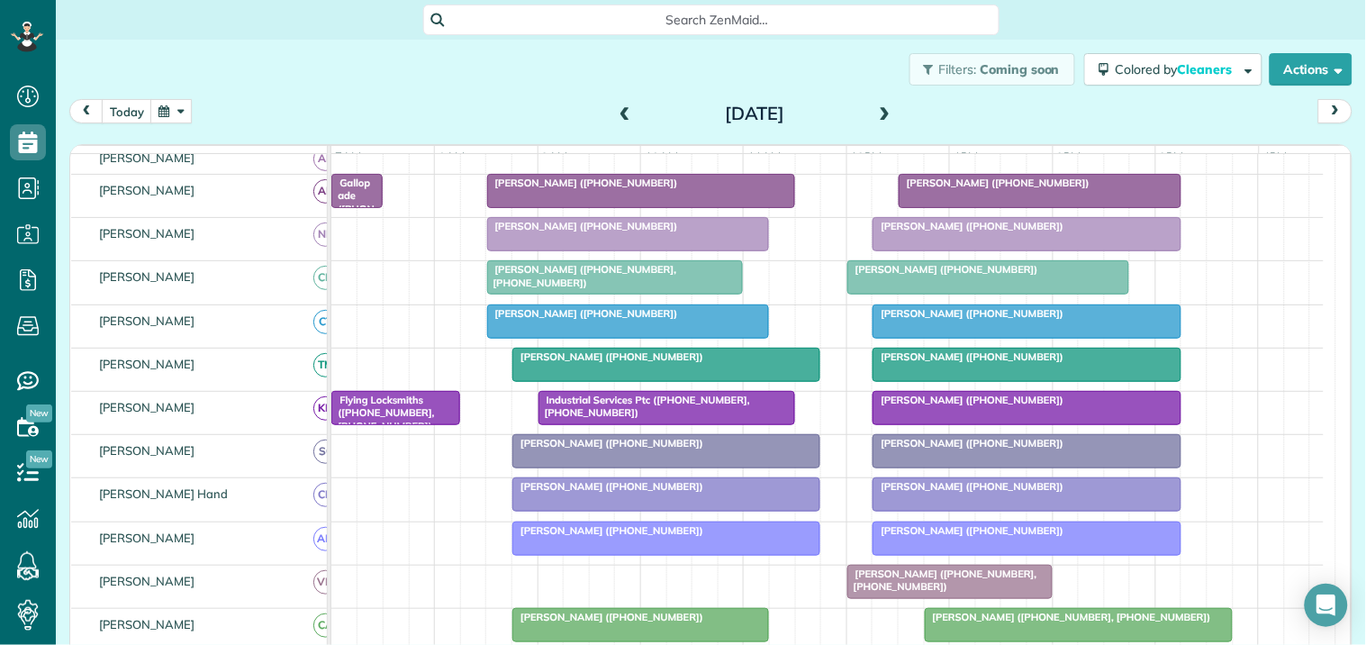
click at [454, 77] on div "Filters: Coming soon Colored by Cleaners Color by Cleaner Color by Team Color b…" at bounding box center [711, 69] width 1311 height 59
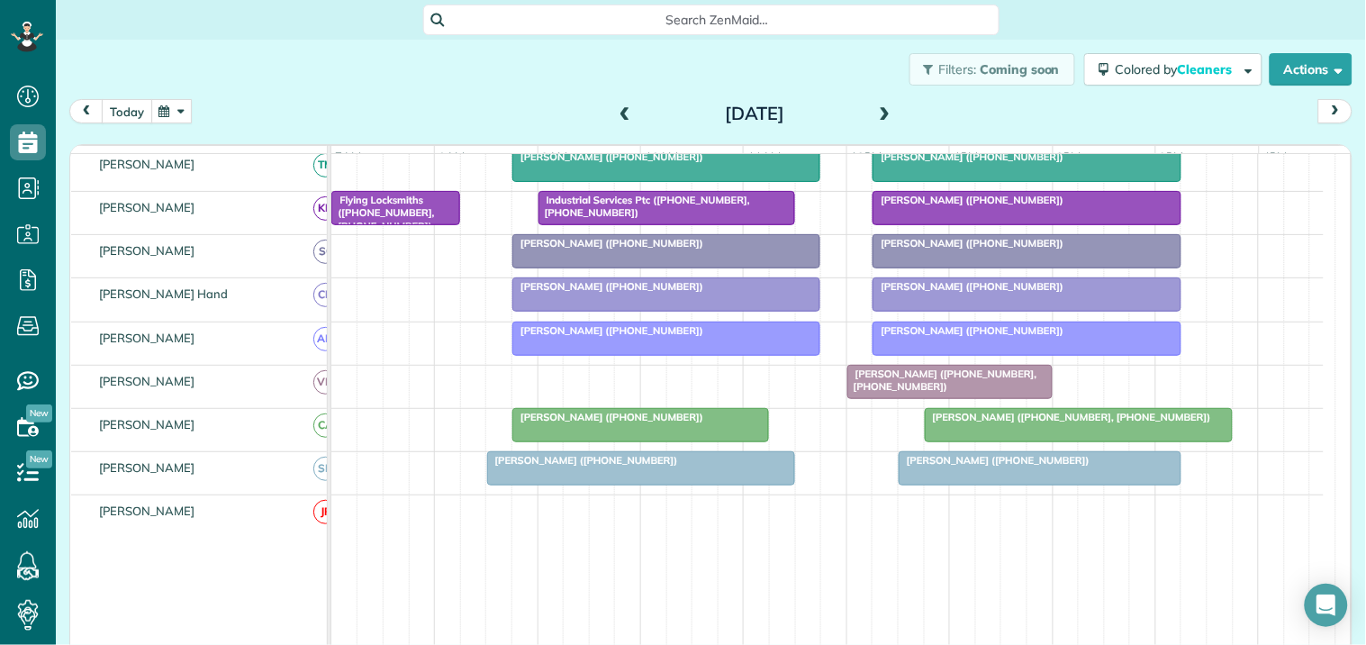
click at [123, 113] on button "today" at bounding box center [127, 111] width 50 height 24
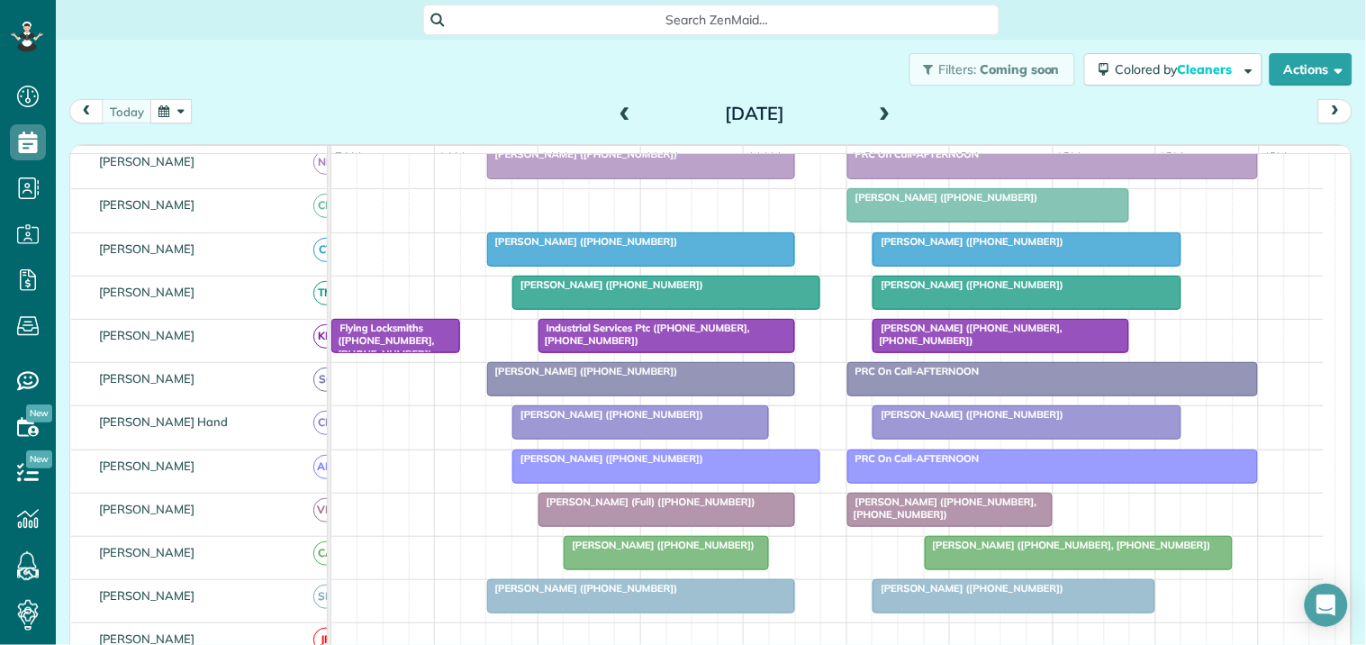
scroll to position [229, 0]
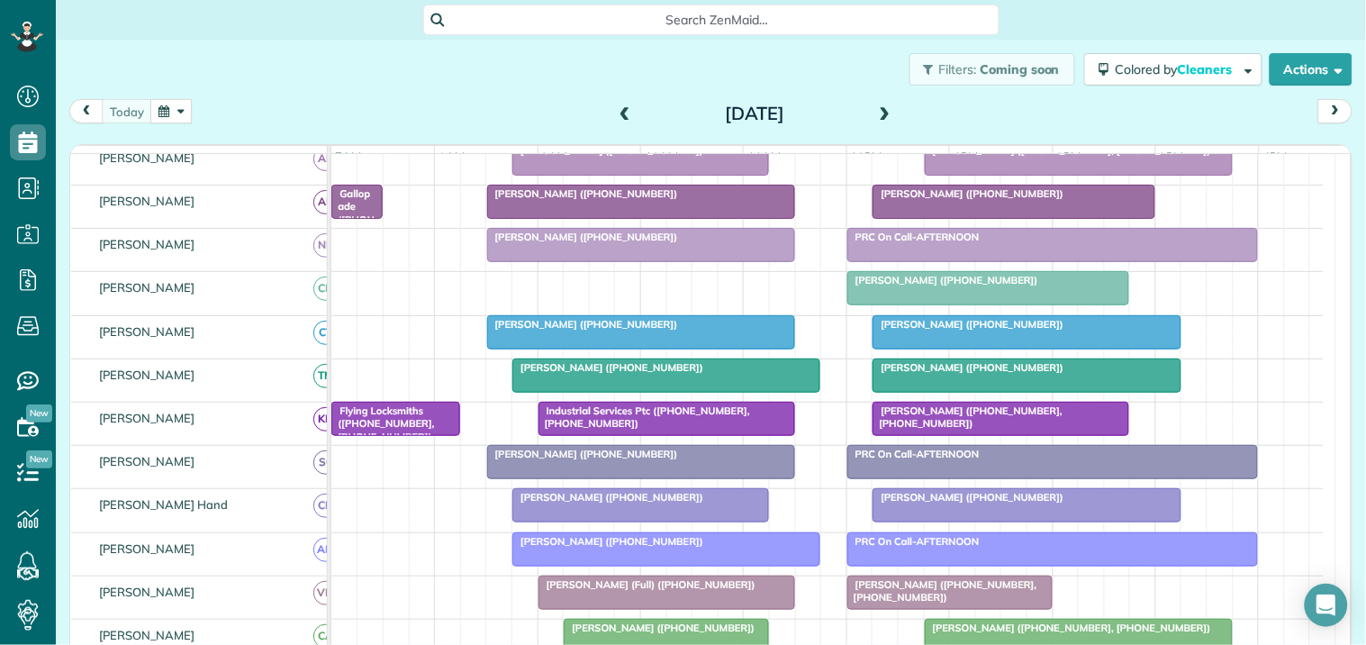
click at [982, 349] on div at bounding box center [1027, 332] width 306 height 32
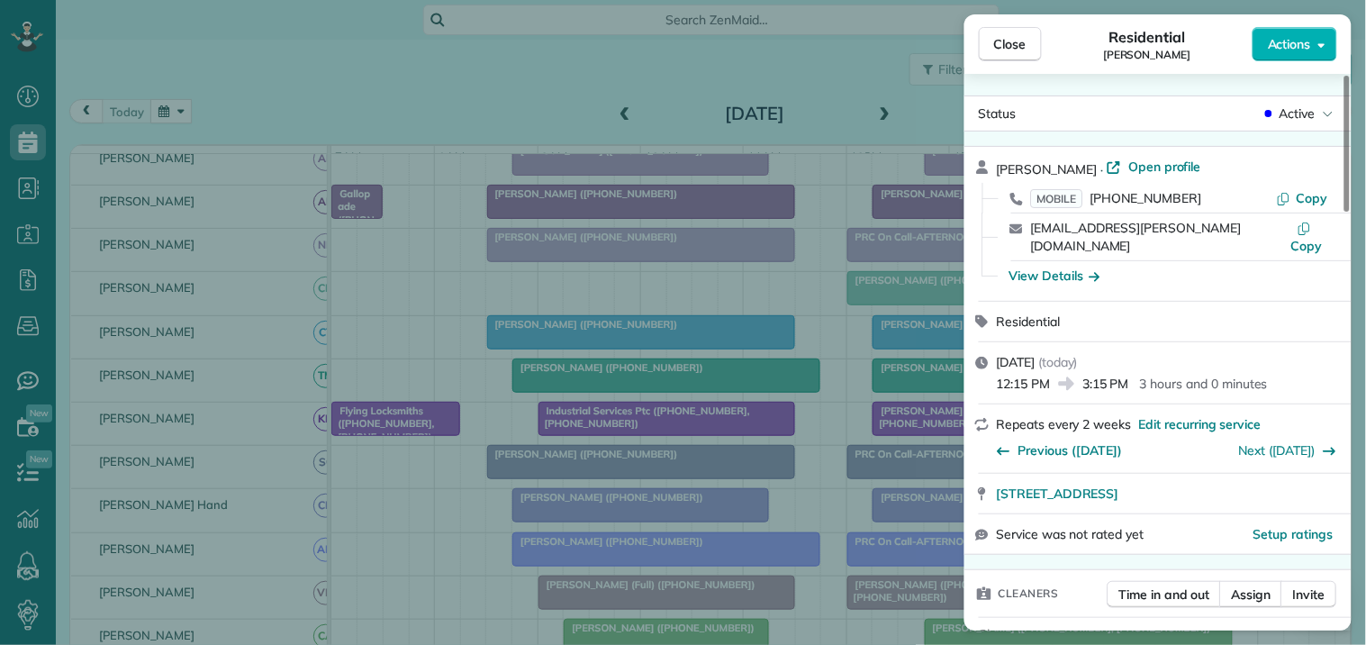
scroll to position [201, 0]
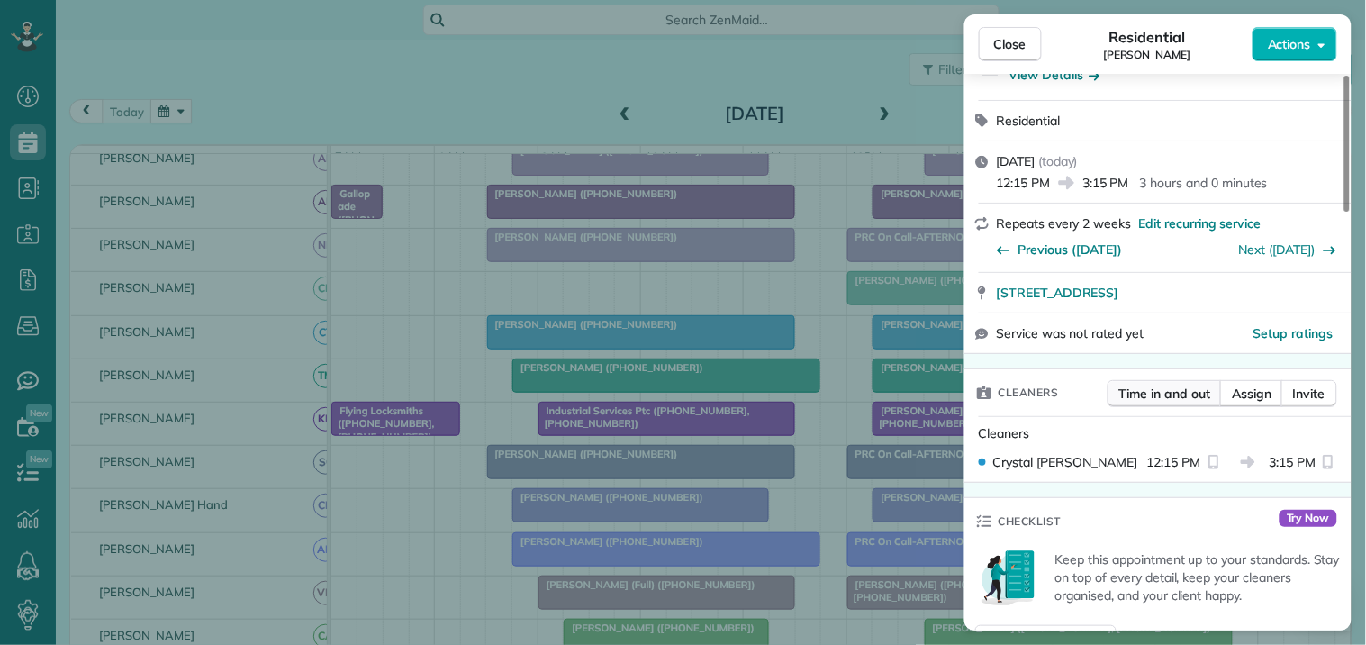
click at [1159, 385] on span "Time in and out" at bounding box center [1165, 394] width 91 height 18
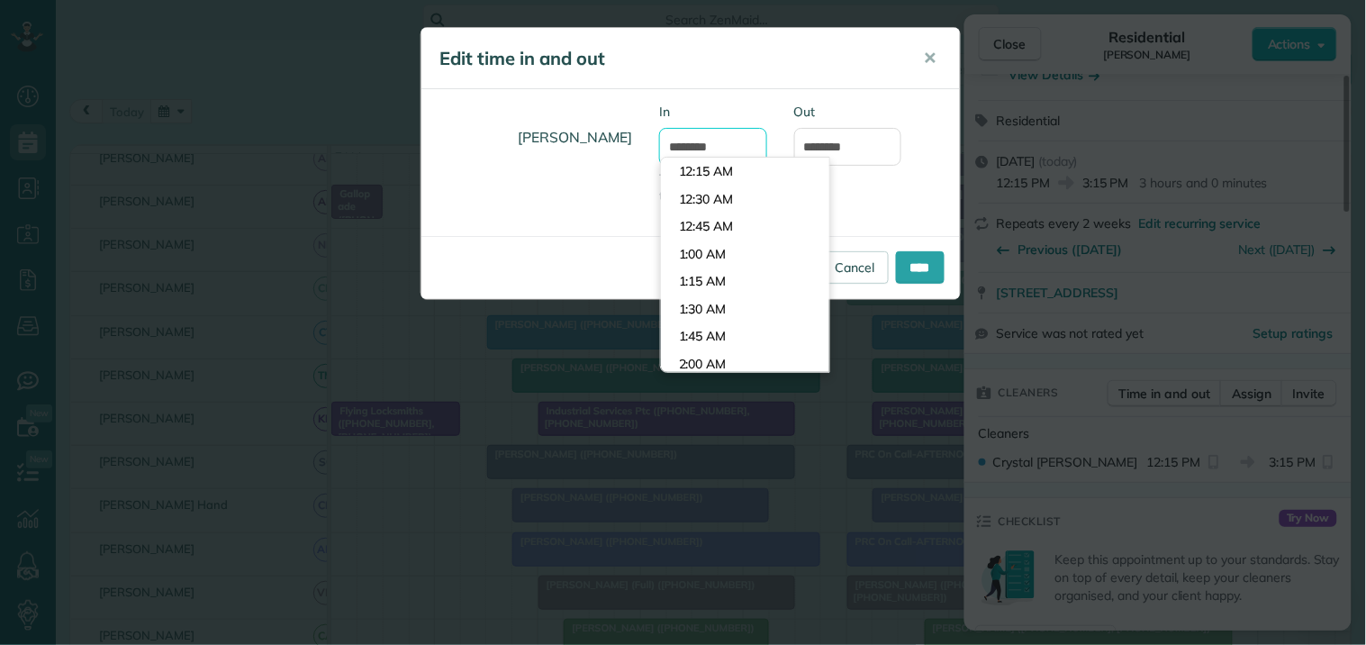
click at [724, 147] on input "********" at bounding box center [713, 147] width 108 height 38
type input "********"
drag, startPoint x: 704, startPoint y: 221, endPoint x: 758, endPoint y: 201, distance: 57.6
click at [704, 221] on body "Dashboard Scheduling Calendar View List View Dispatch View - Weekly scheduling …" at bounding box center [683, 322] width 1366 height 645
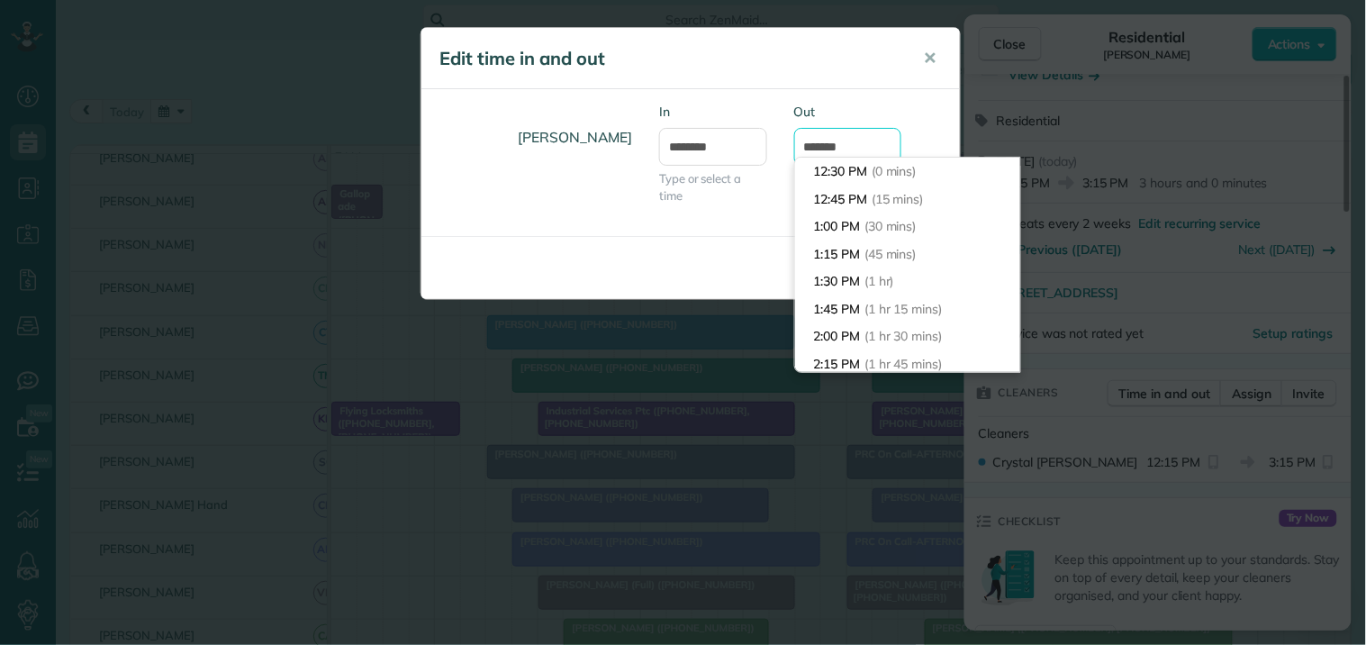
click at [853, 138] on input "*******" at bounding box center [848, 147] width 108 height 38
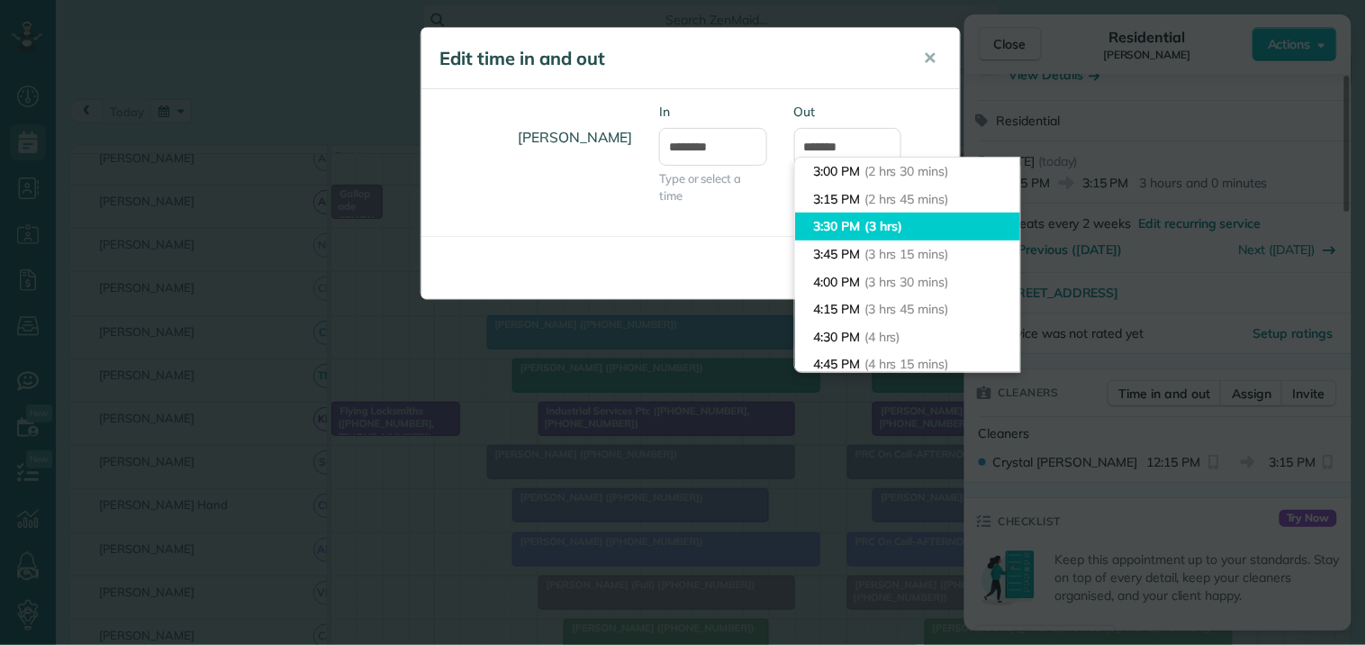
type input "*******"
click at [854, 218] on li "3:30 PM (3 hrs)" at bounding box center [907, 227] width 225 height 28
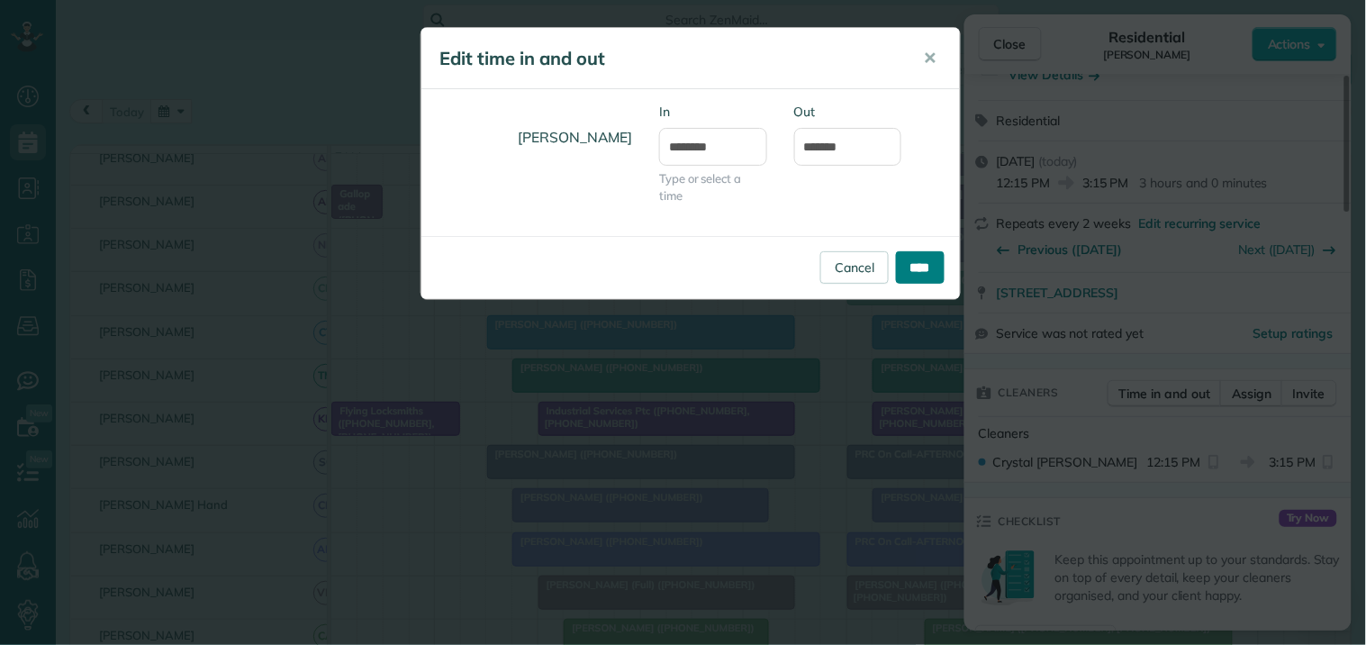
click at [922, 264] on input "****" at bounding box center [920, 267] width 49 height 32
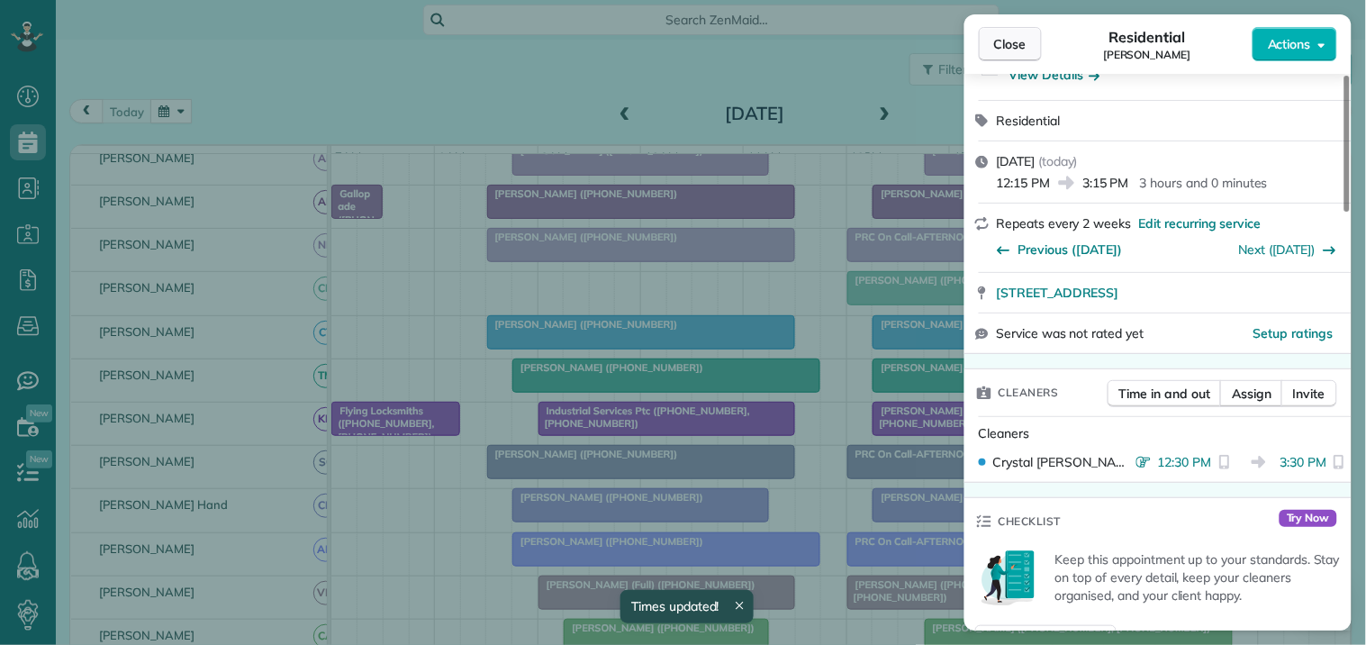
click at [1019, 45] on span "Close" at bounding box center [1010, 44] width 32 height 18
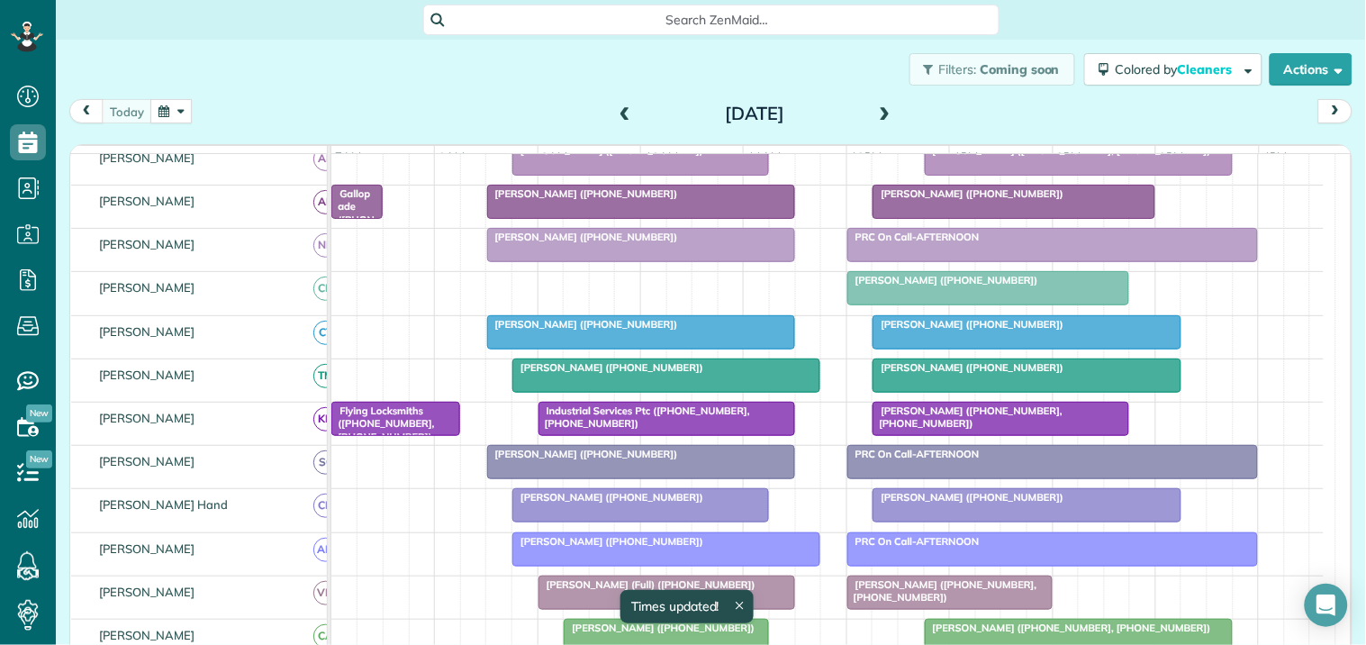
click at [925, 286] on span "Dawn Houston (+17703145491)" at bounding box center [943, 280] width 193 height 13
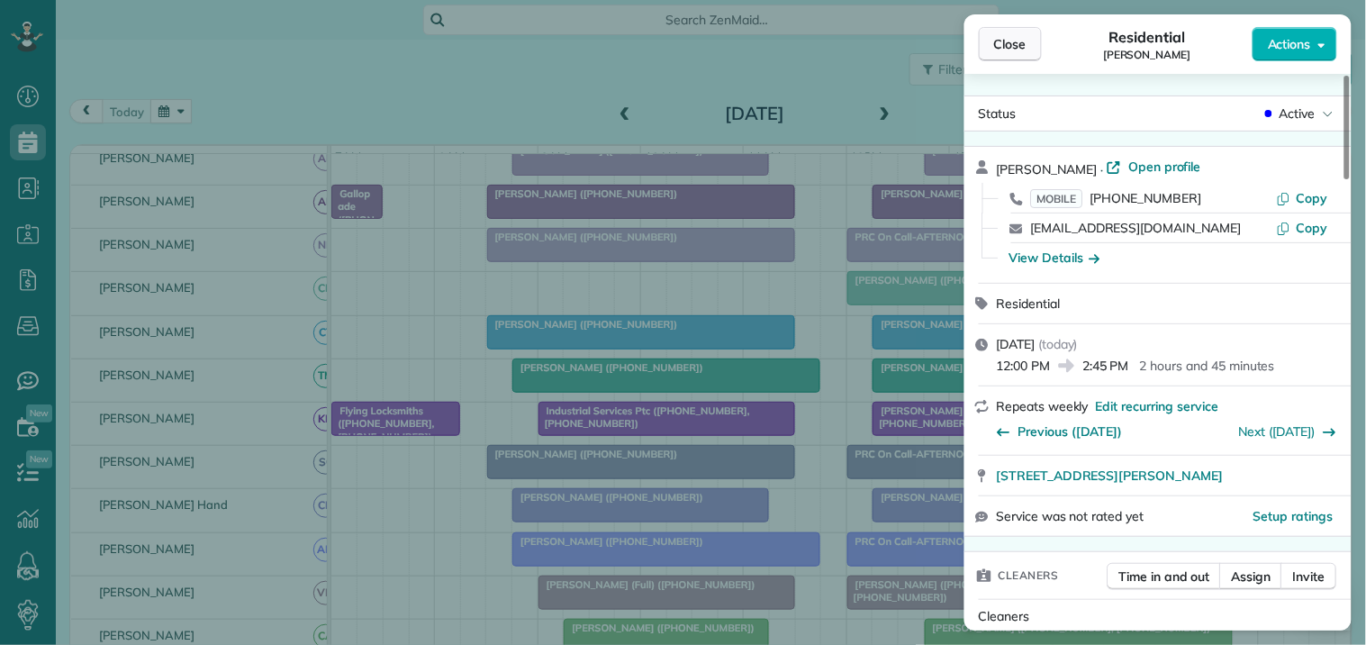
click at [1019, 43] on span "Close" at bounding box center [1010, 44] width 32 height 18
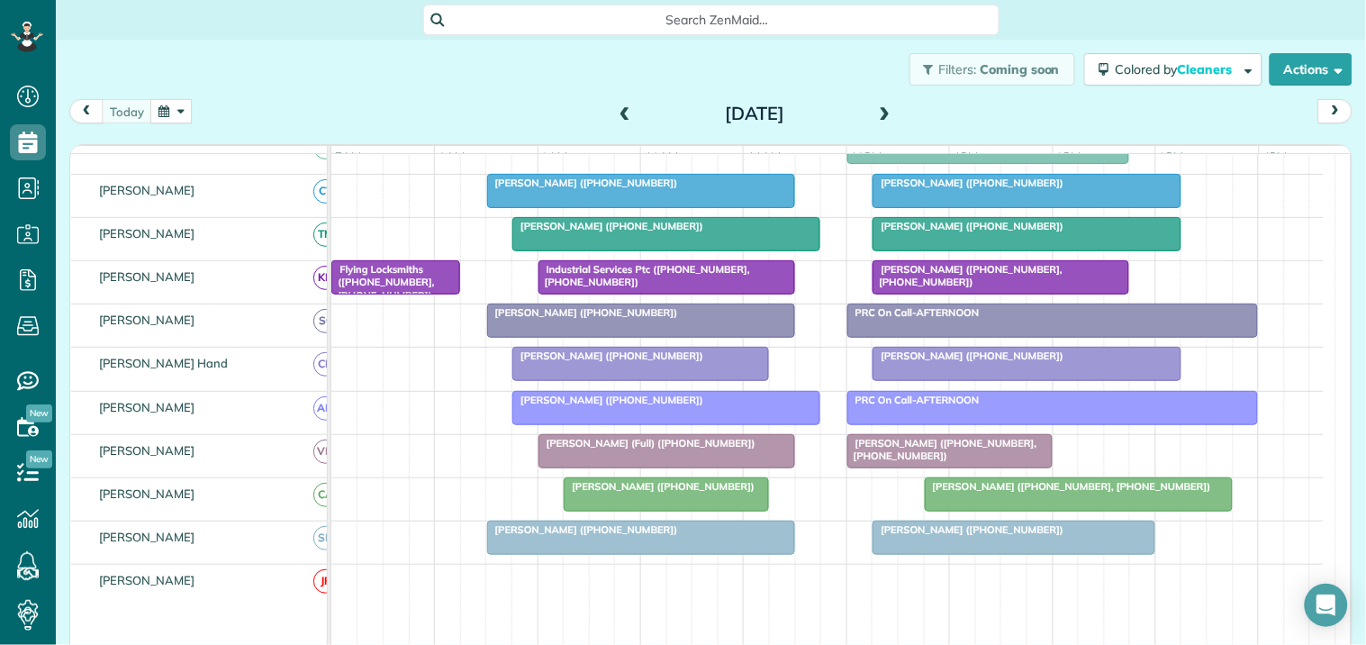
scroll to position [529, 0]
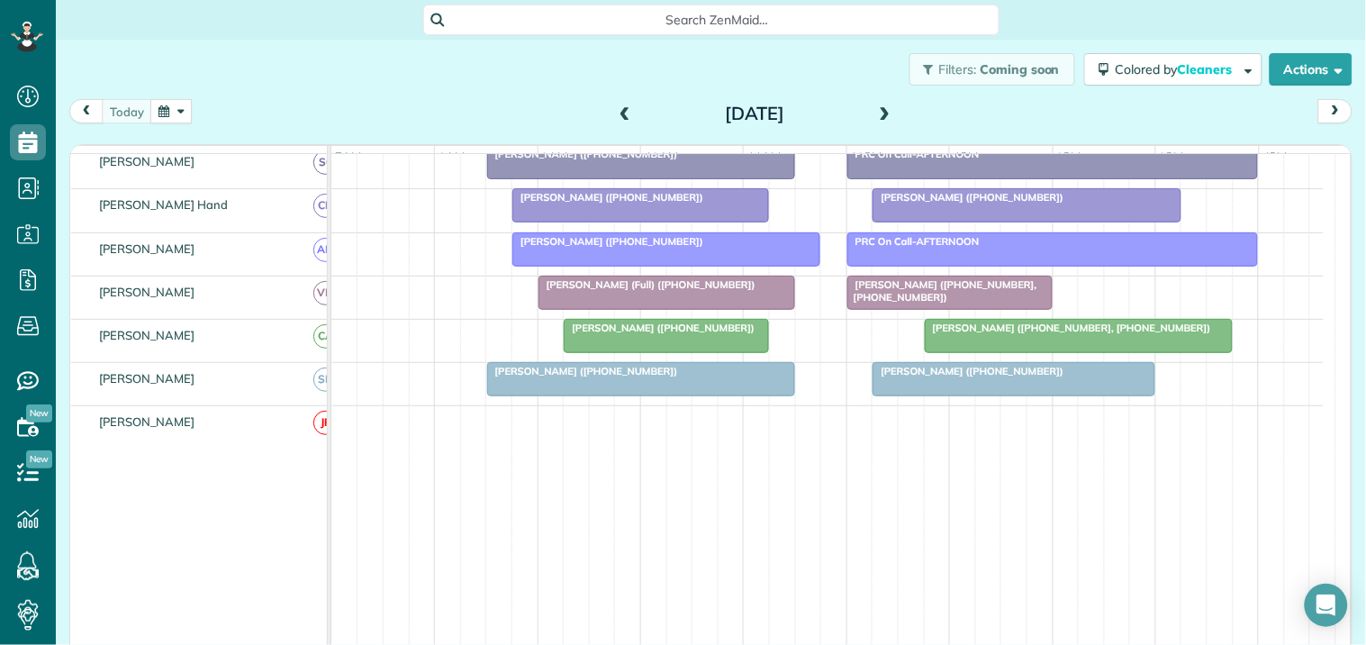
click at [1036, 352] on div at bounding box center [1079, 336] width 306 height 32
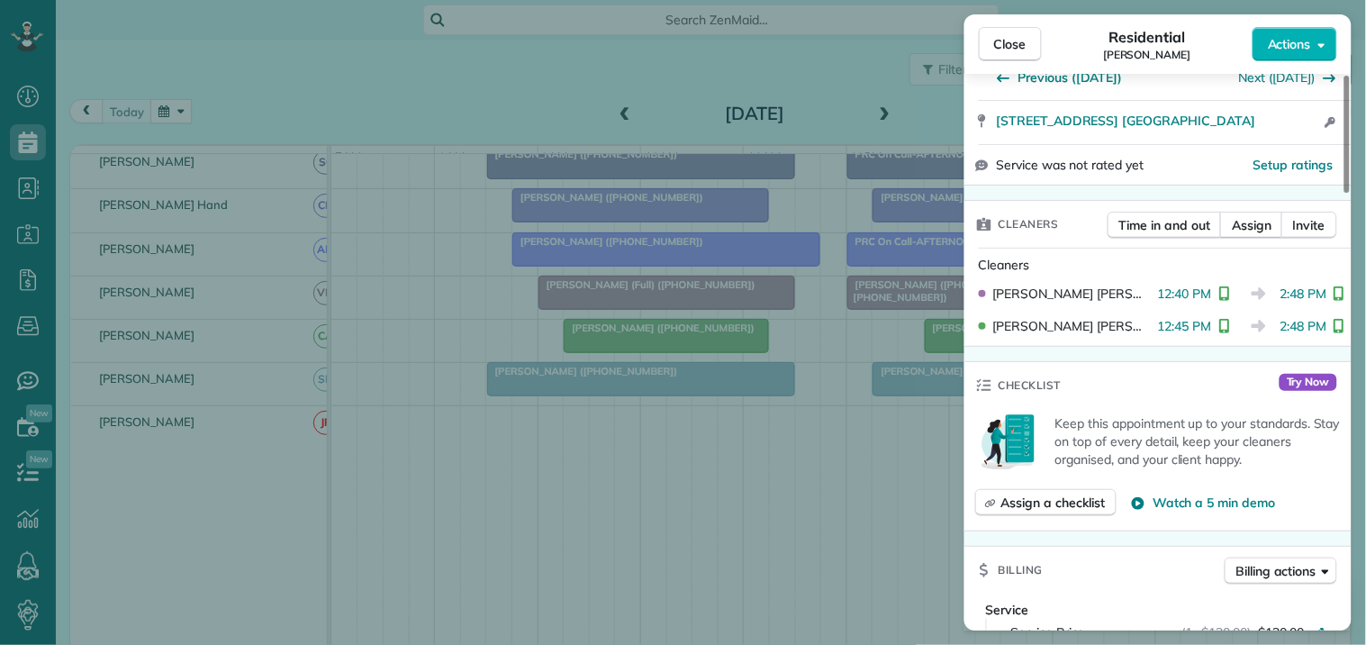
scroll to position [400, 0]
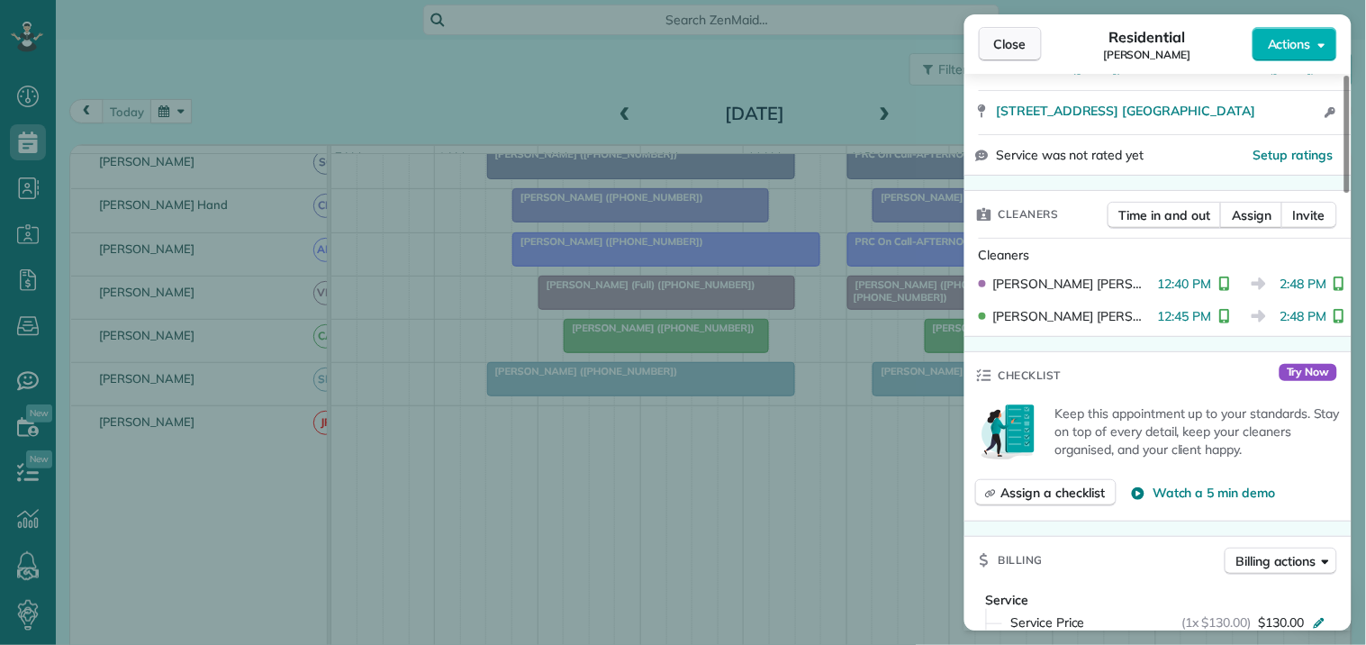
click at [1020, 41] on span "Close" at bounding box center [1010, 44] width 32 height 18
